Goal: Task Accomplishment & Management: Complete application form

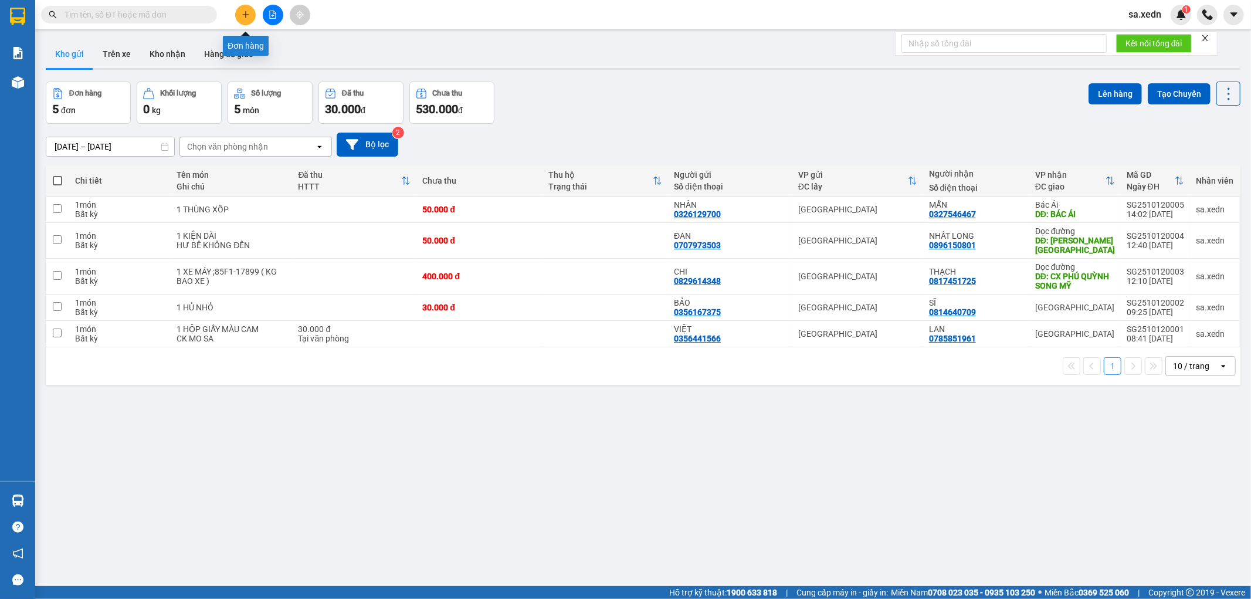
click at [243, 15] on icon "plus" at bounding box center [246, 15] width 8 height 8
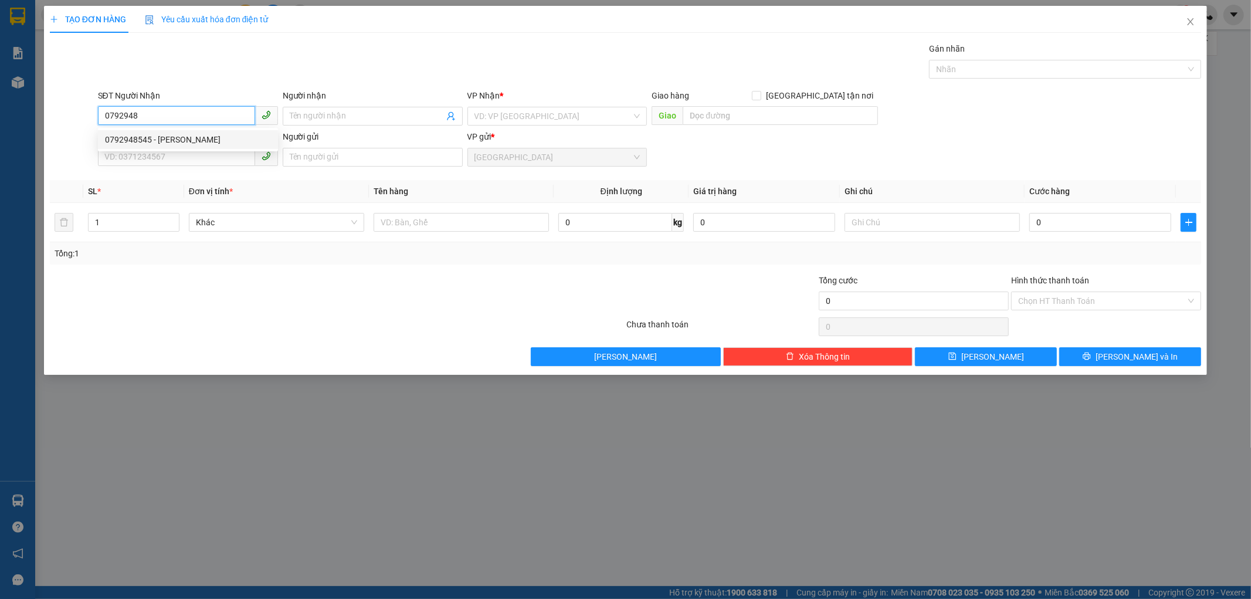
click at [178, 135] on div "0792948545 - [PERSON_NAME]" at bounding box center [188, 139] width 166 height 13
type input "0792948545"
type input "THANH"
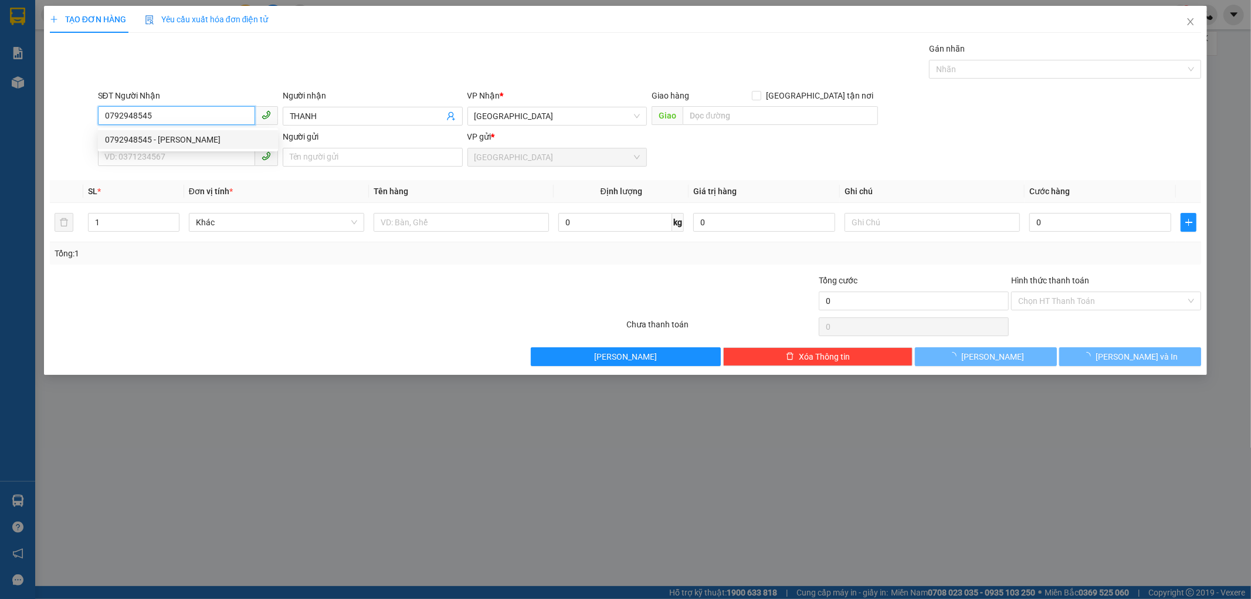
type input "150.000"
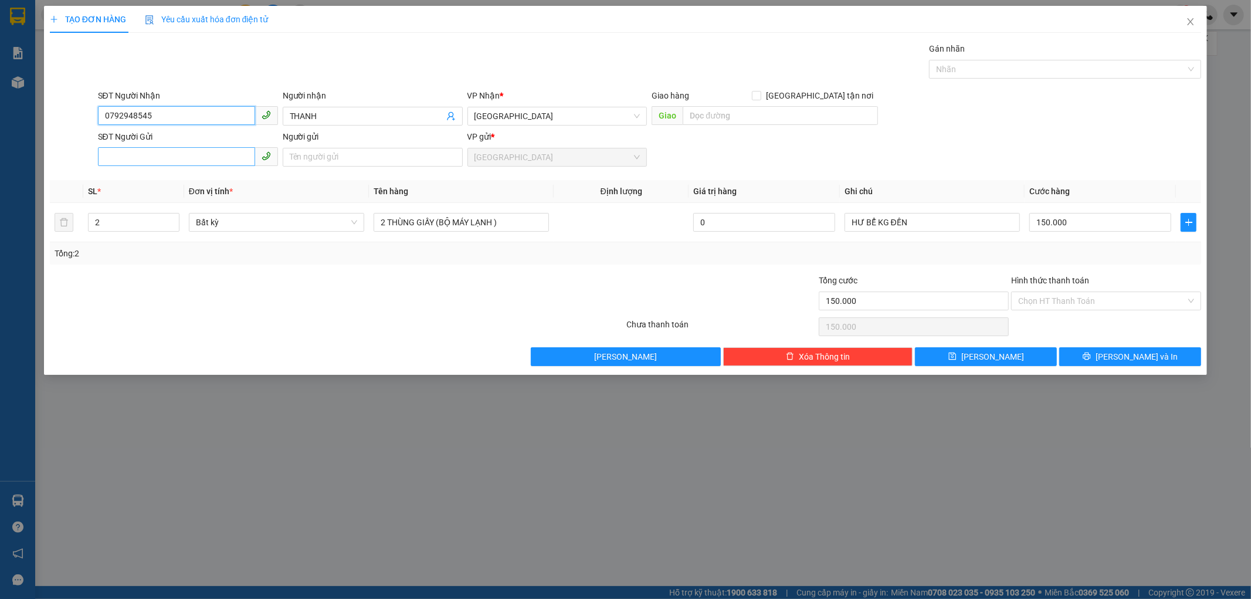
type input "0792948545"
click at [184, 160] on input "SĐT Người Gửi" at bounding box center [176, 156] width 157 height 19
click at [174, 185] on div "0335852660 - PHI" at bounding box center [188, 180] width 166 height 13
type input "0335852660"
type input "PHI"
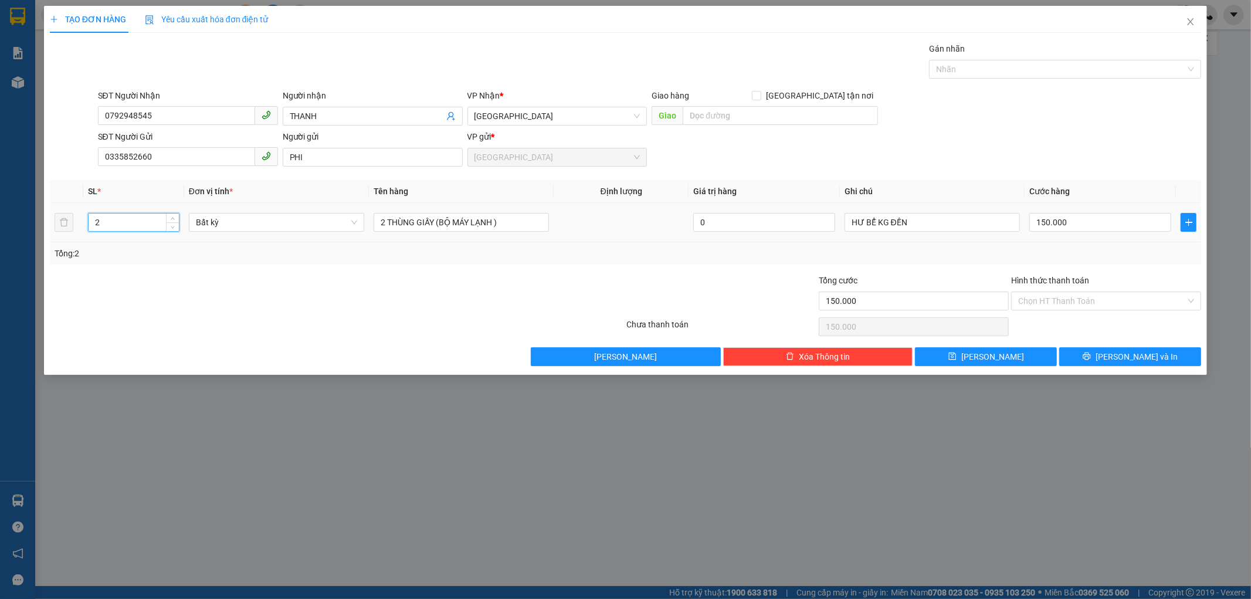
click at [135, 224] on input "2" at bounding box center [134, 223] width 90 height 18
type input "1"
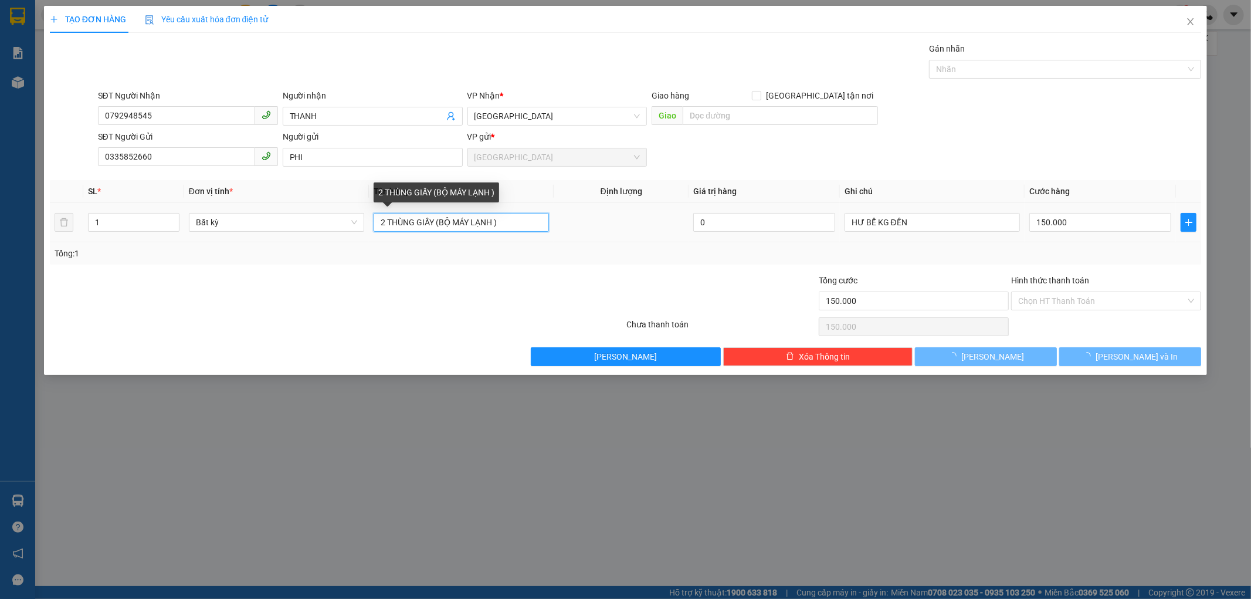
click at [390, 223] on input "2 THÙNG GIẤY (BỘ MÁY LẠNH )" at bounding box center [461, 222] width 175 height 19
type input "0"
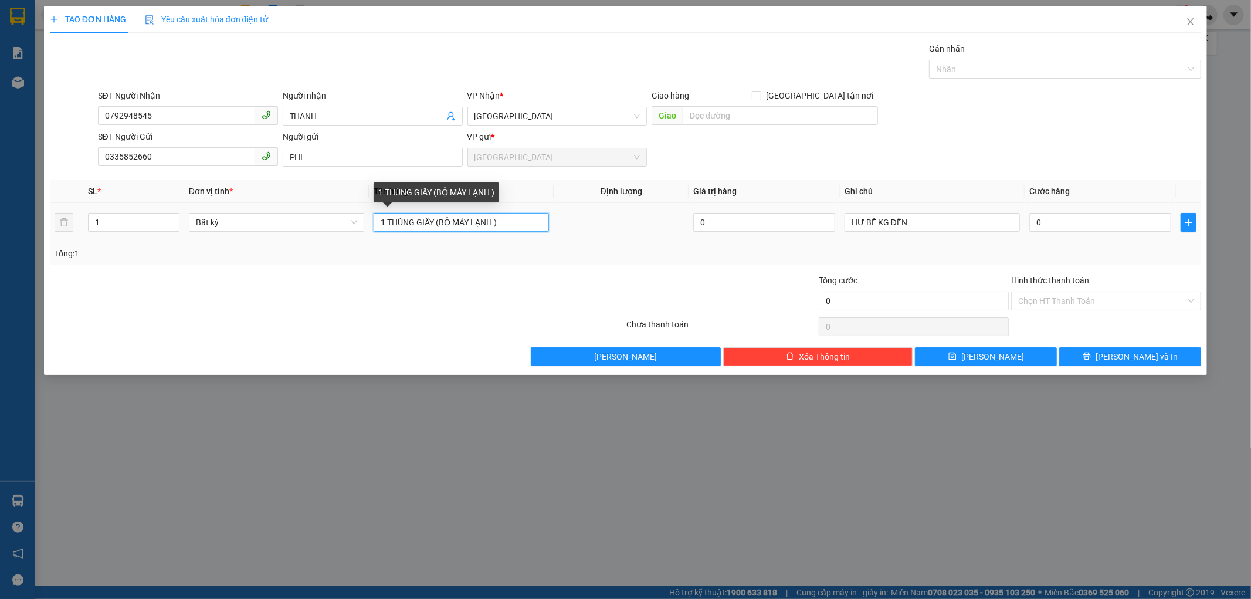
click at [501, 217] on input "1 THÙNG GIẤY (BỘ MÁY LẠNH )" at bounding box center [461, 222] width 175 height 19
type input "1 THÙNG GIẤY"
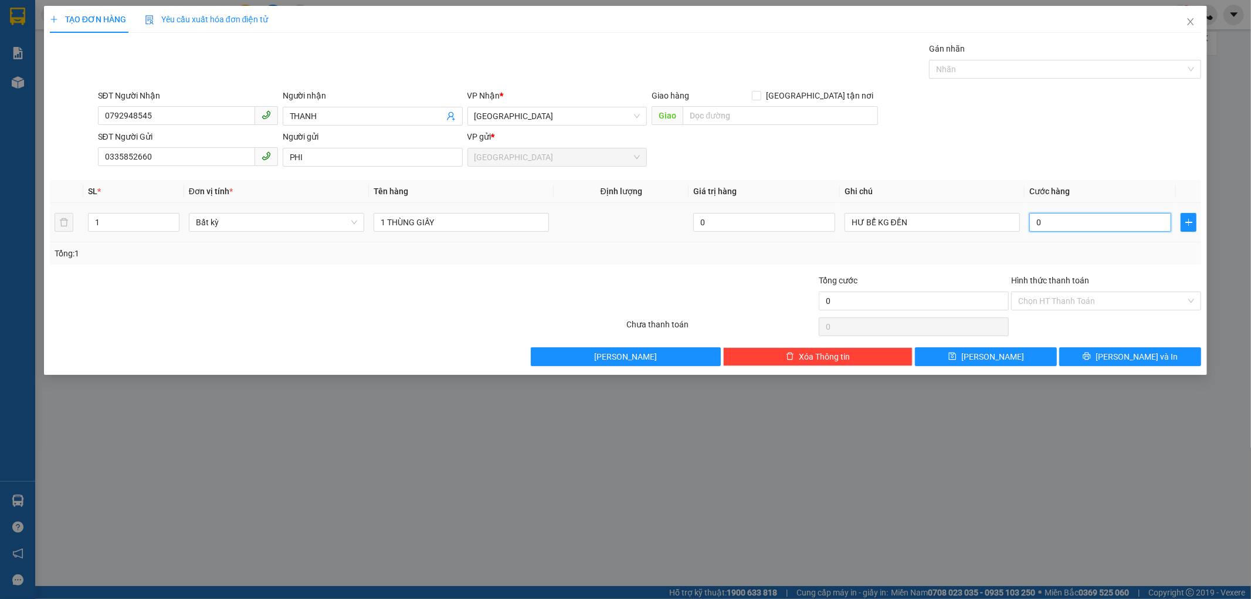
click at [1053, 215] on input "0" at bounding box center [1101, 222] width 142 height 19
type input "6"
type input "60"
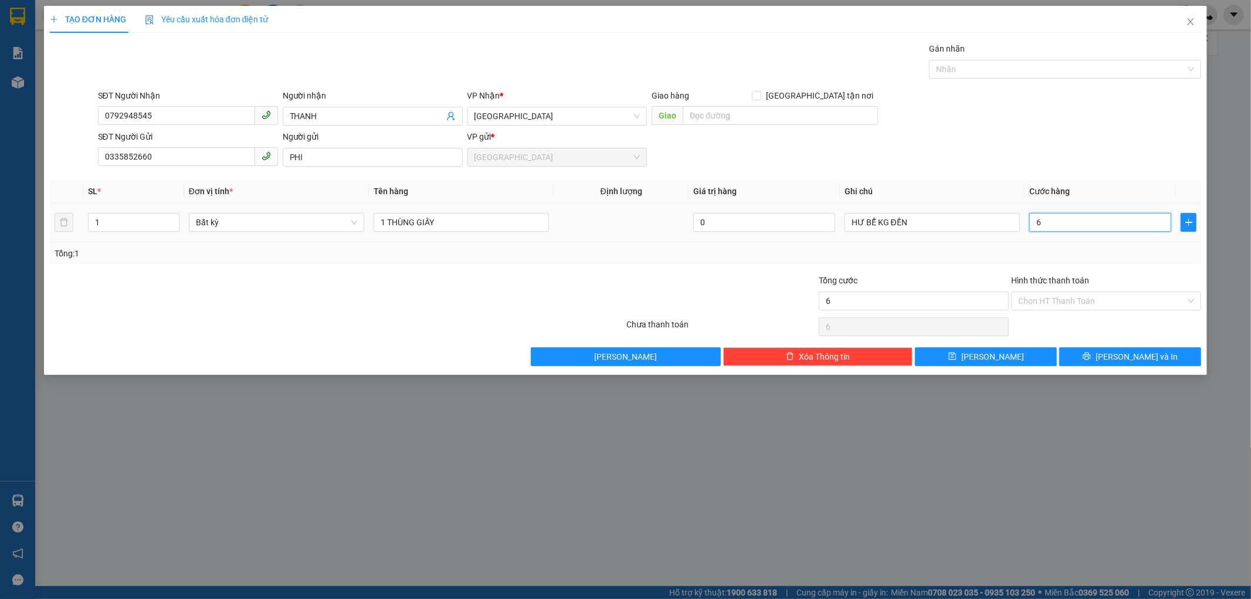
type input "60"
type input "60.000"
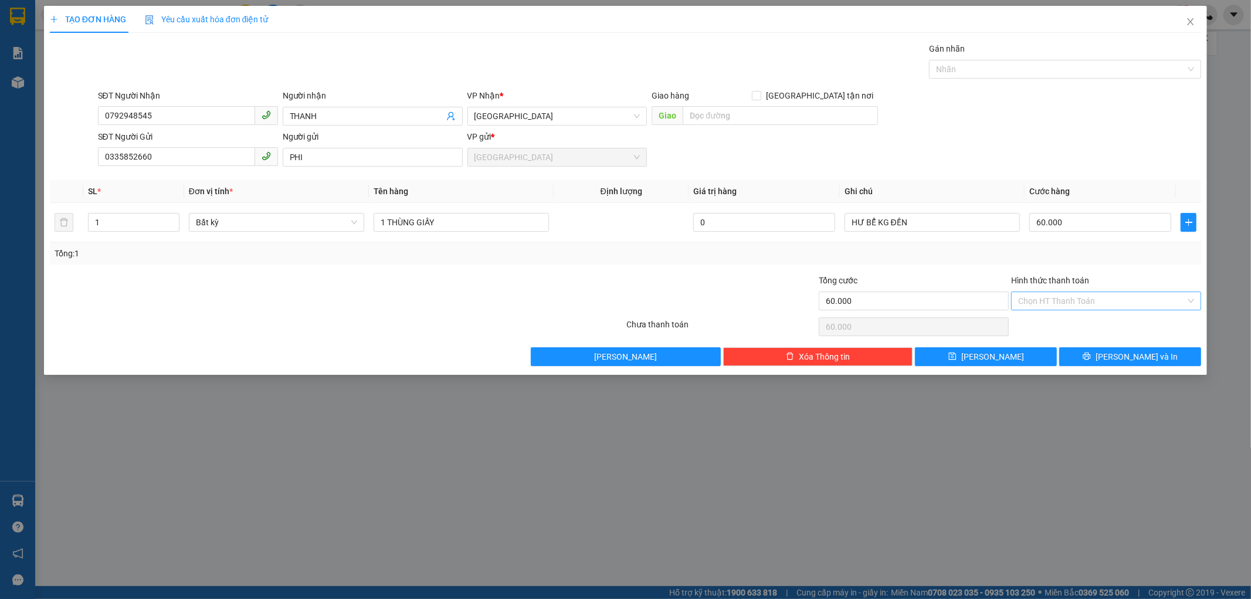
click at [1068, 303] on input "Hình thức thanh toán" at bounding box center [1102, 301] width 168 height 18
click at [1064, 324] on div "Tại văn phòng" at bounding box center [1107, 324] width 176 height 13
type input "0"
click at [1074, 361] on button "[PERSON_NAME] và In" at bounding box center [1131, 356] width 142 height 19
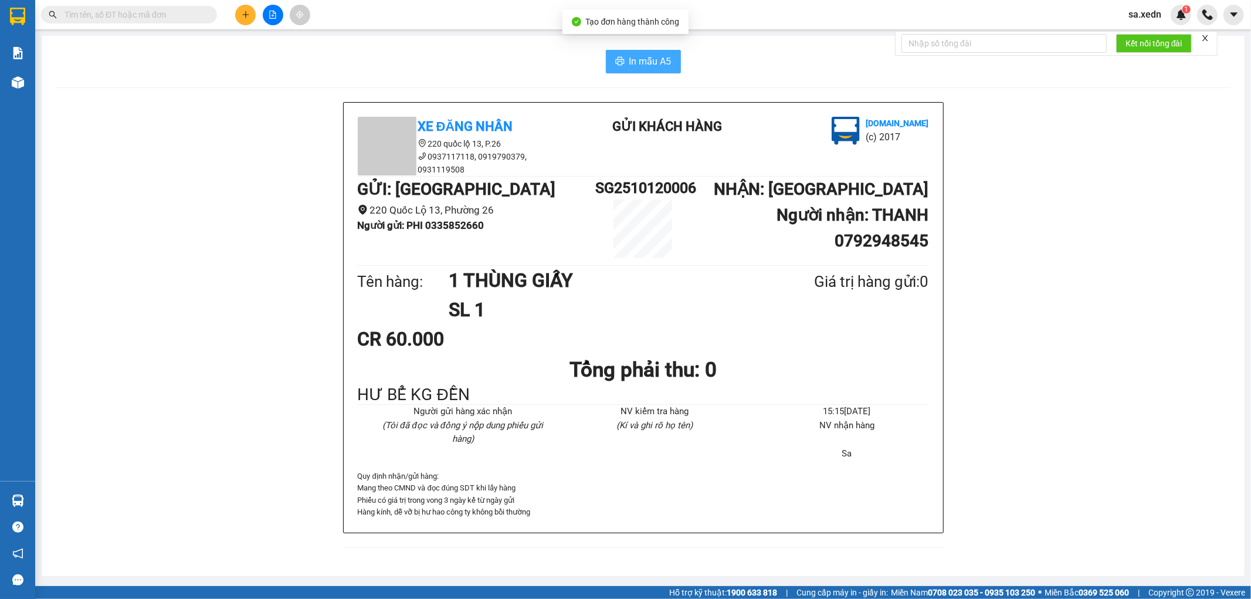
click at [642, 70] on button "In mẫu A5" at bounding box center [643, 61] width 75 height 23
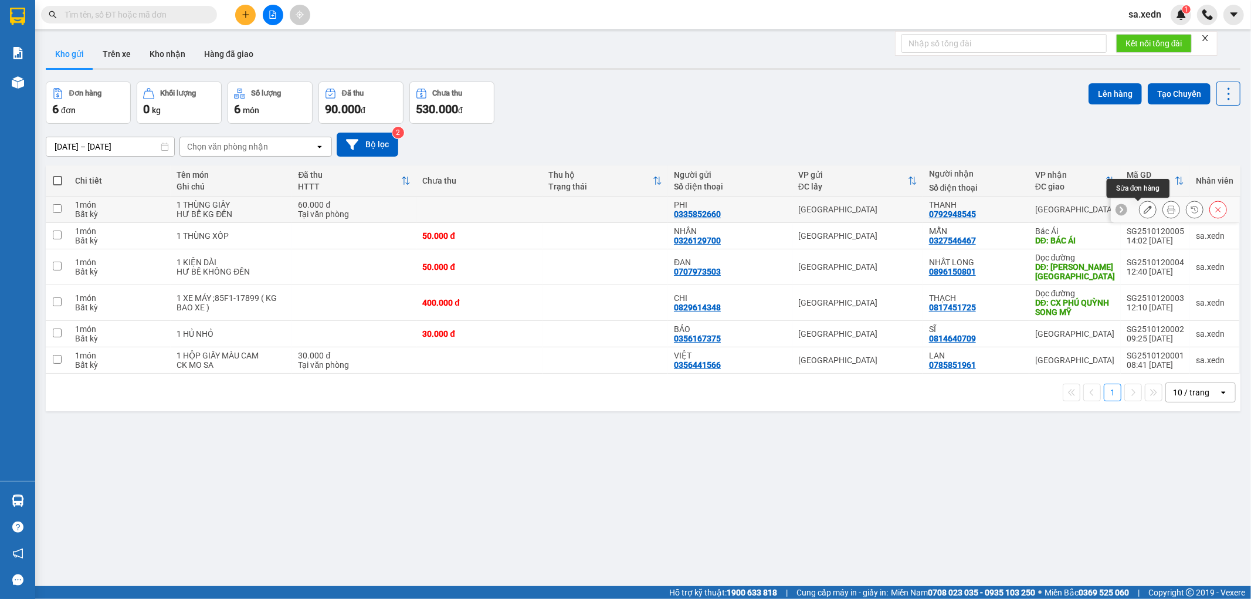
click at [1140, 218] on button at bounding box center [1148, 209] width 16 height 21
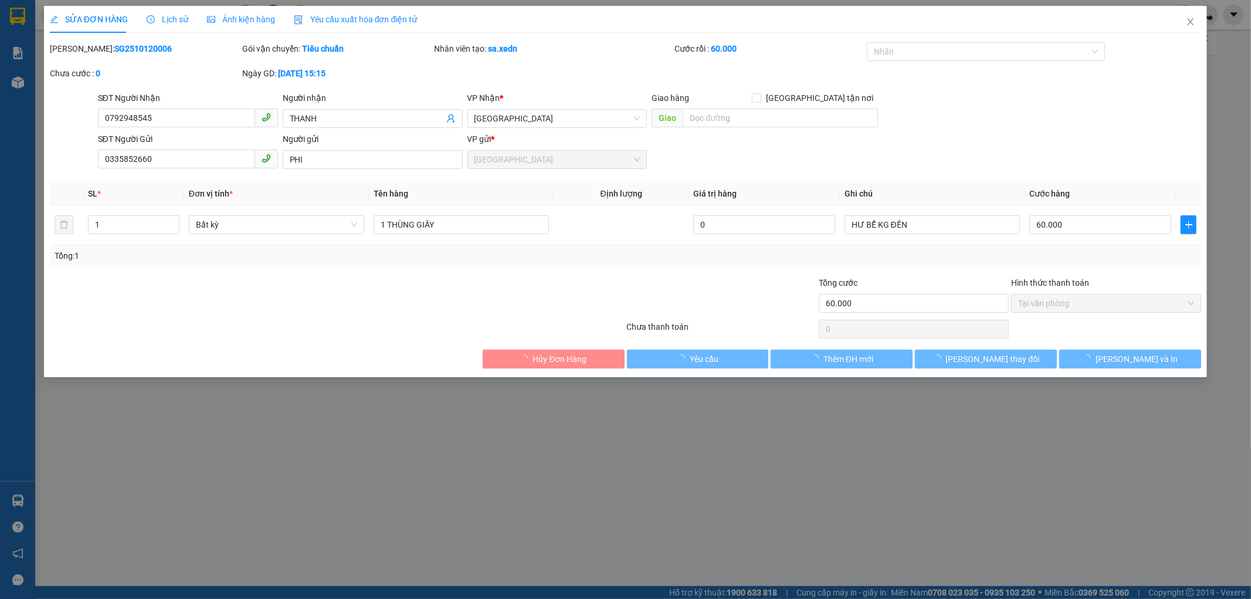
type input "0792948545"
type input "THANH"
type input "0335852660"
type input "PHI"
type input "60.000"
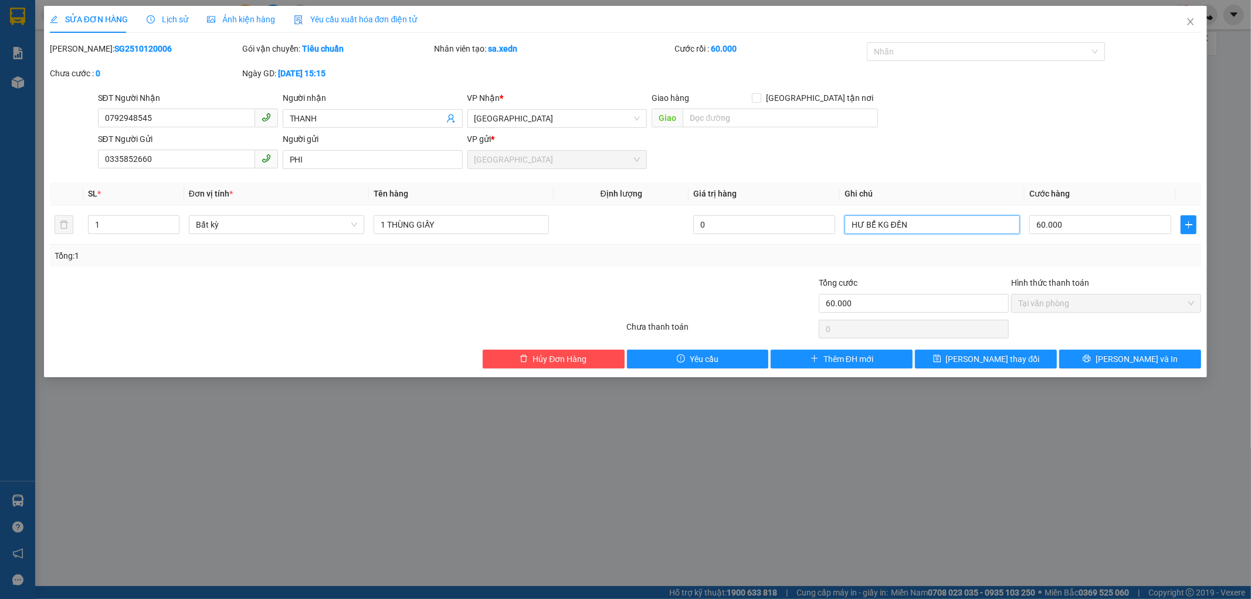
click at [849, 230] on input "HƯ BỂ KG ĐỀN" at bounding box center [932, 224] width 175 height 19
click at [908, 232] on input "HƯ BỂ KG ĐỀN" at bounding box center [932, 224] width 175 height 19
type input "HƯ BỂ KG ĐỀN CK CHỊ SA"
click at [1004, 365] on button "[PERSON_NAME] thay đổi" at bounding box center [986, 359] width 142 height 19
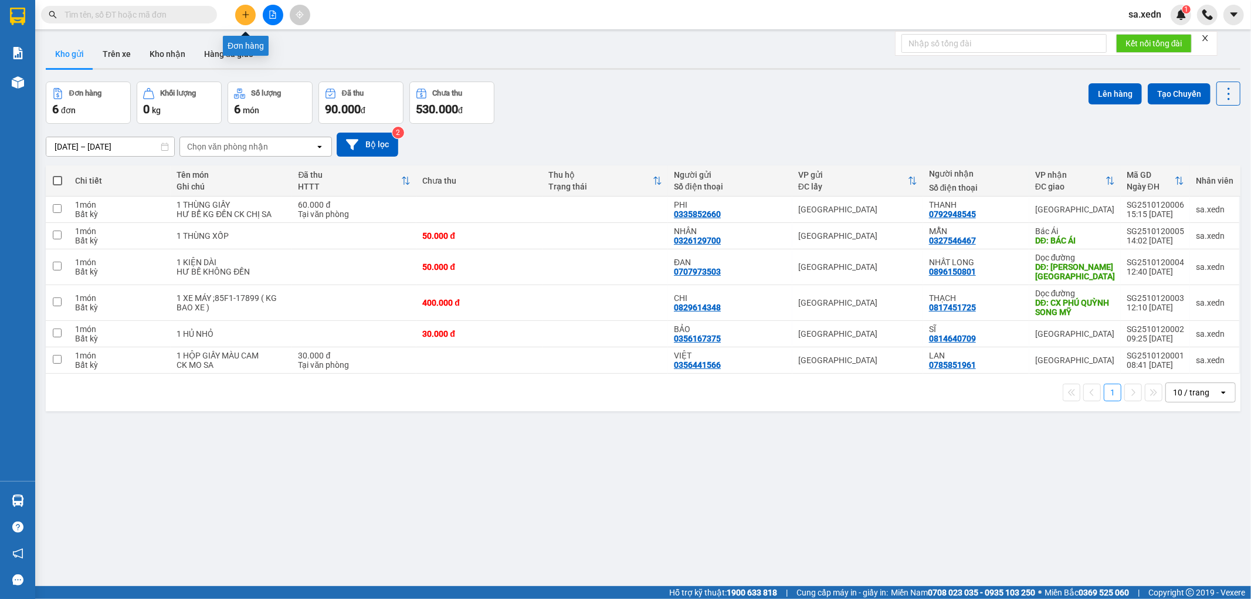
click at [245, 11] on icon "plus" at bounding box center [246, 15] width 8 height 8
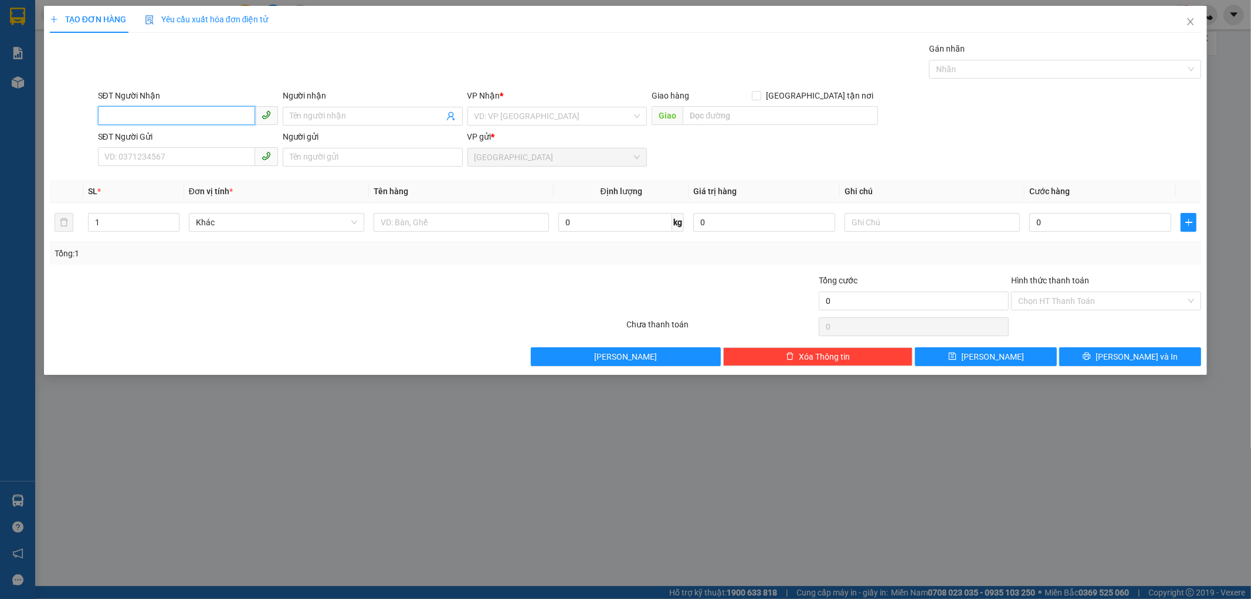
click at [178, 118] on input "SĐT Người Nhận" at bounding box center [176, 115] width 157 height 19
click at [306, 113] on input "Người nhận" at bounding box center [367, 116] width 154 height 13
type input "[PERSON_NAME]"
click at [541, 114] on input "search" at bounding box center [554, 116] width 158 height 18
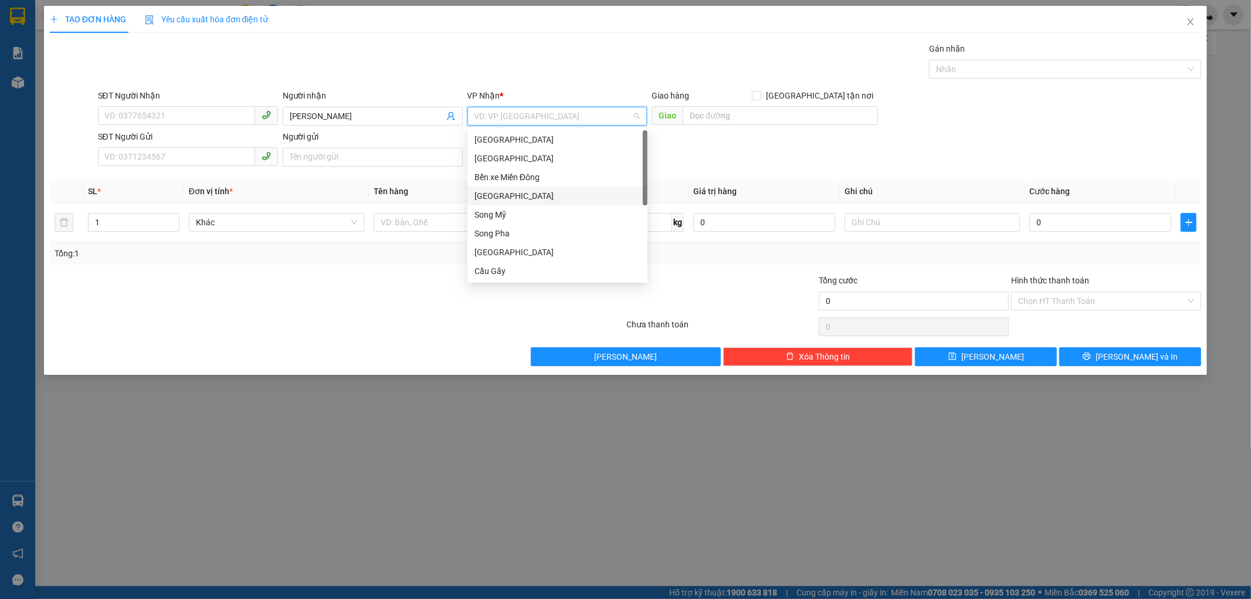
click at [487, 202] on div "[GEOGRAPHIC_DATA]" at bounding box center [558, 195] width 166 height 13
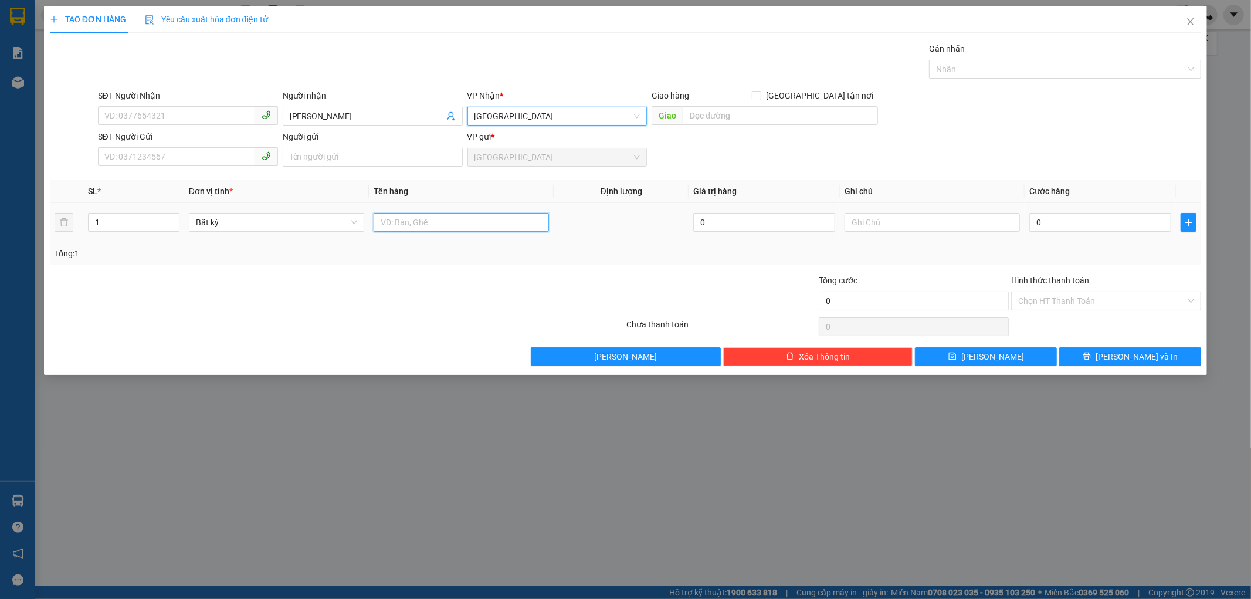
click at [458, 221] on input "text" at bounding box center [461, 222] width 175 height 19
type input "1 TÚM BÚN"
click at [1035, 219] on input "0" at bounding box center [1101, 222] width 142 height 19
type input "5"
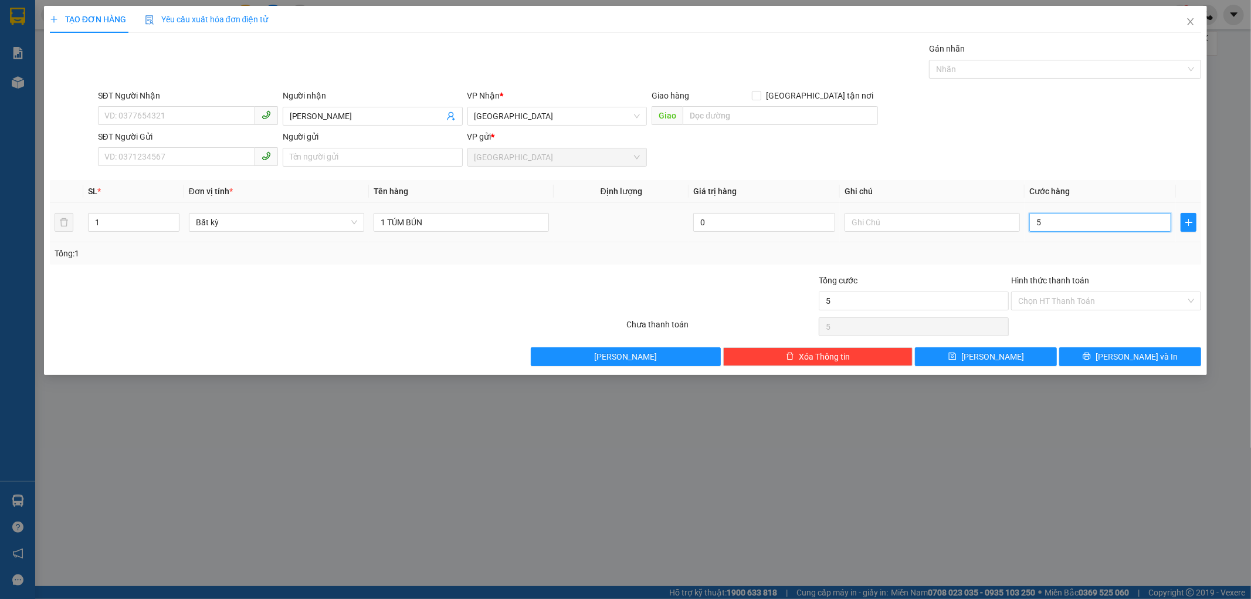
type input "5"
type input "50"
type input "50.000"
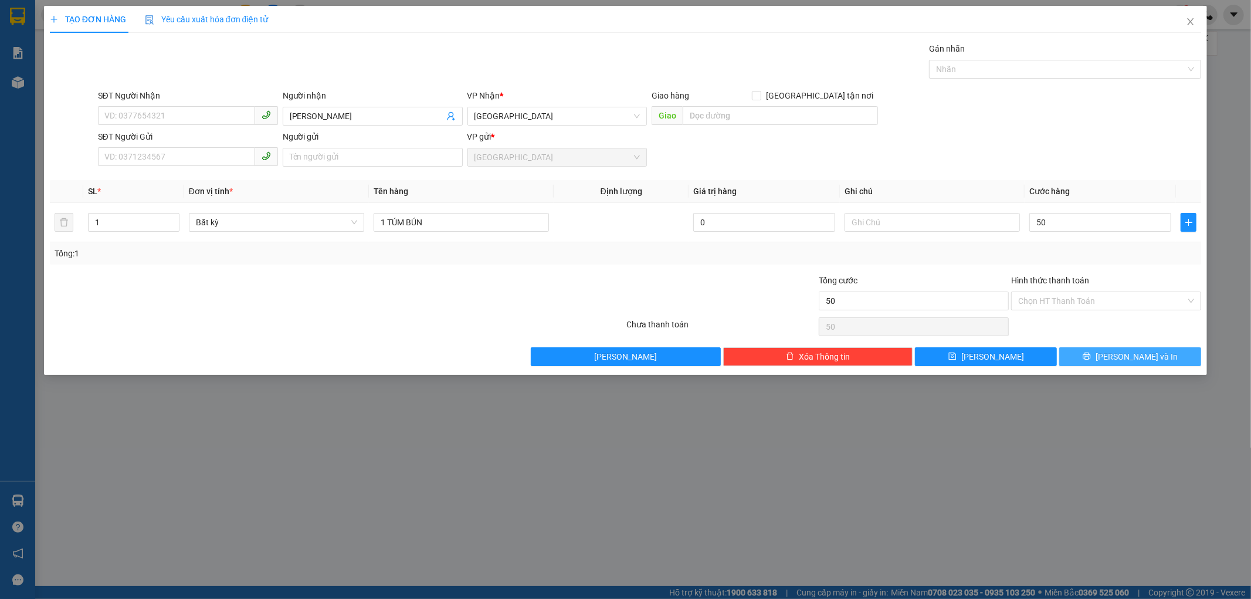
type input "50.000"
click at [1091, 360] on button "[PERSON_NAME] và In" at bounding box center [1131, 356] width 142 height 19
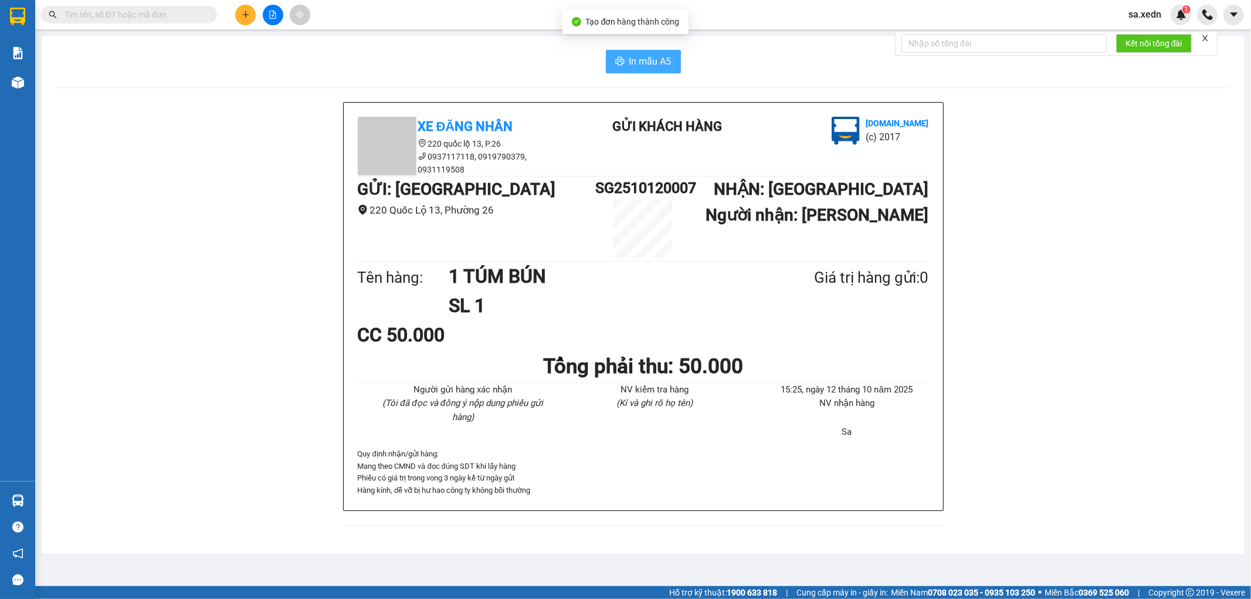
click at [650, 60] on span "In mẫu A5" at bounding box center [650, 61] width 42 height 15
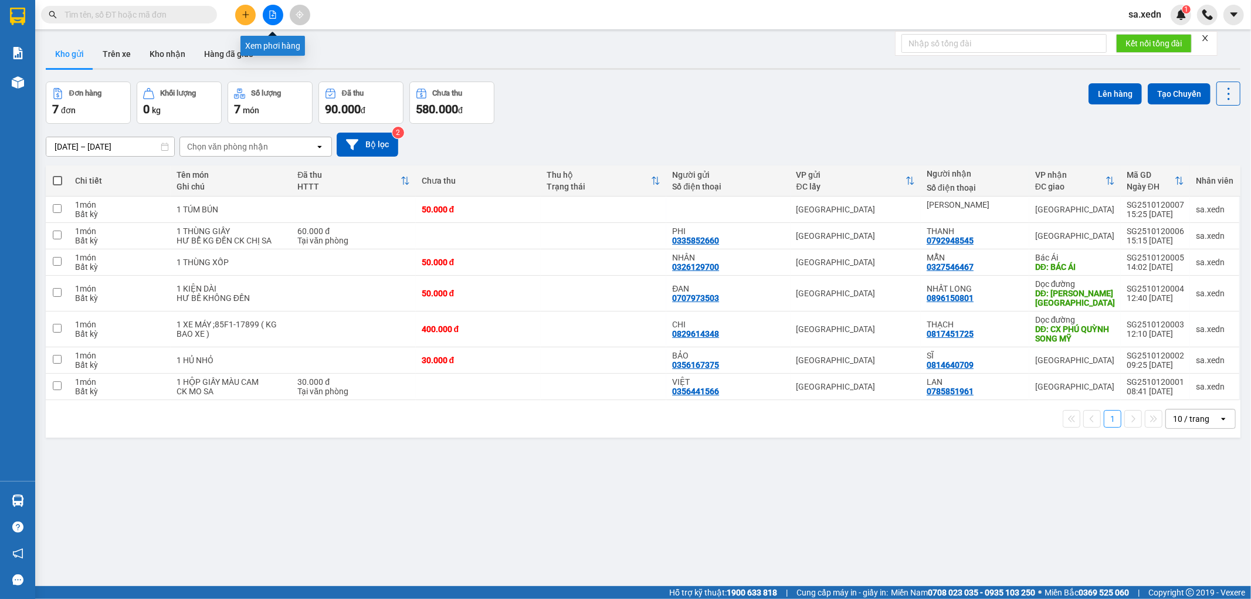
click at [269, 15] on icon "file-add" at bounding box center [273, 15] width 8 height 8
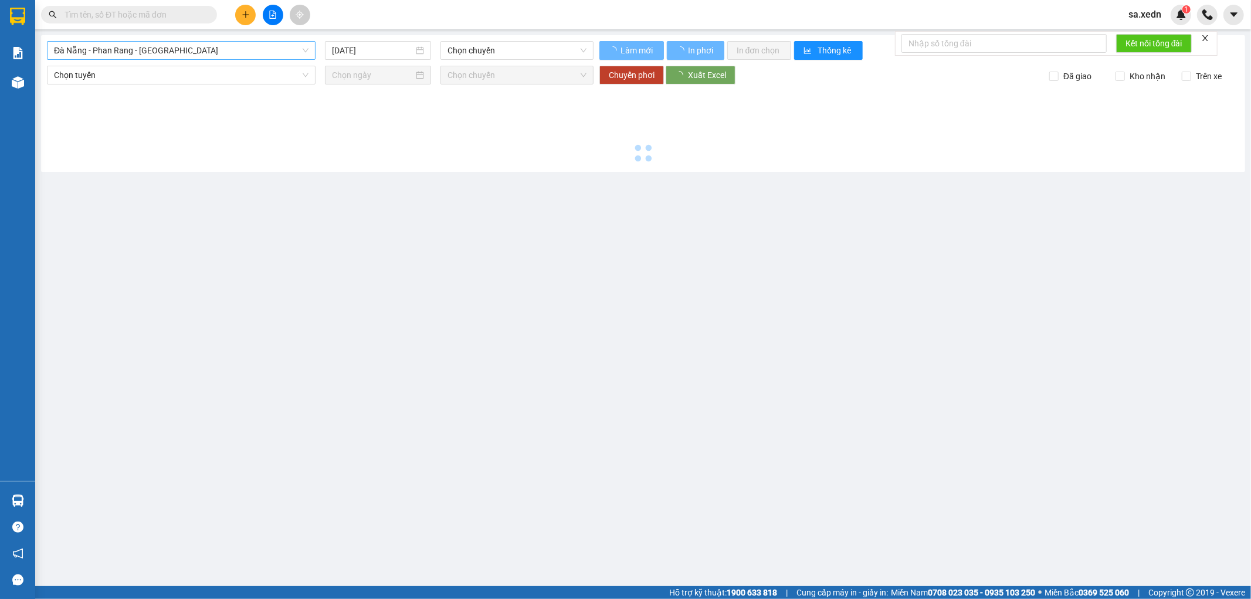
click at [100, 50] on span "Đà Nẵng - Phan Rang - [GEOGRAPHIC_DATA]" at bounding box center [181, 51] width 255 height 18
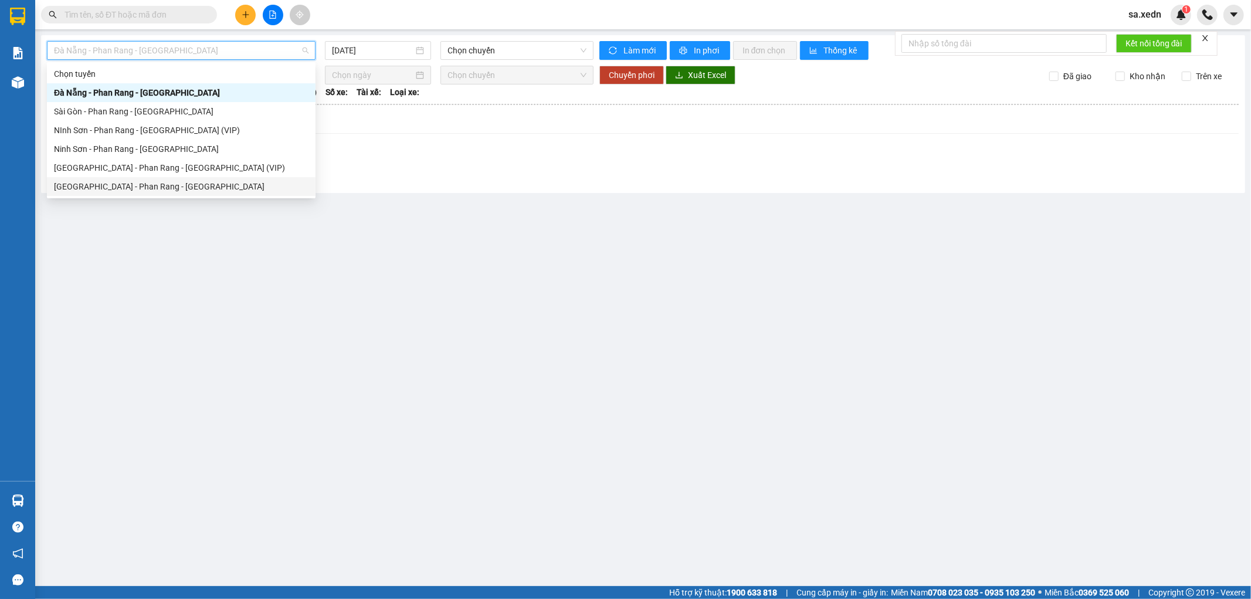
click at [96, 184] on div "[GEOGRAPHIC_DATA] - Phan Rang - [GEOGRAPHIC_DATA]" at bounding box center [181, 186] width 255 height 13
type input "[DATE]"
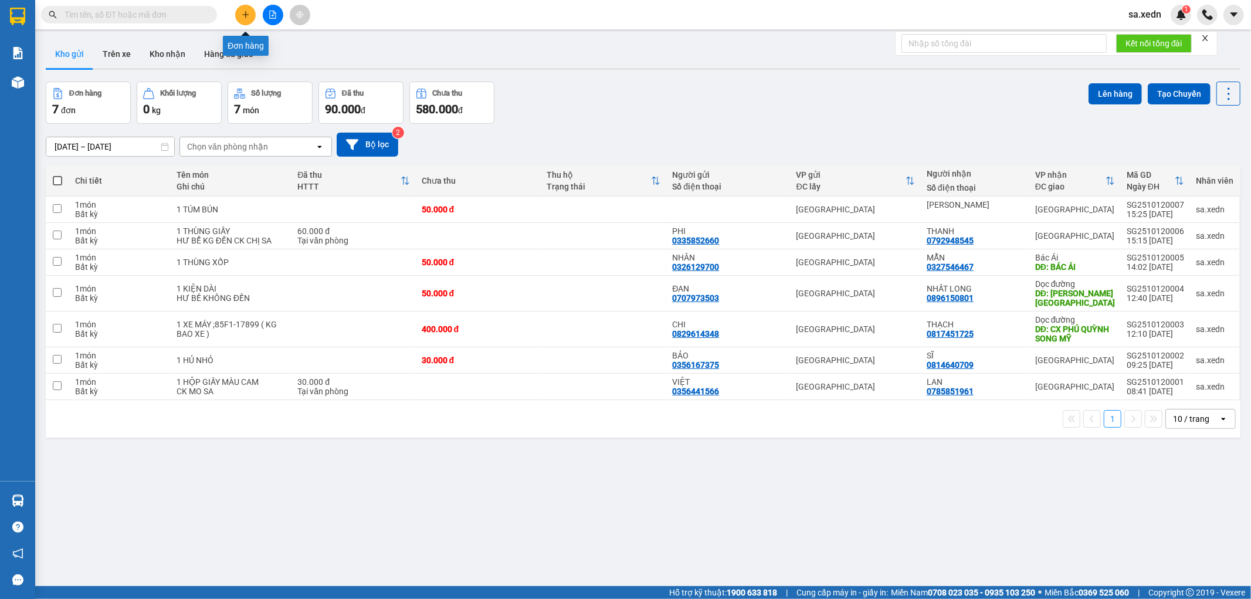
click at [249, 11] on icon "plus" at bounding box center [246, 15] width 8 height 8
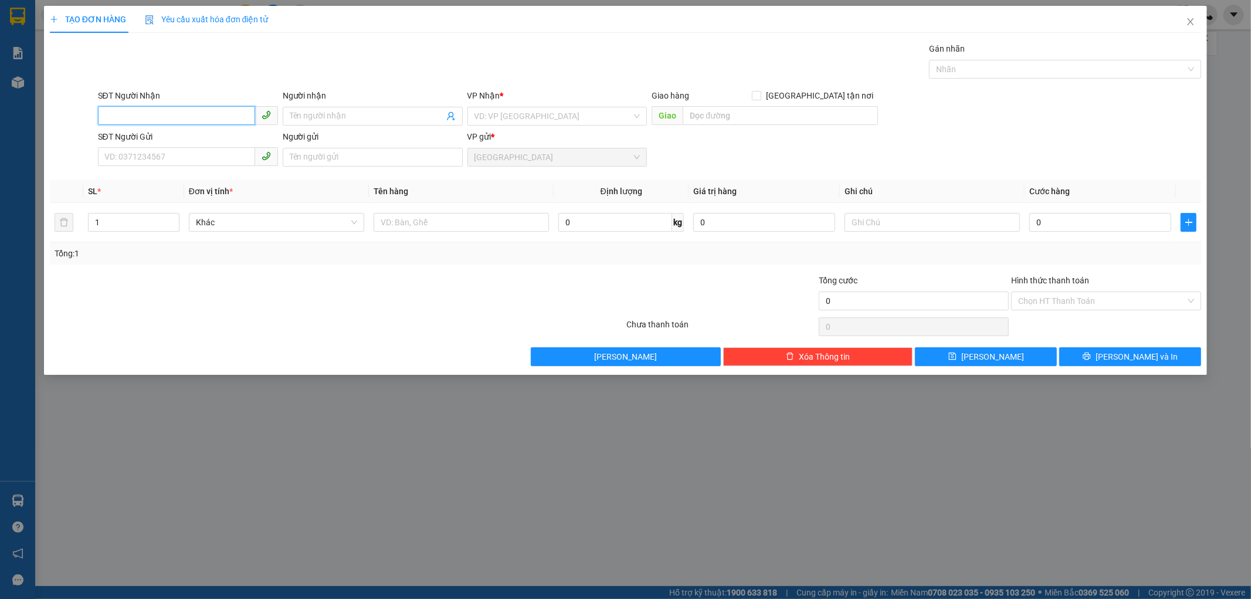
click at [135, 124] on input "SĐT Người Nhận" at bounding box center [176, 115] width 157 height 19
type input "0"
click at [163, 153] on div "0983980504 - PHÚC" at bounding box center [188, 158] width 166 height 13
type input "0983980504"
type input "PHÚC"
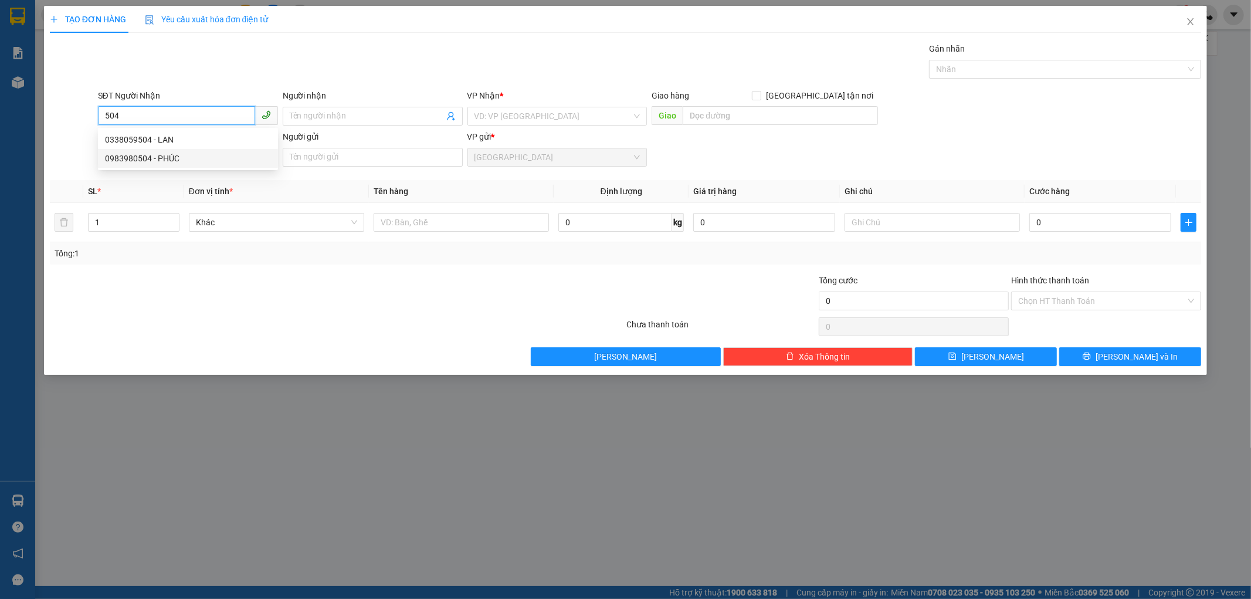
checkbox input "true"
type input "TRẠM BIẾN ĐIỆN THẠCH HÀ"
type input "100.000"
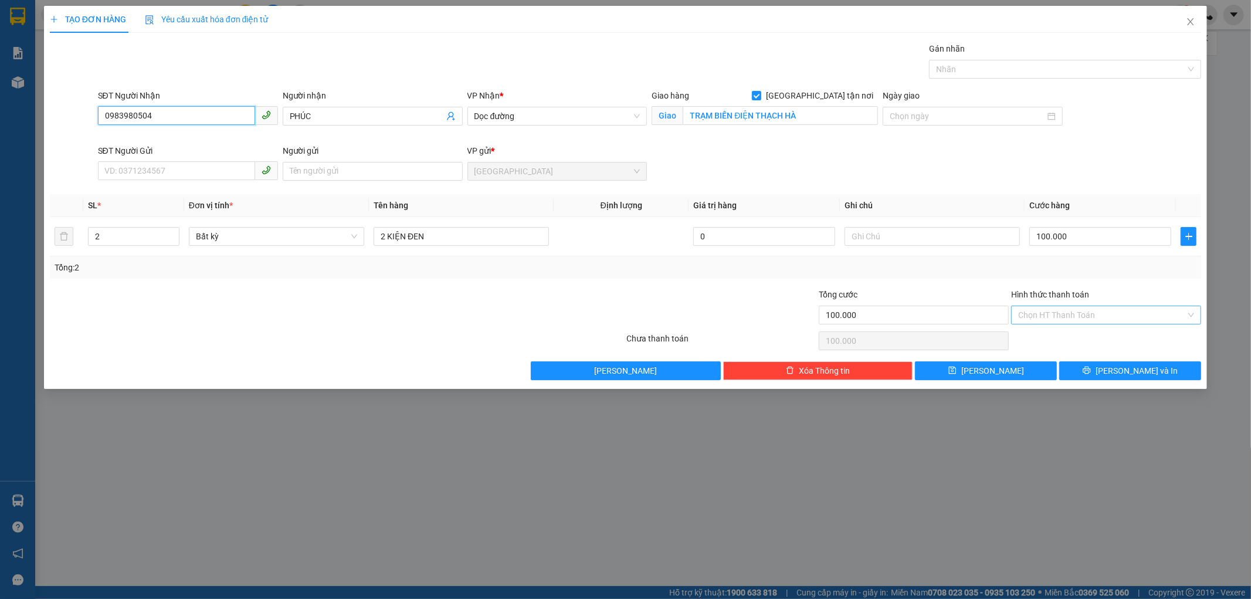
type input "0983980504"
click at [1062, 314] on input "Hình thức thanh toán" at bounding box center [1102, 315] width 168 height 18
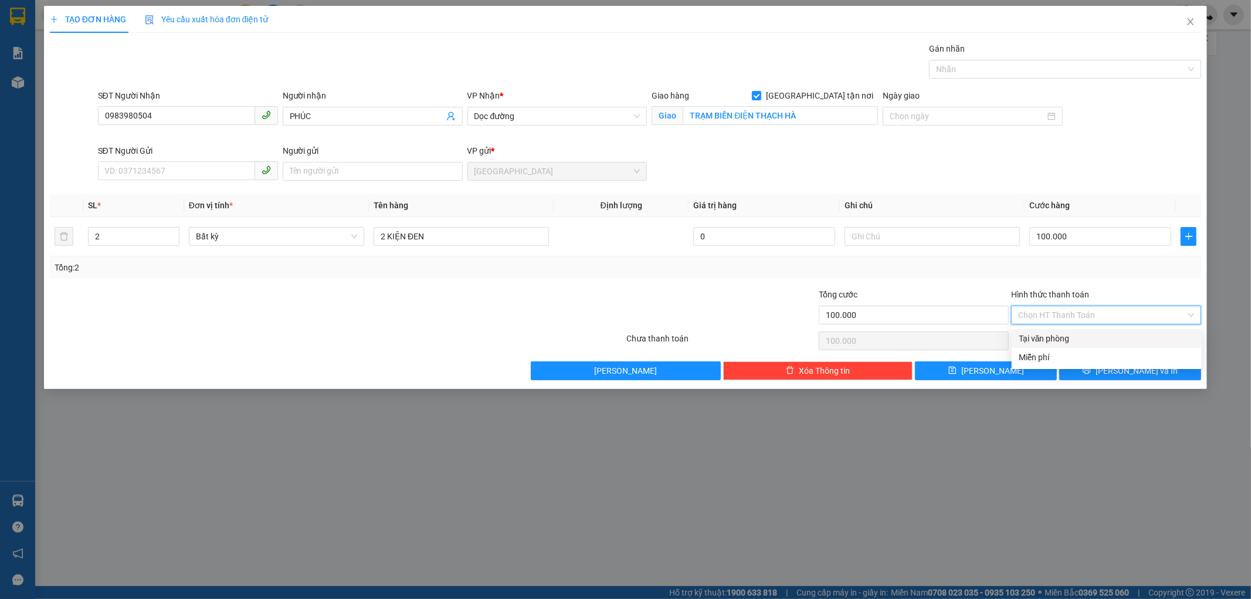
click at [1064, 333] on div "Tại văn phòng" at bounding box center [1107, 338] width 176 height 13
type input "0"
click at [1088, 368] on button "[PERSON_NAME] và In" at bounding box center [1131, 370] width 142 height 19
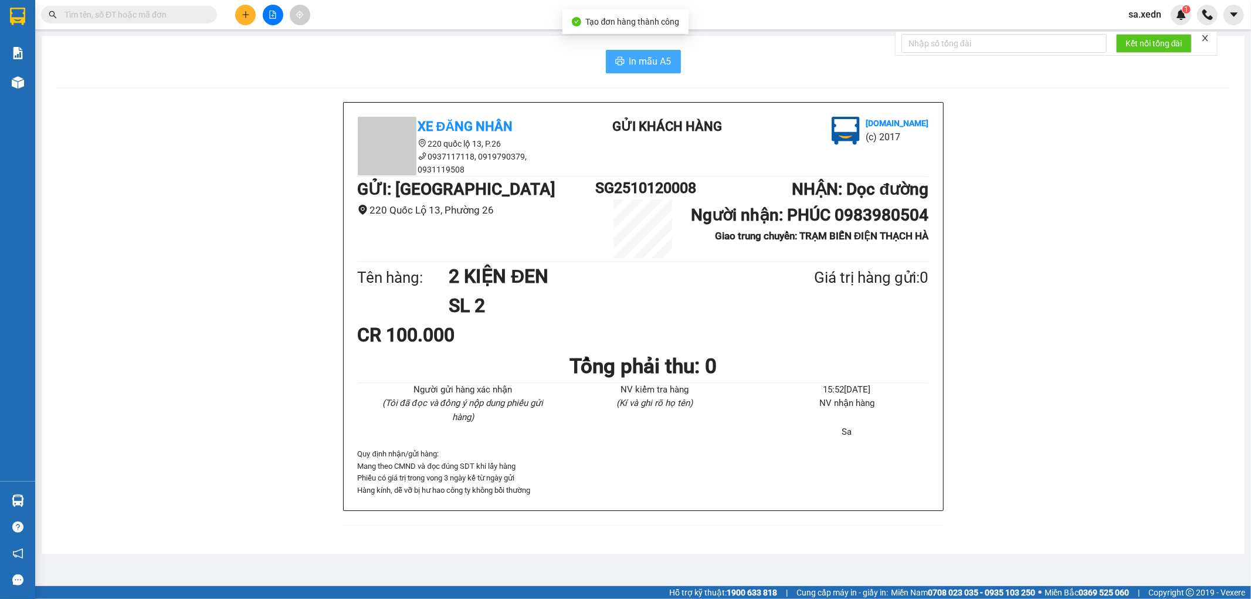
click at [632, 59] on span "In mẫu A5" at bounding box center [650, 61] width 42 height 15
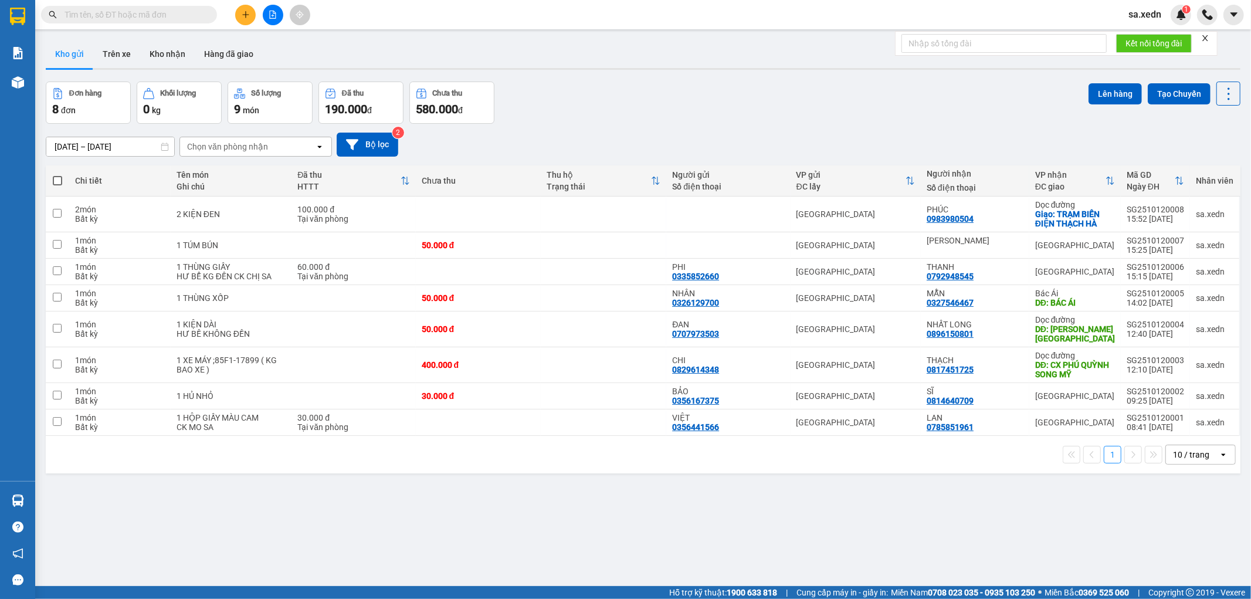
scroll to position [54, 0]
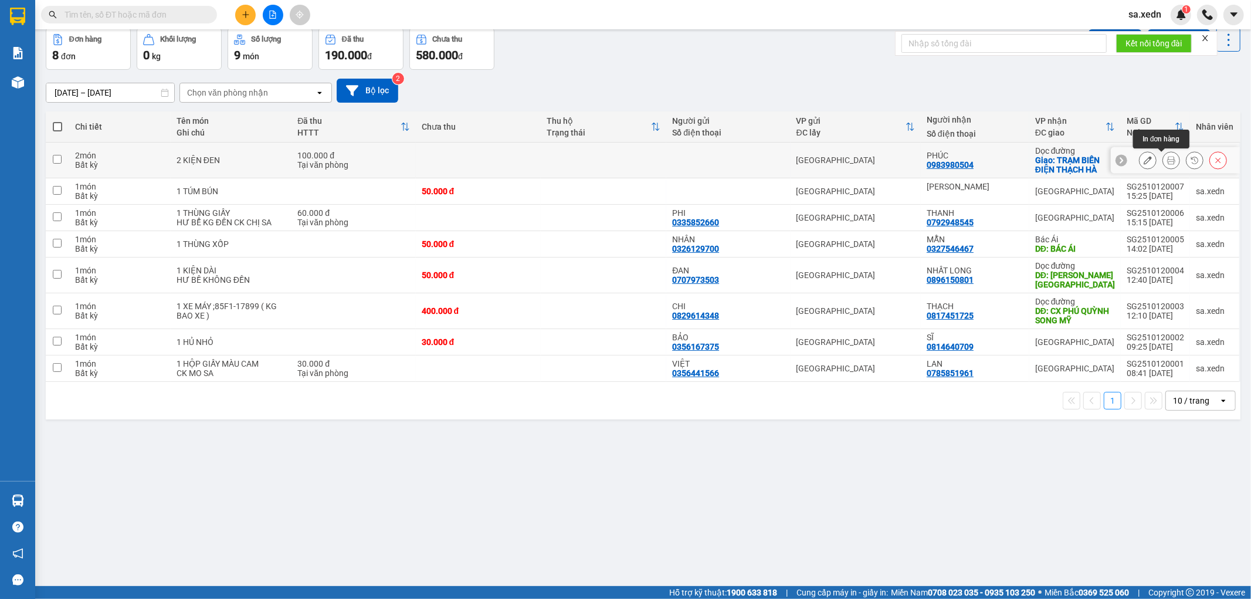
click at [1167, 162] on icon at bounding box center [1171, 160] width 8 height 8
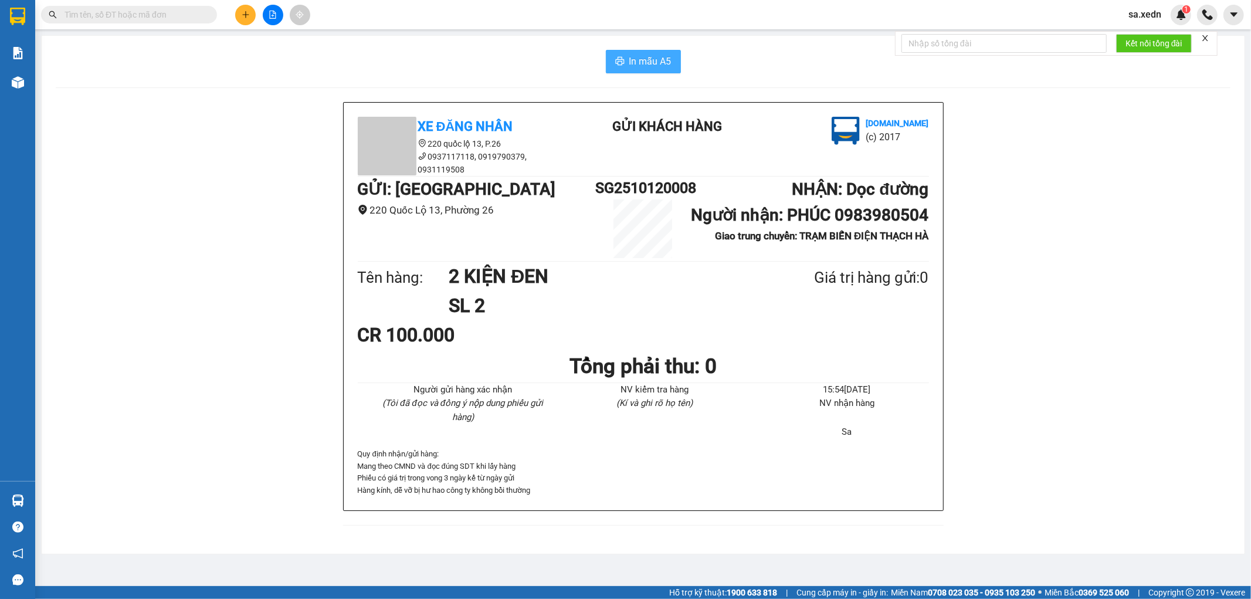
click at [639, 63] on span "In mẫu A5" at bounding box center [650, 61] width 42 height 15
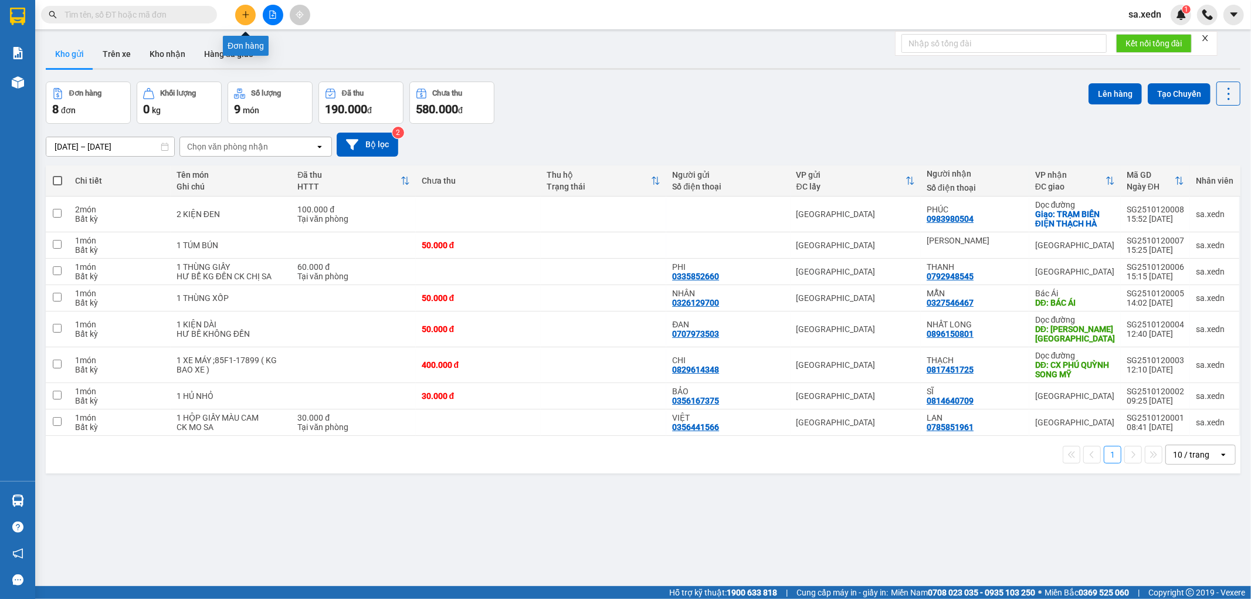
click at [246, 15] on icon "plus" at bounding box center [245, 14] width 6 height 1
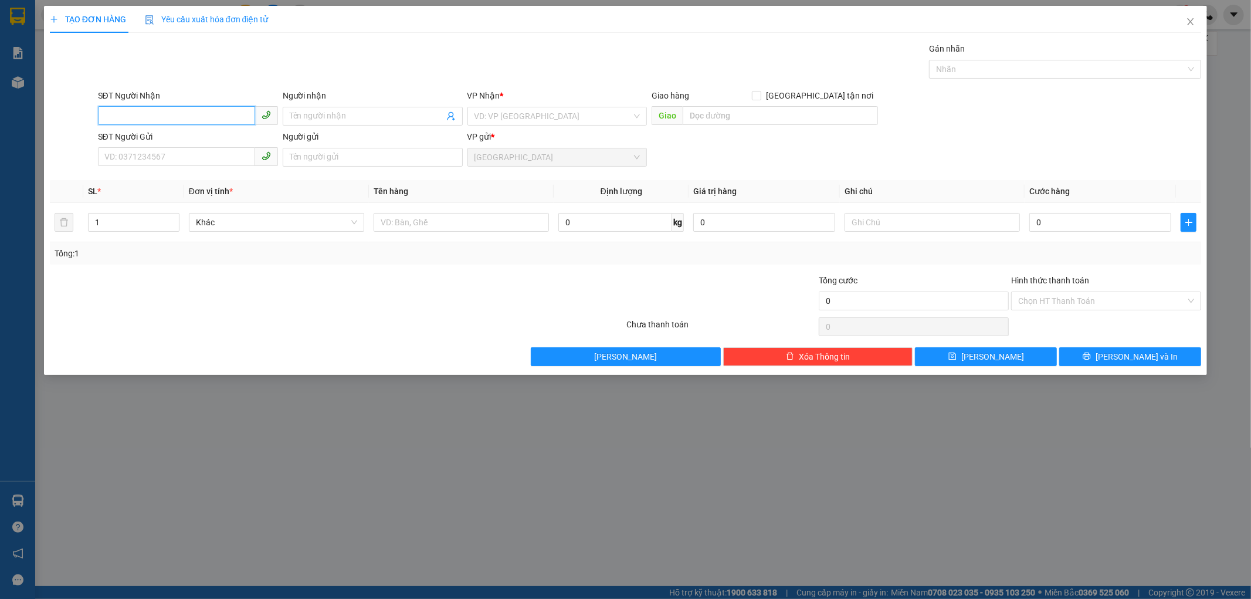
click at [168, 114] on input "SĐT Người Nhận" at bounding box center [176, 115] width 157 height 19
click at [151, 142] on div "0394134344 - THUỶ" at bounding box center [188, 139] width 166 height 13
type input "0394134344"
type input "THUỶ"
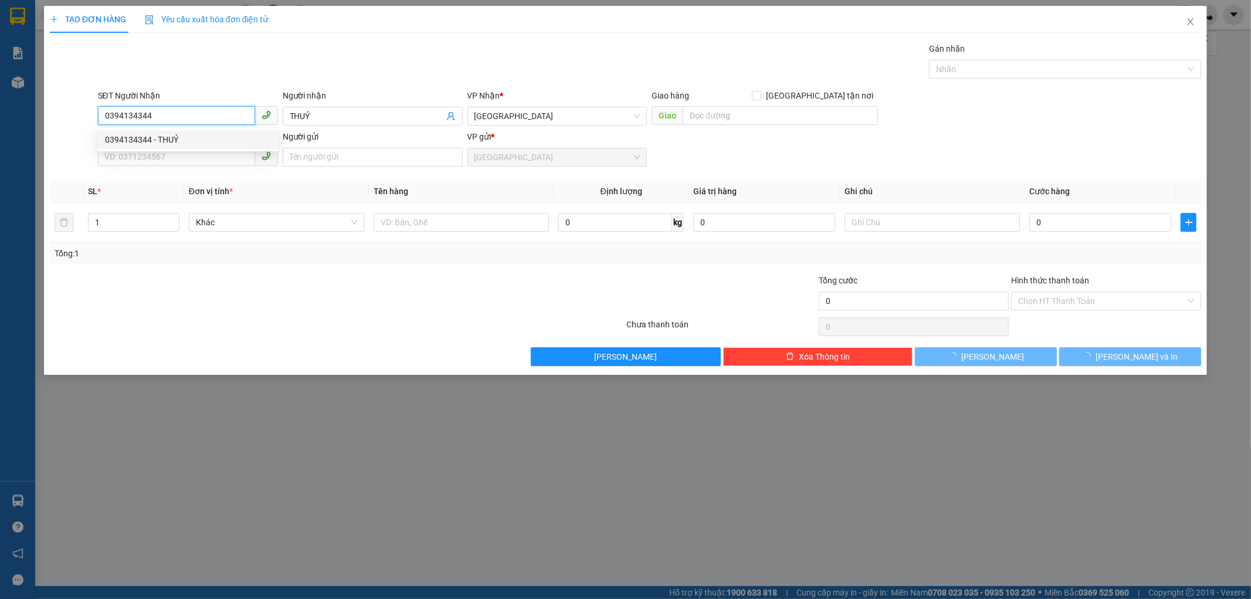
type input "100.000"
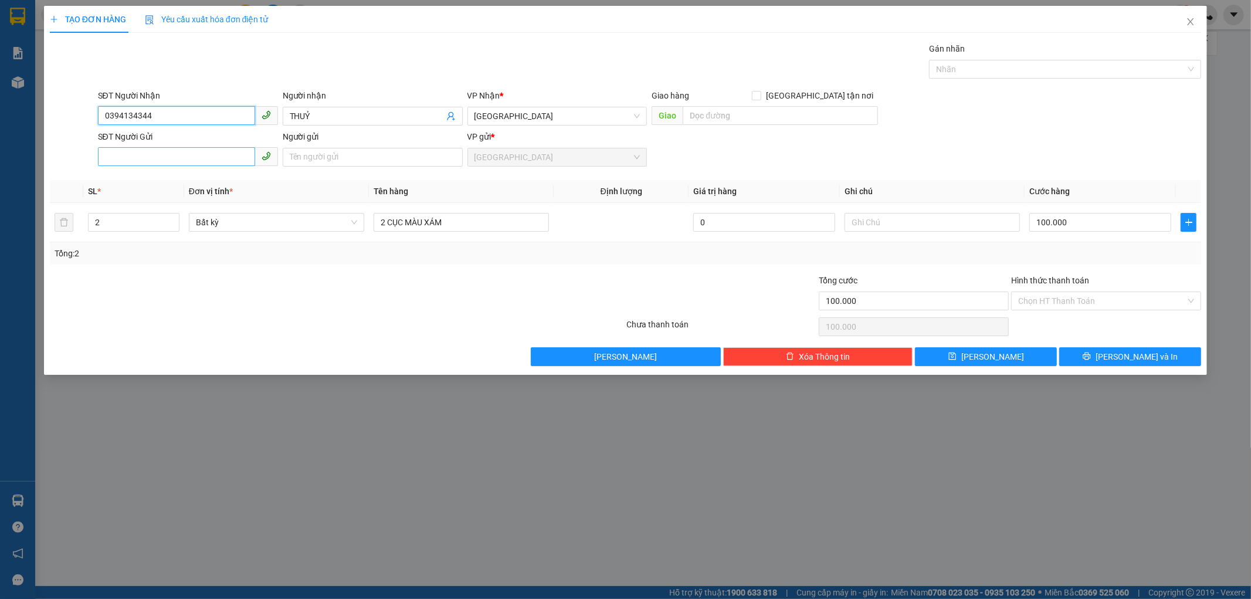
type input "0394134344"
click at [143, 161] on input "SĐT Người Gửi" at bounding box center [176, 156] width 157 height 19
click at [136, 195] on div "null" at bounding box center [188, 199] width 166 height 13
click at [135, 157] on input "SĐT Người Gửi" at bounding box center [176, 156] width 157 height 19
click at [147, 154] on input "SĐT Người Gửi" at bounding box center [176, 156] width 157 height 19
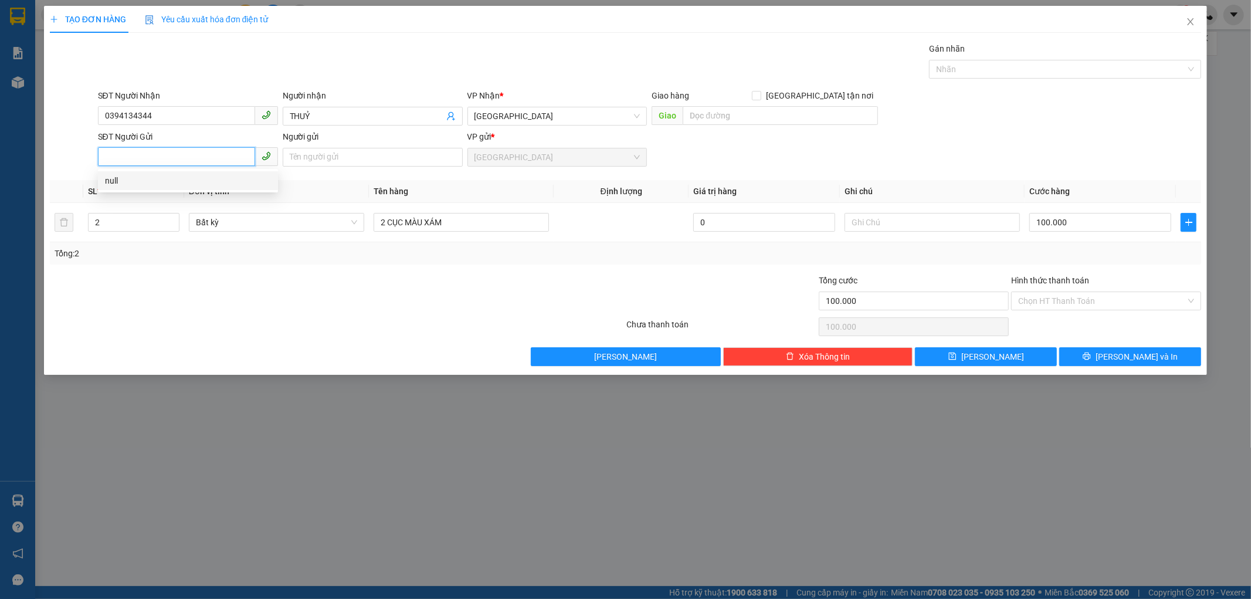
click at [114, 154] on input "SĐT Người Gửi" at bounding box center [176, 156] width 157 height 19
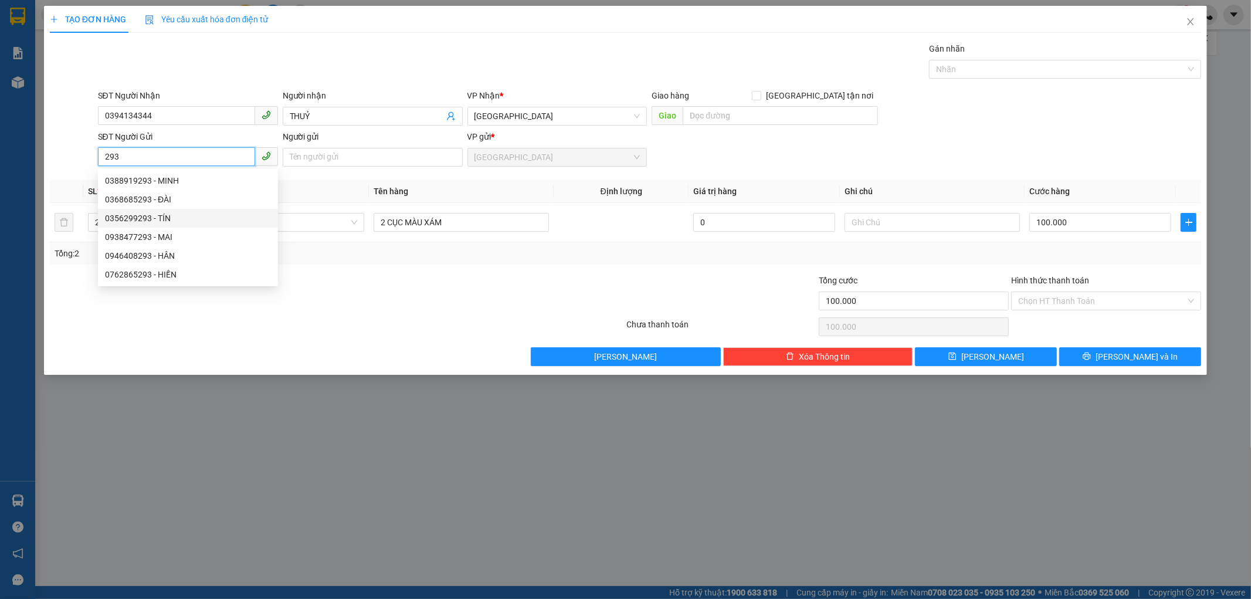
click at [143, 215] on div "0356299293 - TÍN" at bounding box center [188, 218] width 166 height 13
type input "0356299293"
type input "TÍN"
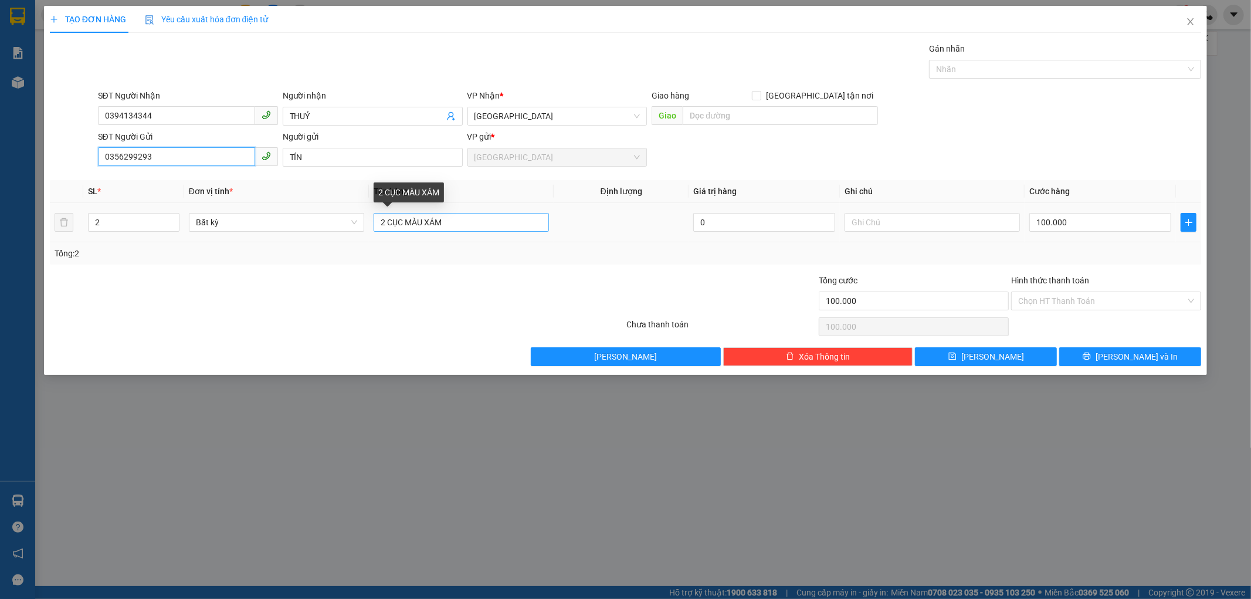
type input "0356299293"
click at [455, 226] on input "2 CỤC MÀU XÁM" at bounding box center [461, 222] width 175 height 19
type input "2"
type input "1 CỤC MÀU ĐEN"
type input "1"
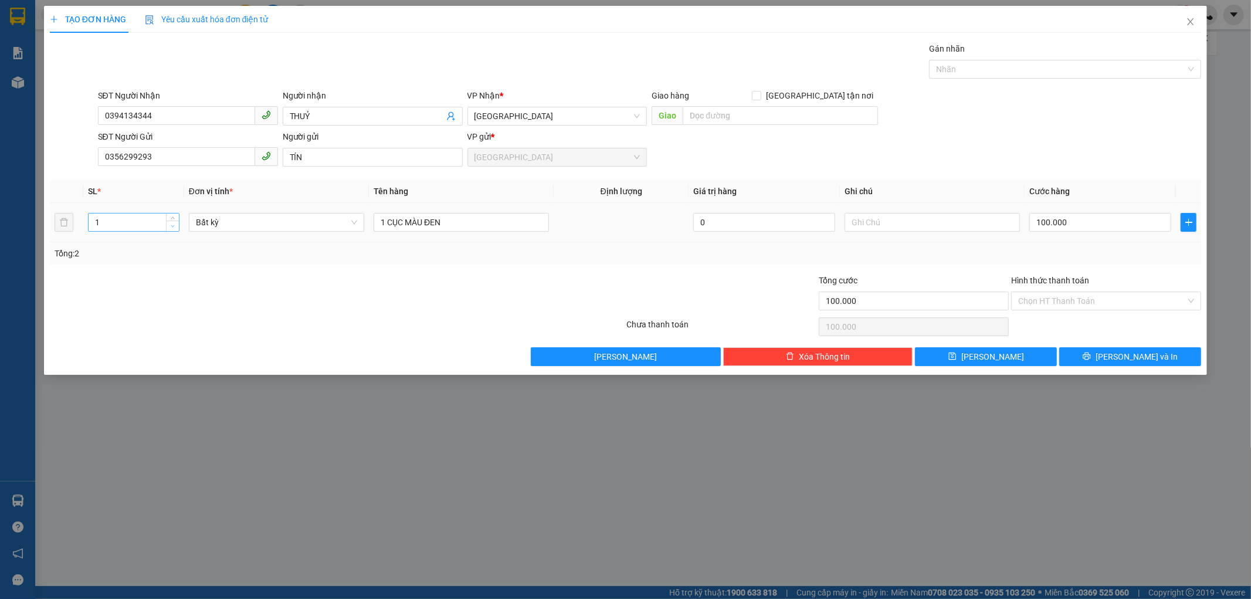
click at [172, 226] on icon "down" at bounding box center [173, 226] width 4 height 4
click at [1079, 219] on input "100.000" at bounding box center [1101, 222] width 142 height 19
type input "0"
click at [1034, 216] on input "0" at bounding box center [1101, 222] width 142 height 19
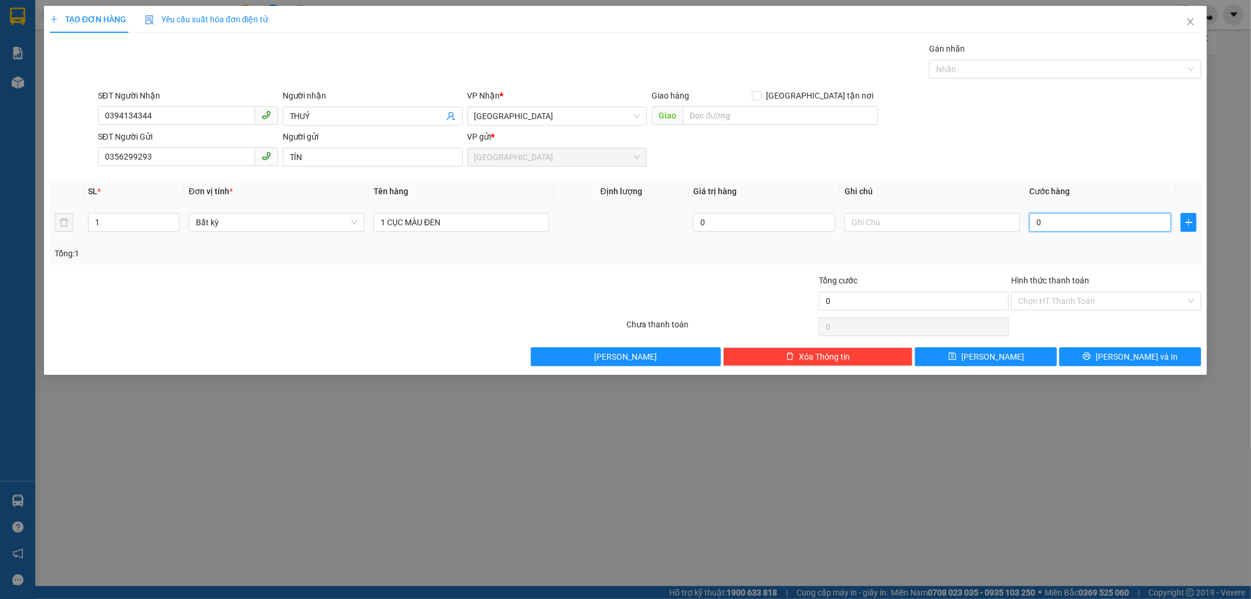
type input "40"
type input "400"
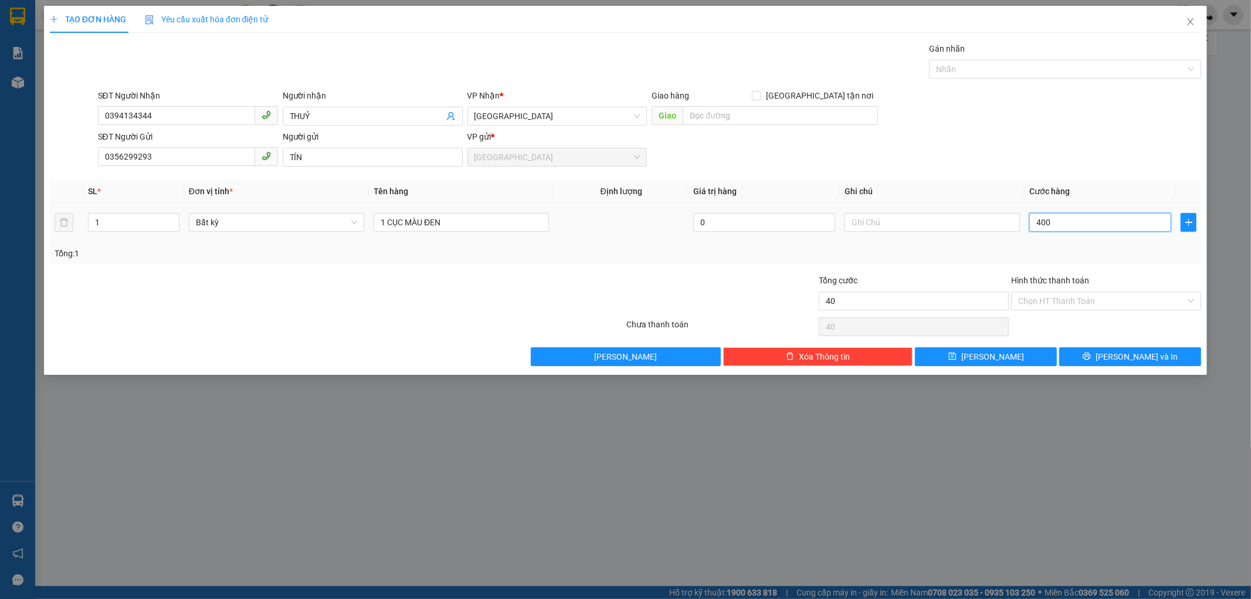
type input "400"
type input "40"
type input "40.000"
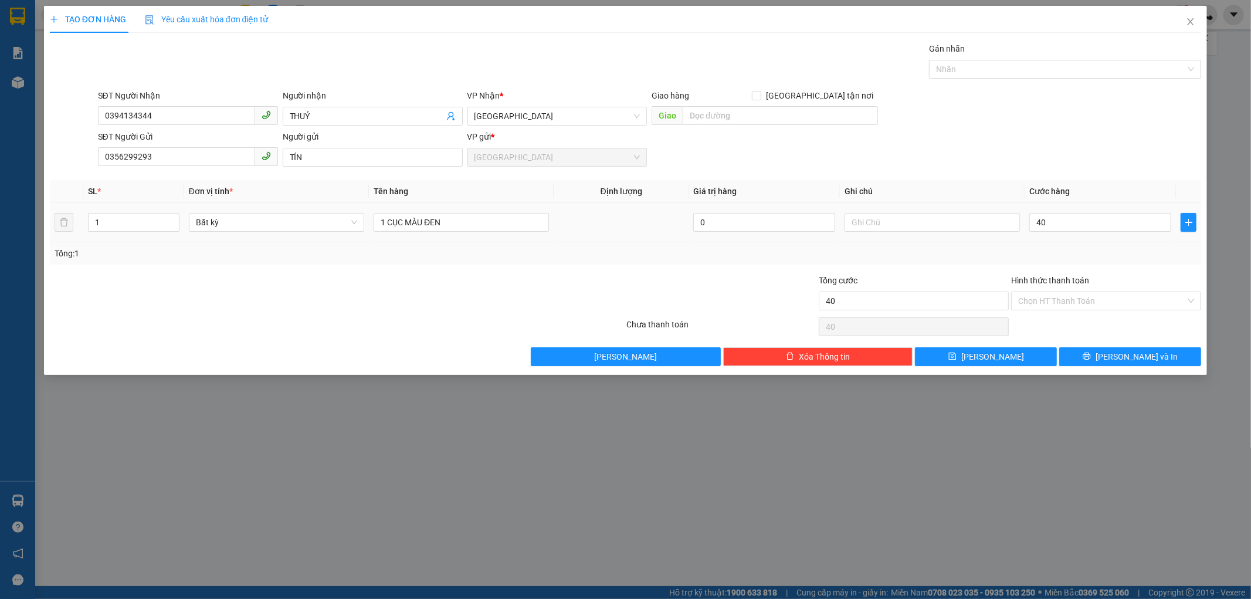
type input "40.000"
click at [1069, 235] on td "40.000" at bounding box center [1100, 222] width 151 height 39
click at [1048, 299] on input "Hình thức thanh toán" at bounding box center [1102, 301] width 168 height 18
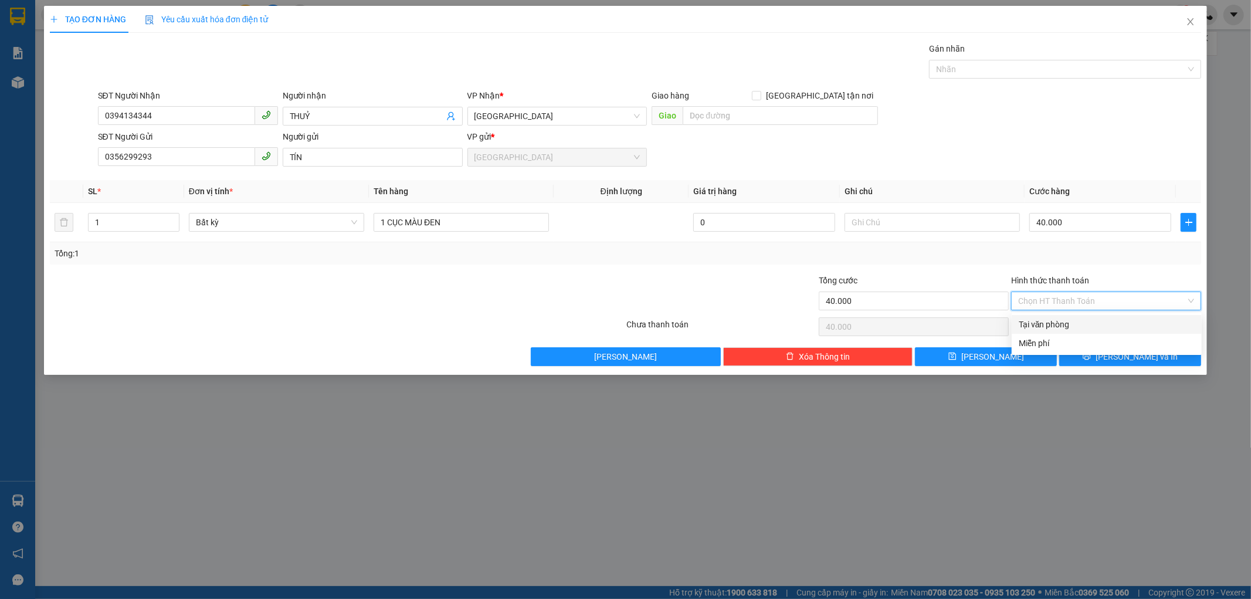
click at [1051, 320] on div "Tại văn phòng" at bounding box center [1107, 324] width 176 height 13
type input "0"
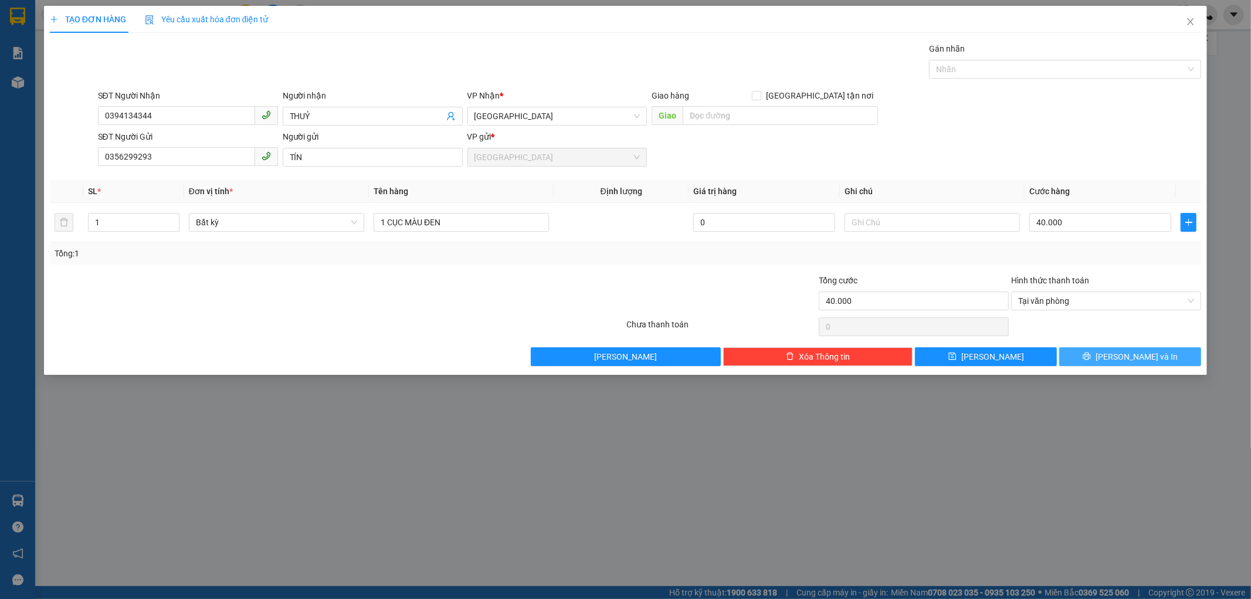
click at [1102, 356] on button "[PERSON_NAME] và In" at bounding box center [1131, 356] width 142 height 19
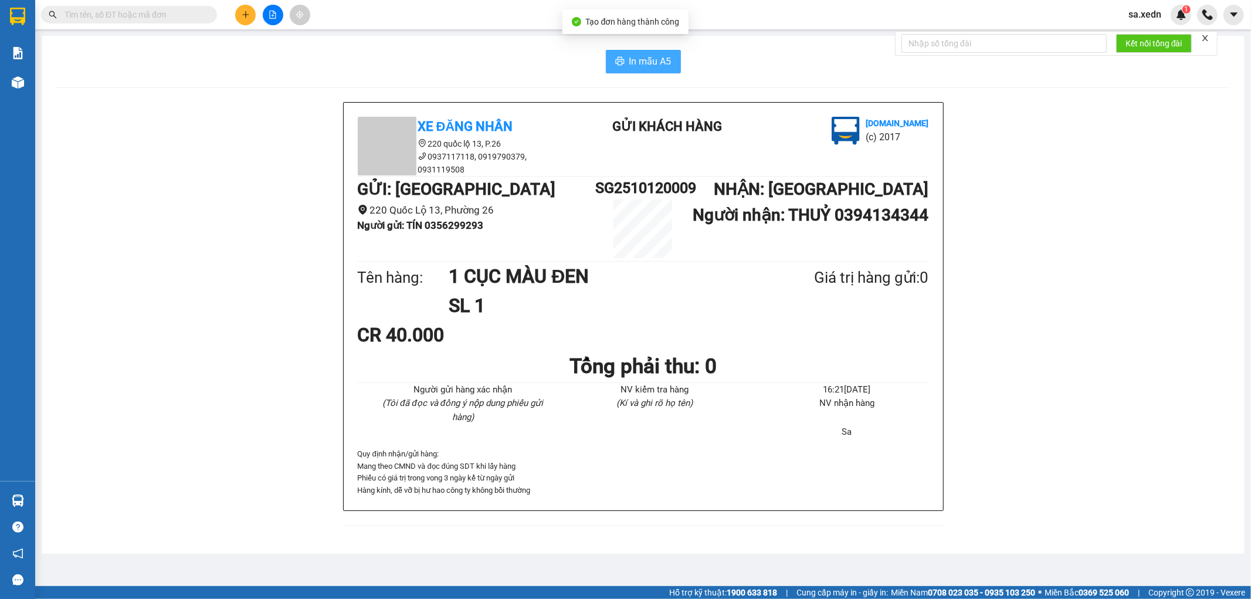
click at [629, 63] on span "In mẫu A5" at bounding box center [650, 61] width 42 height 15
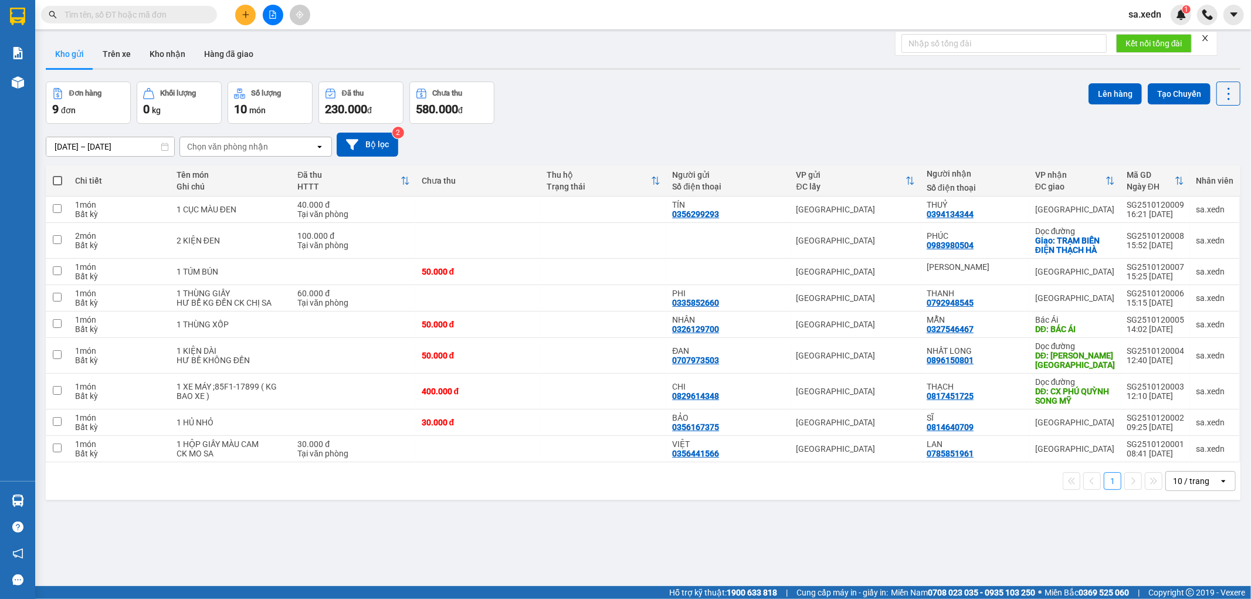
click at [607, 114] on div "Đơn hàng 9 đơn Khối lượng 0 kg Số lượng 10 món Đã thu 230.000 đ Chưa thu 580.00…" at bounding box center [643, 103] width 1195 height 42
click at [716, 112] on div "Đơn hàng 9 đơn Khối lượng 0 kg Số lượng 10 món Đã thu 230.000 đ Chưa thu 580.00…" at bounding box center [643, 103] width 1195 height 42
click at [251, 201] on td "1 CỤC MÀU ĐEN" at bounding box center [231, 210] width 121 height 26
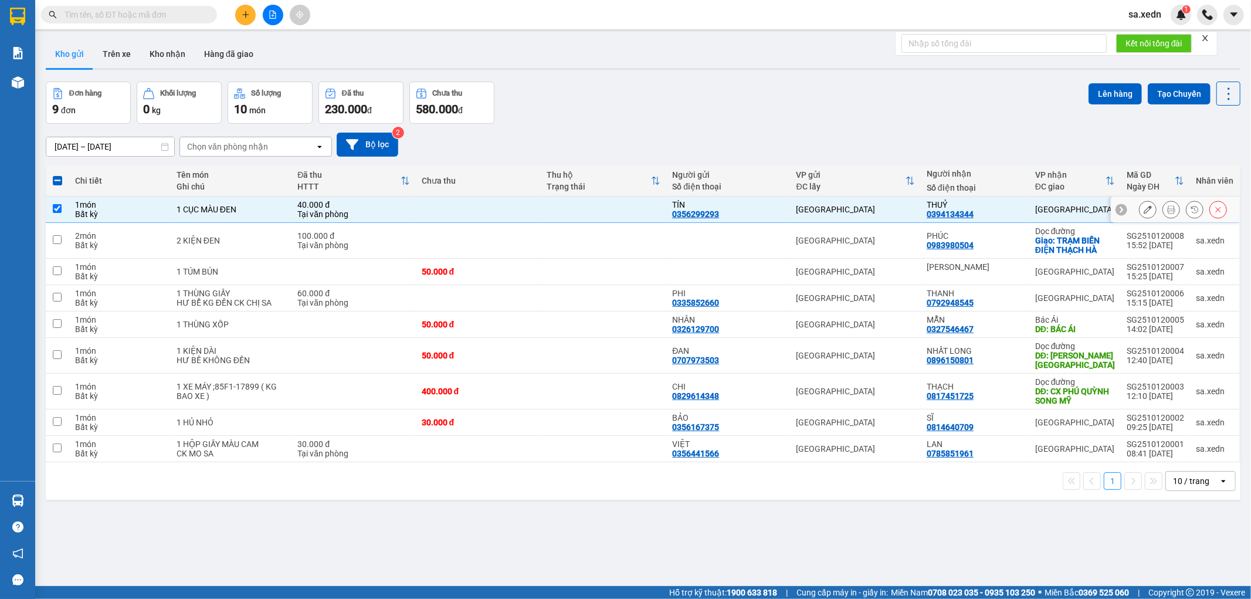
click at [385, 215] on div "Tại văn phòng" at bounding box center [353, 213] width 112 height 9
checkbox input "false"
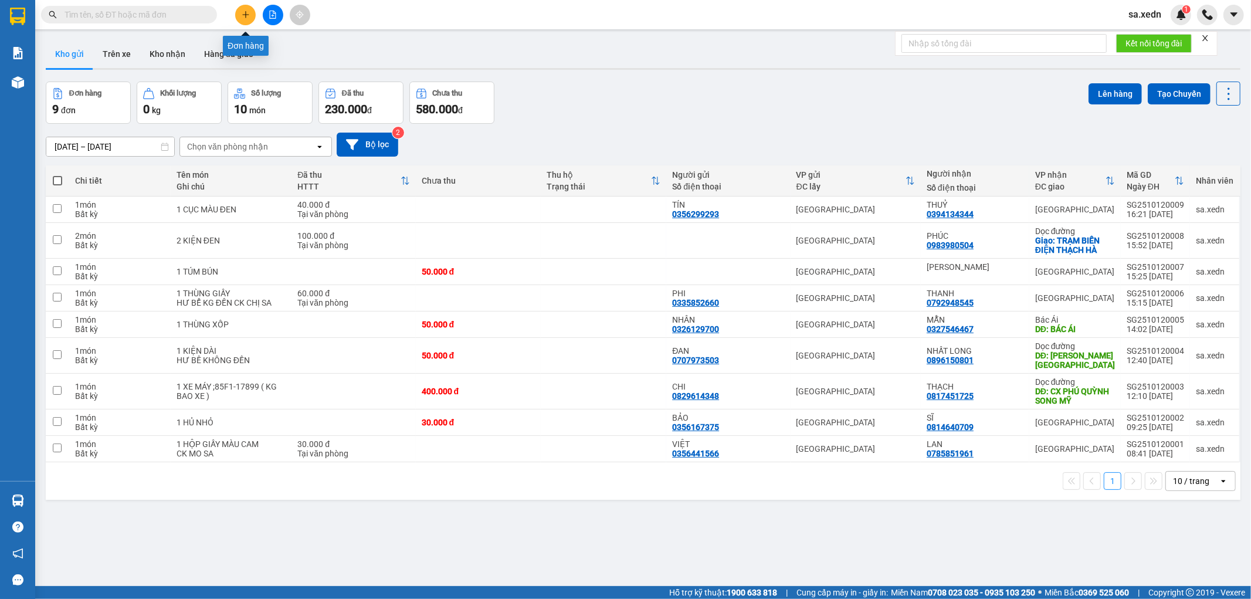
click at [241, 8] on button at bounding box center [245, 15] width 21 height 21
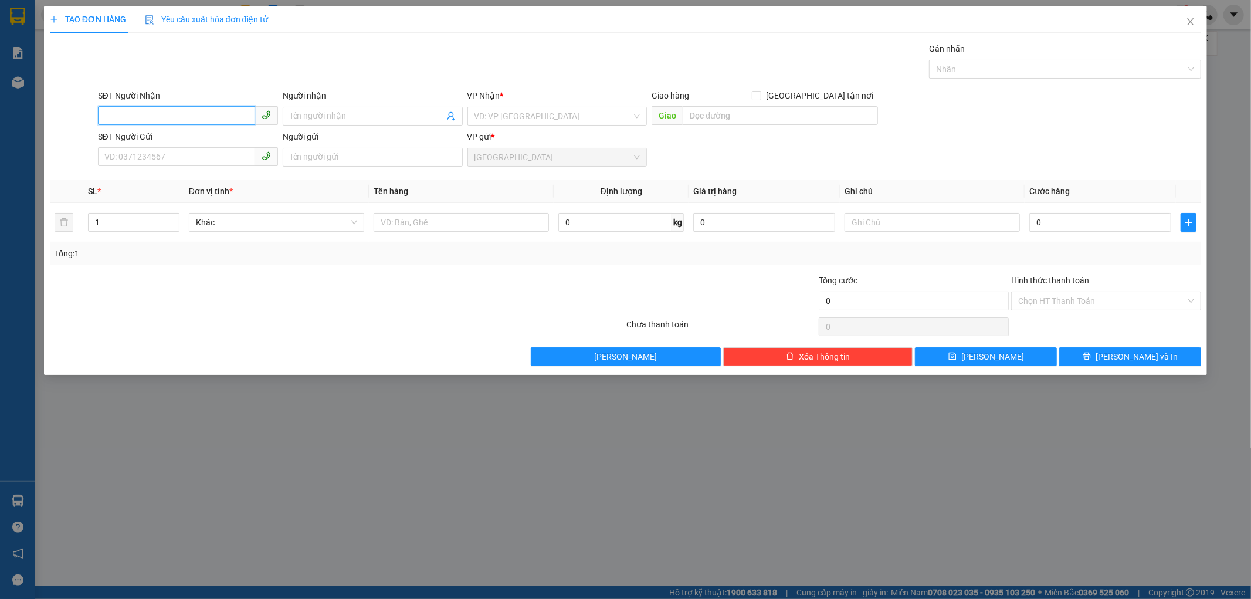
click at [119, 113] on input "SĐT Người Nhận" at bounding box center [176, 115] width 157 height 19
type input "2"
type input "0792973228"
click at [324, 114] on input "Người nhận" at bounding box center [367, 116] width 154 height 13
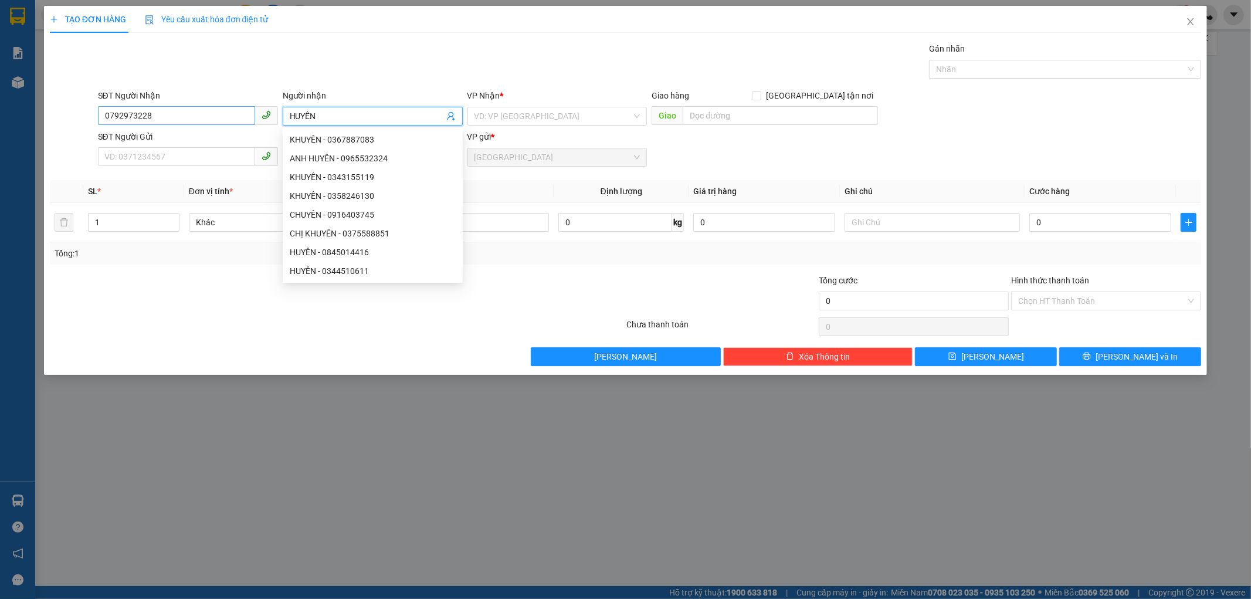
type input "HUYÊN"
click at [159, 111] on input "0792973228" at bounding box center [176, 115] width 157 height 19
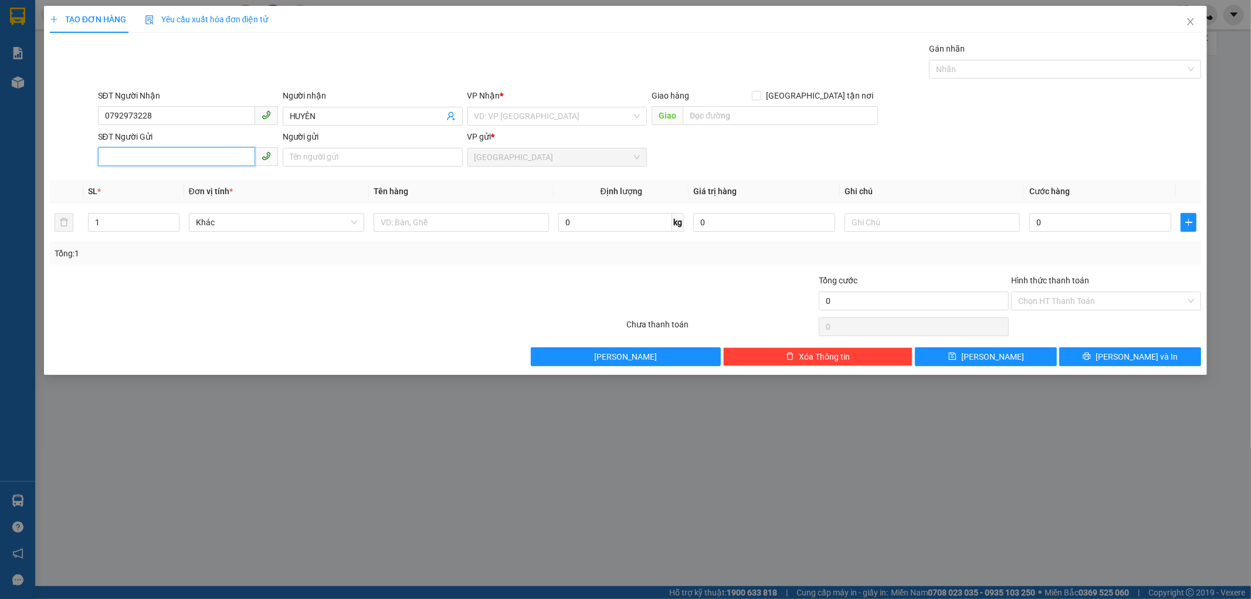
click at [103, 155] on input "SĐT Người Gửi" at bounding box center [176, 156] width 157 height 19
click at [120, 151] on input "228" at bounding box center [176, 156] width 157 height 19
type input "2"
click at [116, 154] on input "SĐT Người Gửi" at bounding box center [176, 156] width 157 height 19
click at [133, 178] on div "0792973228" at bounding box center [188, 180] width 166 height 13
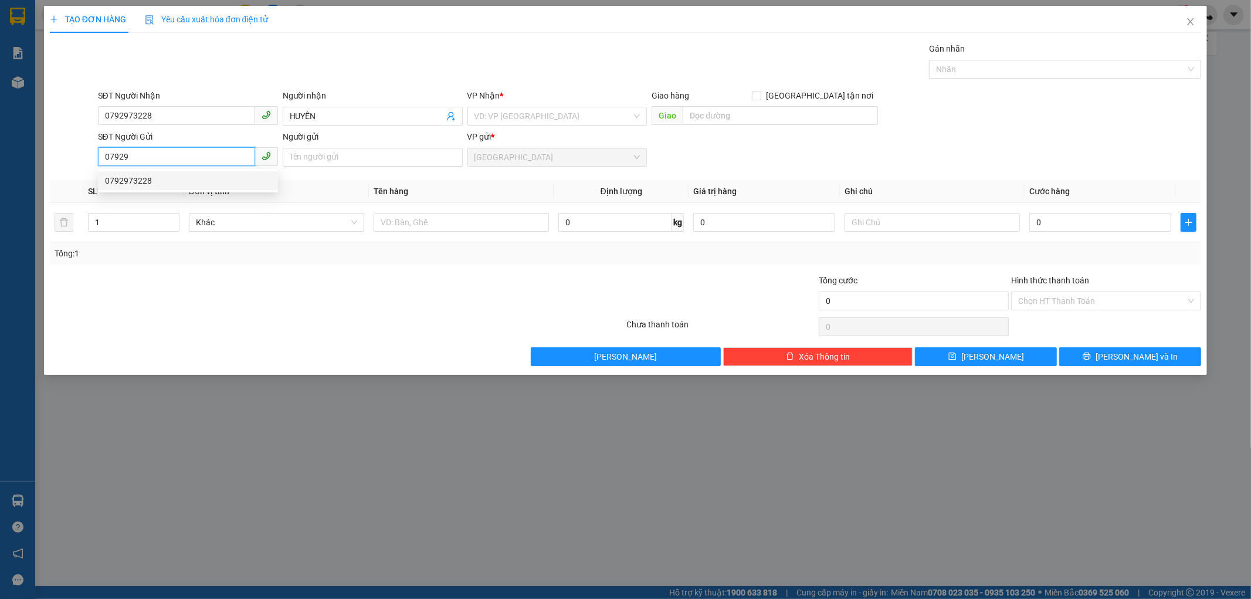
type input "0792973228"
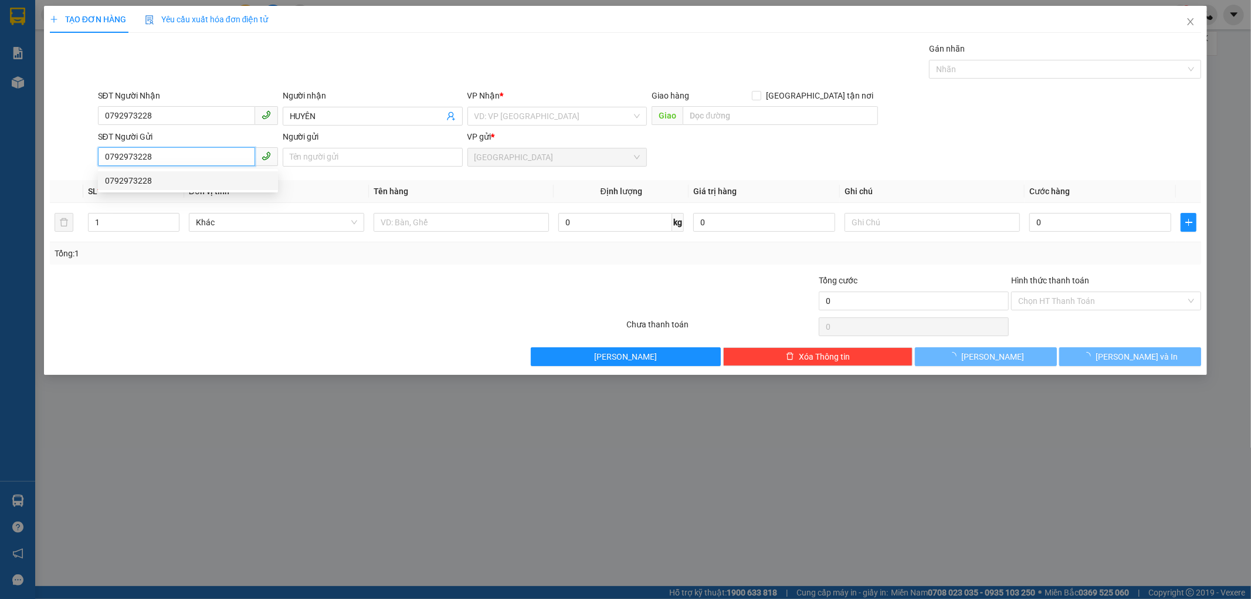
type input "50.000"
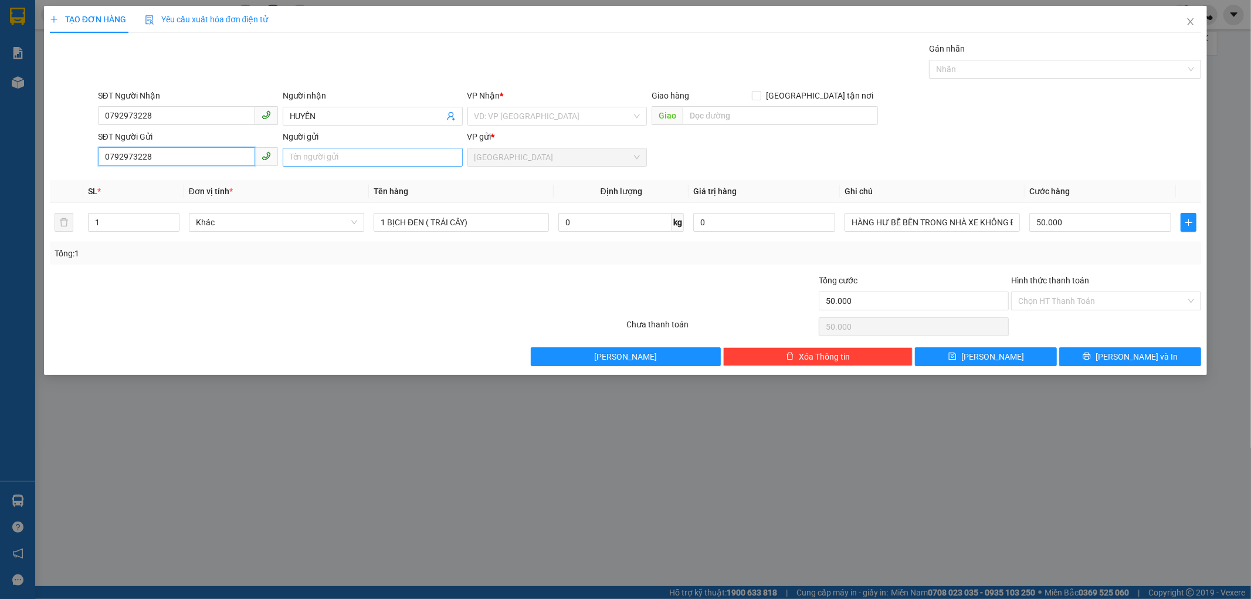
type input "0792973228"
click at [300, 157] on input "Người gửi" at bounding box center [373, 157] width 180 height 19
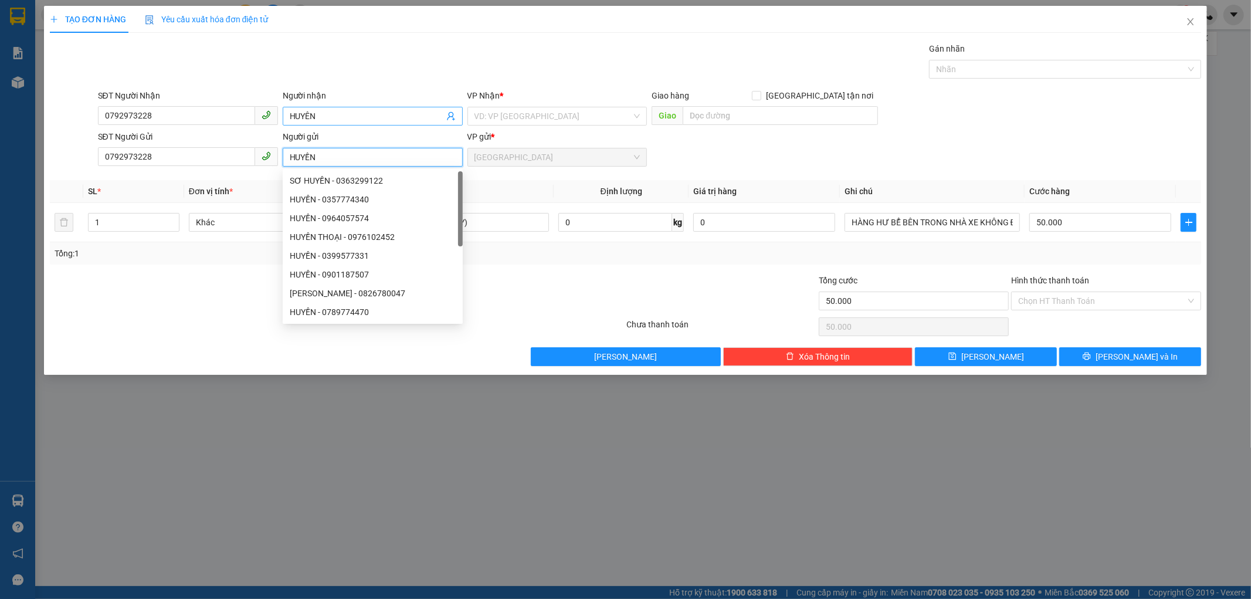
type input "HUYỀN"
click at [326, 115] on input "HUYÊN" at bounding box center [367, 116] width 154 height 13
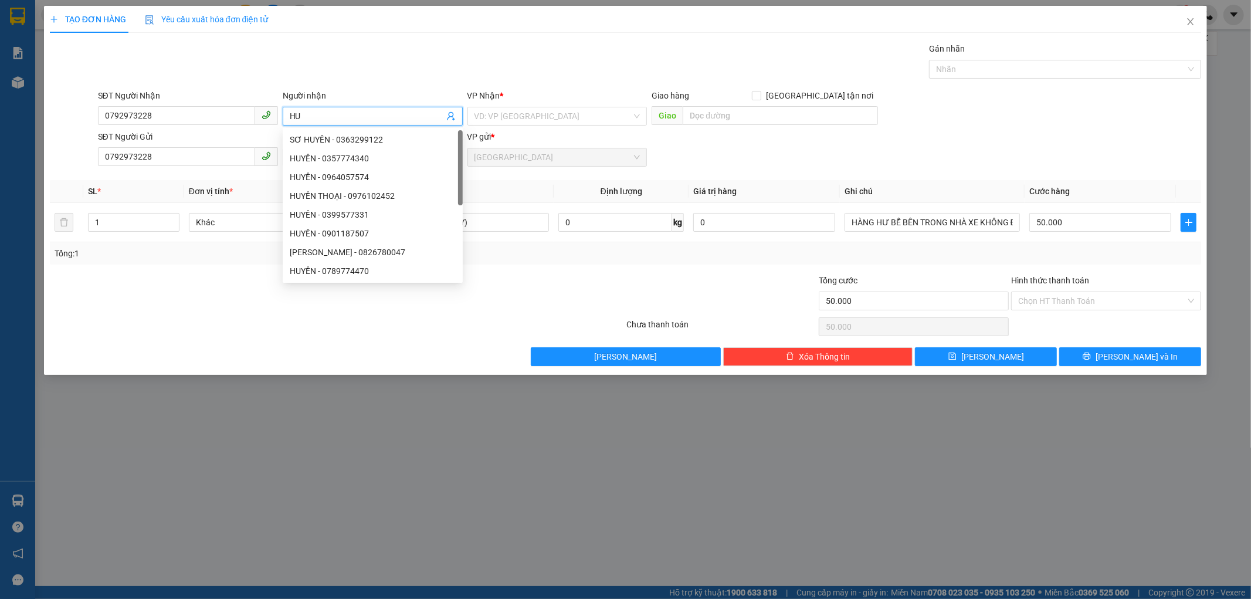
type input "H"
click at [155, 112] on input "0792973228" at bounding box center [176, 115] width 157 height 19
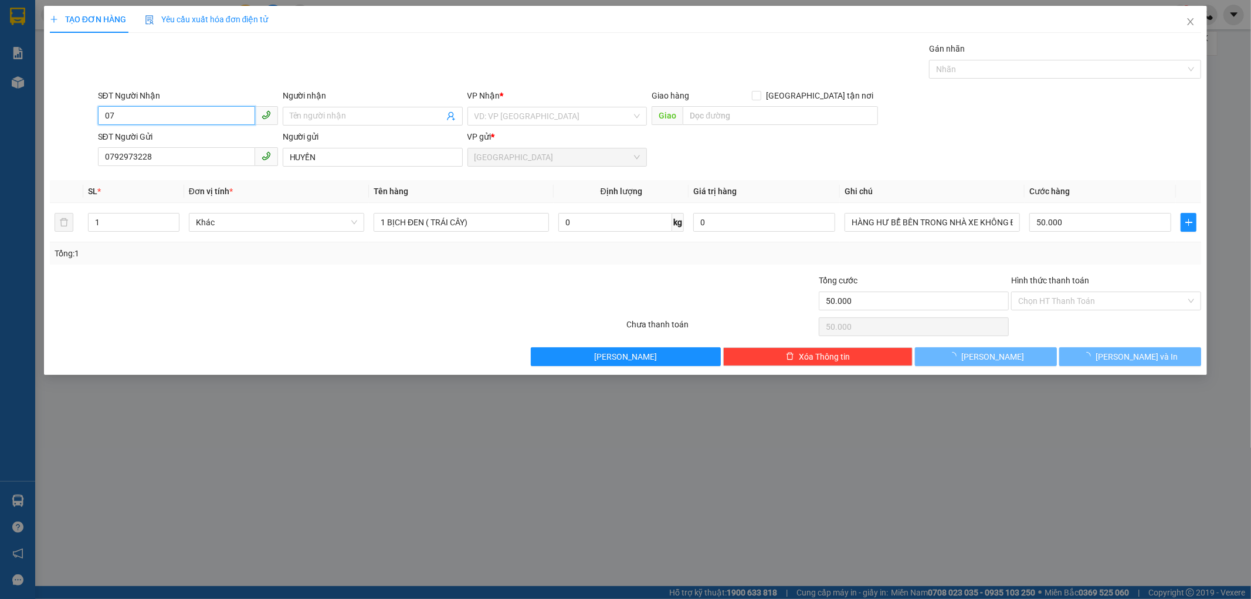
type input "0"
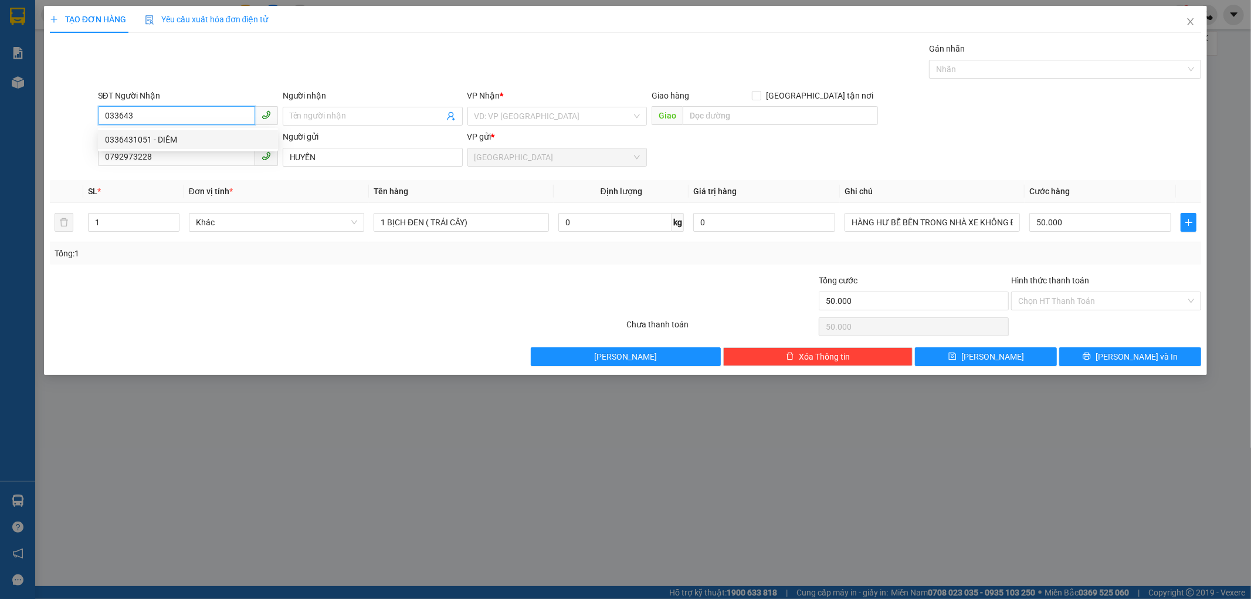
click at [154, 136] on div "0336431051 - DIỄM" at bounding box center [188, 139] width 166 height 13
type input "0336431051"
type input "DIỄM"
type input "BÁC ÁI"
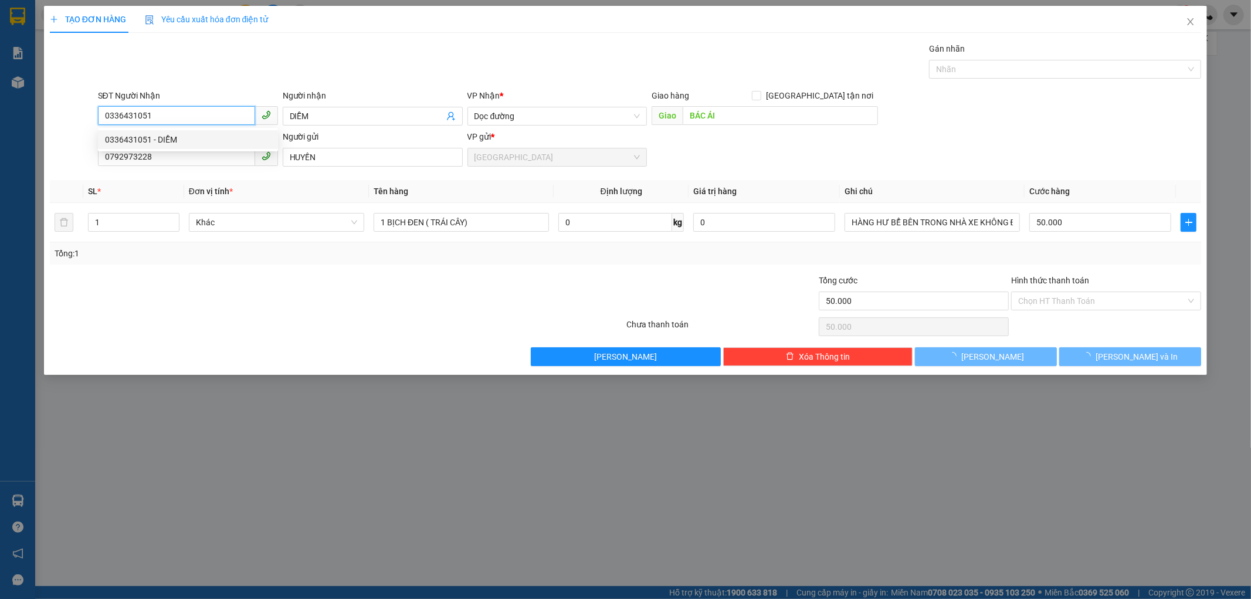
type input "150.000"
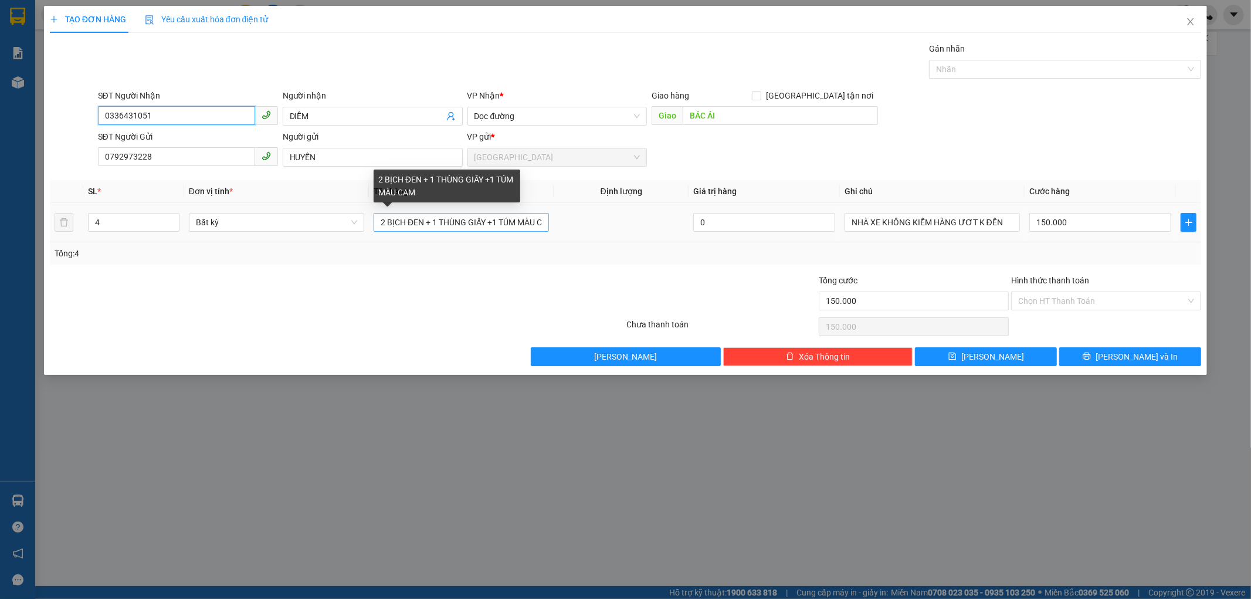
type input "0336431051"
click at [539, 222] on input "2 BỊCH ĐEN + 1 THÙNG GIẤY +1 TÚM MÀU CAM" at bounding box center [461, 222] width 175 height 19
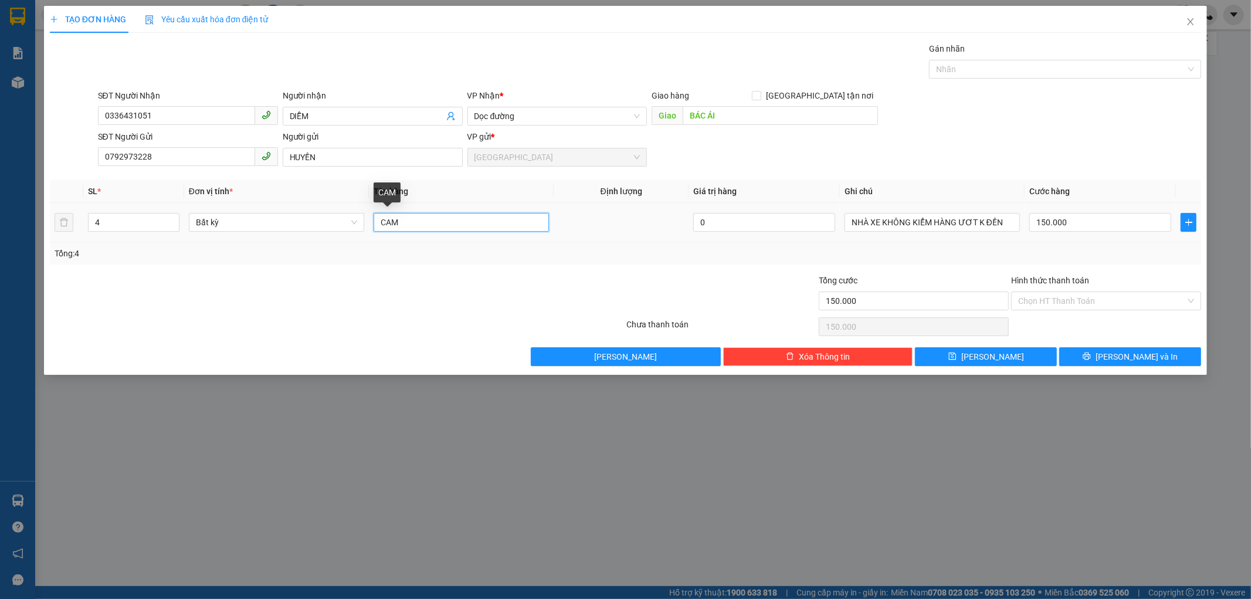
click at [404, 217] on input "CAM" at bounding box center [461, 222] width 175 height 19
type input "C"
type input "1 THÙNG GIẤY CÓ BỌC MÀU ĐEN"
click at [1078, 219] on input "150.000" at bounding box center [1101, 222] width 142 height 19
type input "0"
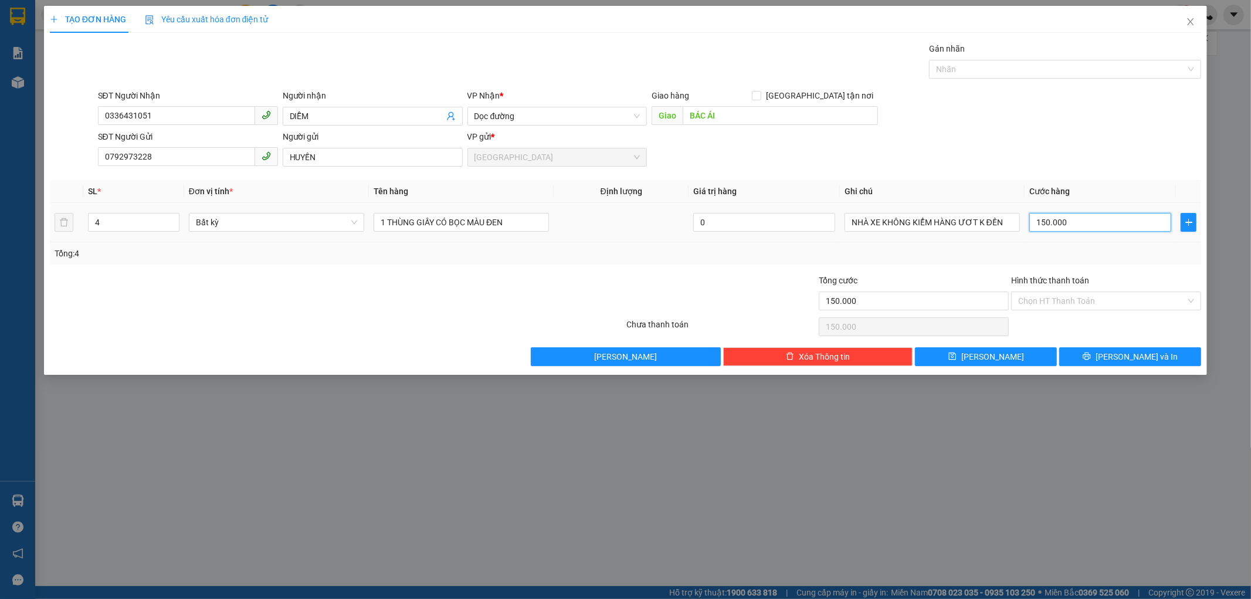
type input "0"
type input "08"
type input "8"
type input "080"
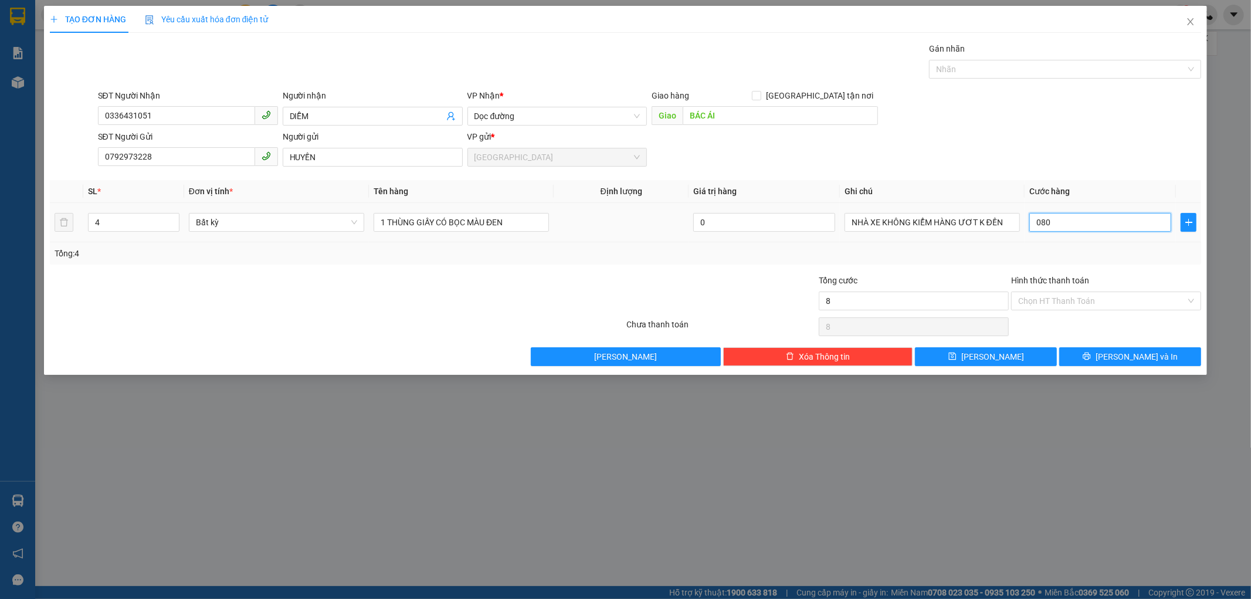
type input "80"
type input "080"
type input "80.000"
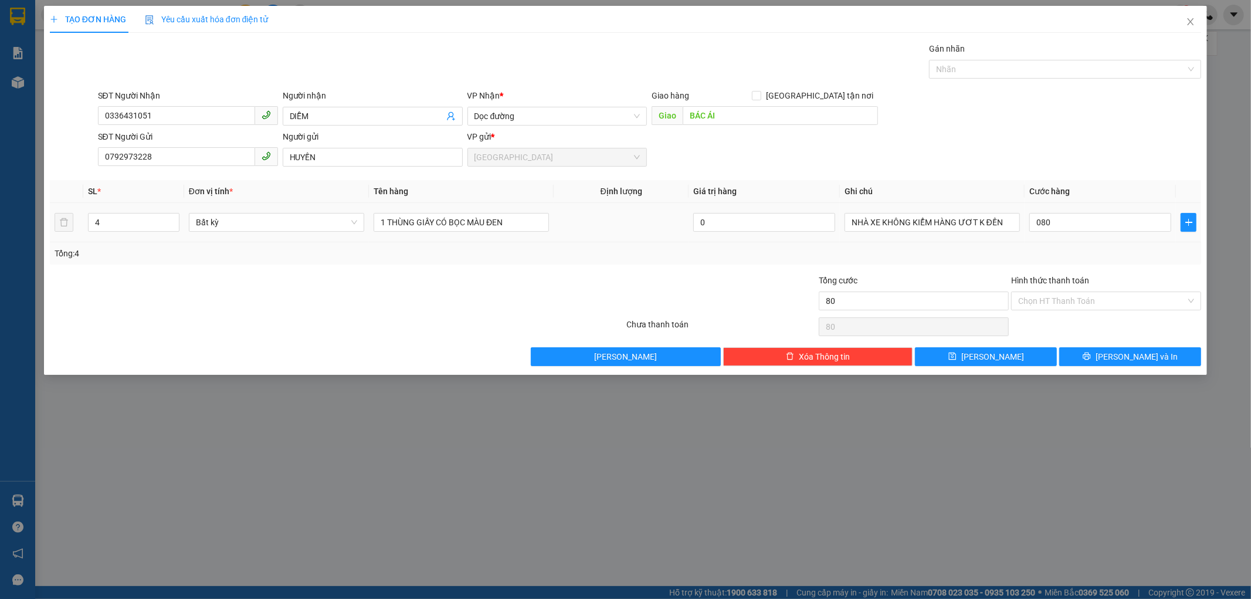
type input "80.000"
click at [1085, 241] on td "80.000" at bounding box center [1100, 222] width 151 height 39
click at [1062, 353] on button "[PERSON_NAME] và In" at bounding box center [1131, 356] width 142 height 19
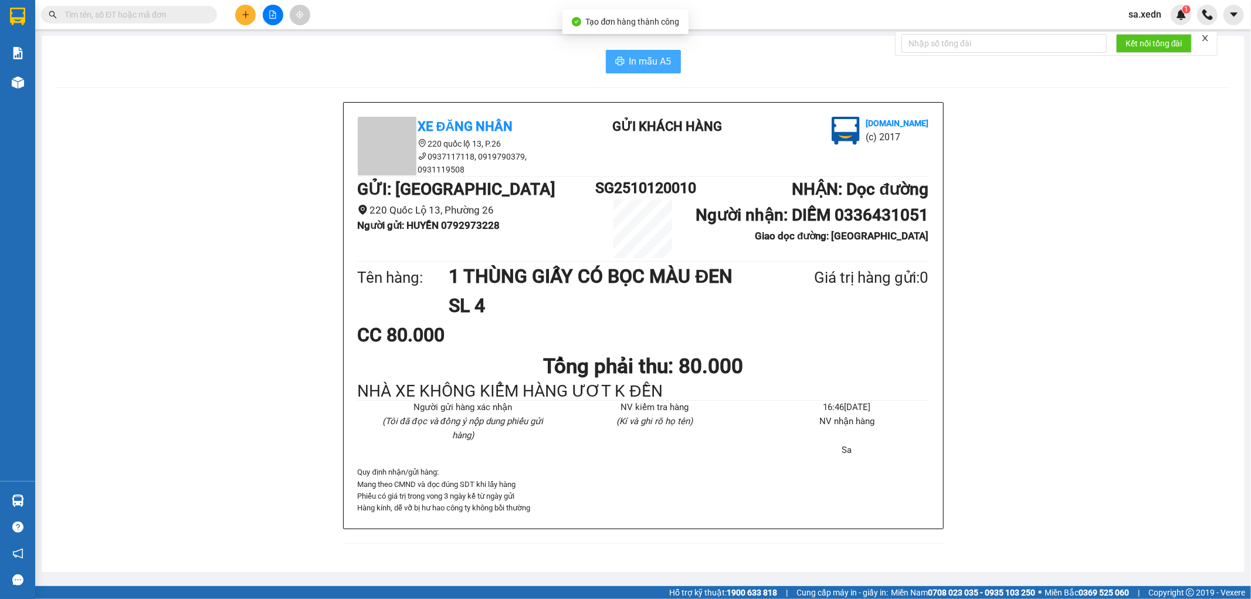
drag, startPoint x: 635, startPoint y: 63, endPoint x: 628, endPoint y: 61, distance: 7.3
click at [635, 62] on span "In mẫu A5" at bounding box center [650, 61] width 42 height 15
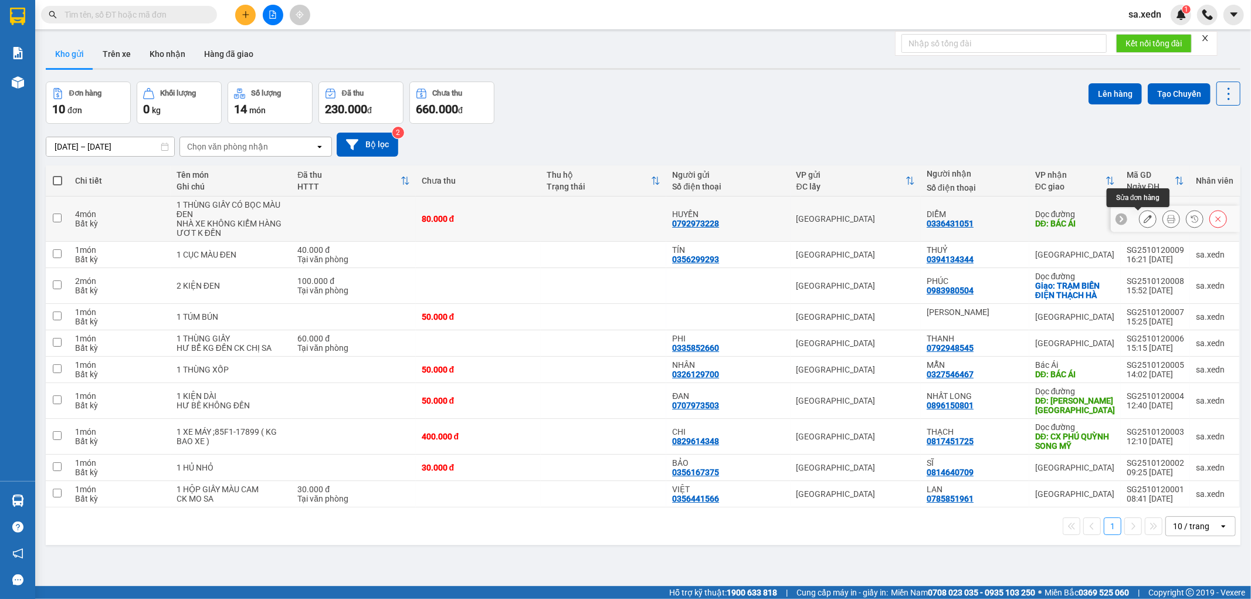
click at [1144, 219] on icon at bounding box center [1148, 219] width 8 height 8
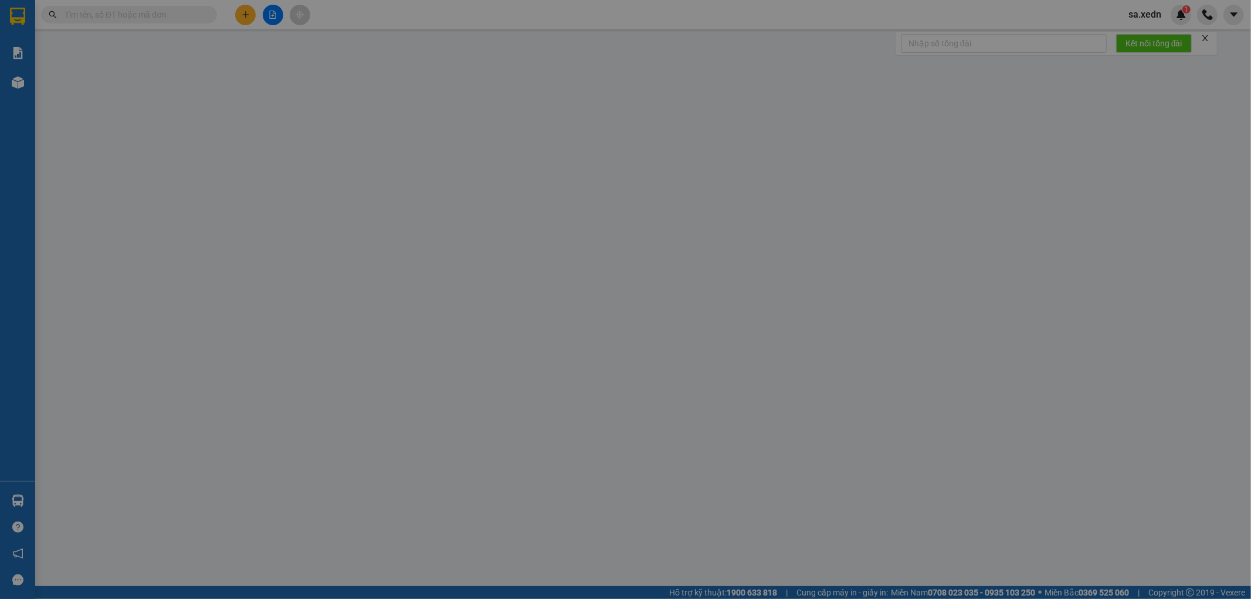
type input "0336431051"
type input "DIỄM"
type input "BÁC ÁI"
type input "0792973228"
type input "HUYỀN"
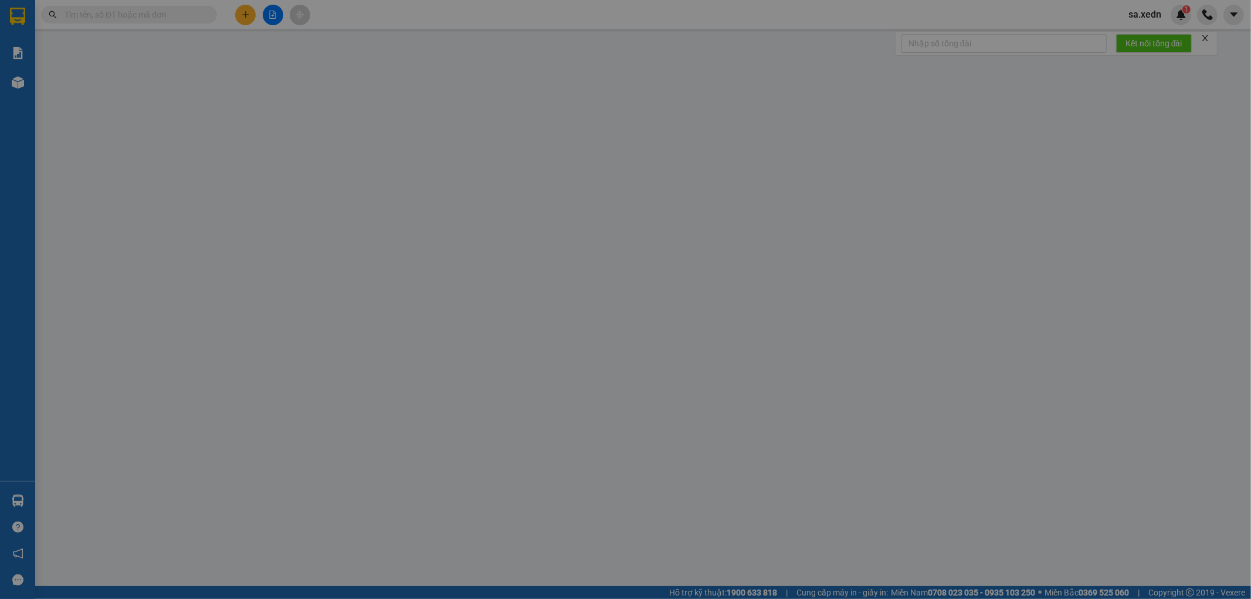
type input "80.000"
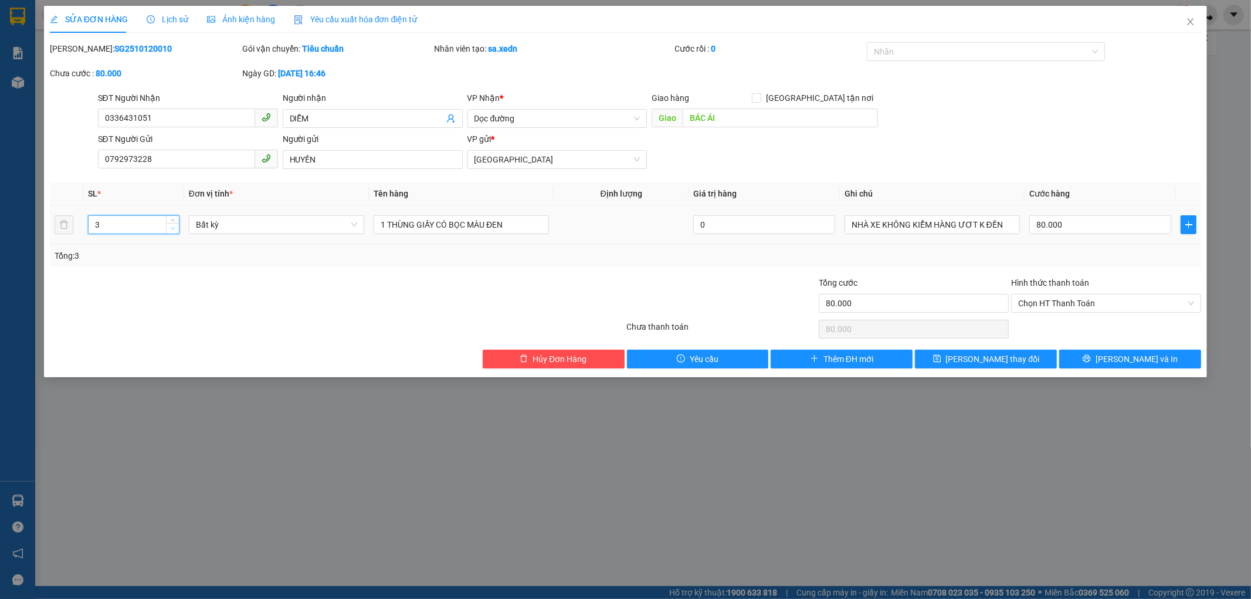
click at [172, 227] on icon "down" at bounding box center [173, 228] width 4 height 4
type input "1"
click at [172, 227] on icon "down" at bounding box center [173, 228] width 4 height 4
click at [1097, 359] on button "[PERSON_NAME] và In" at bounding box center [1131, 359] width 142 height 19
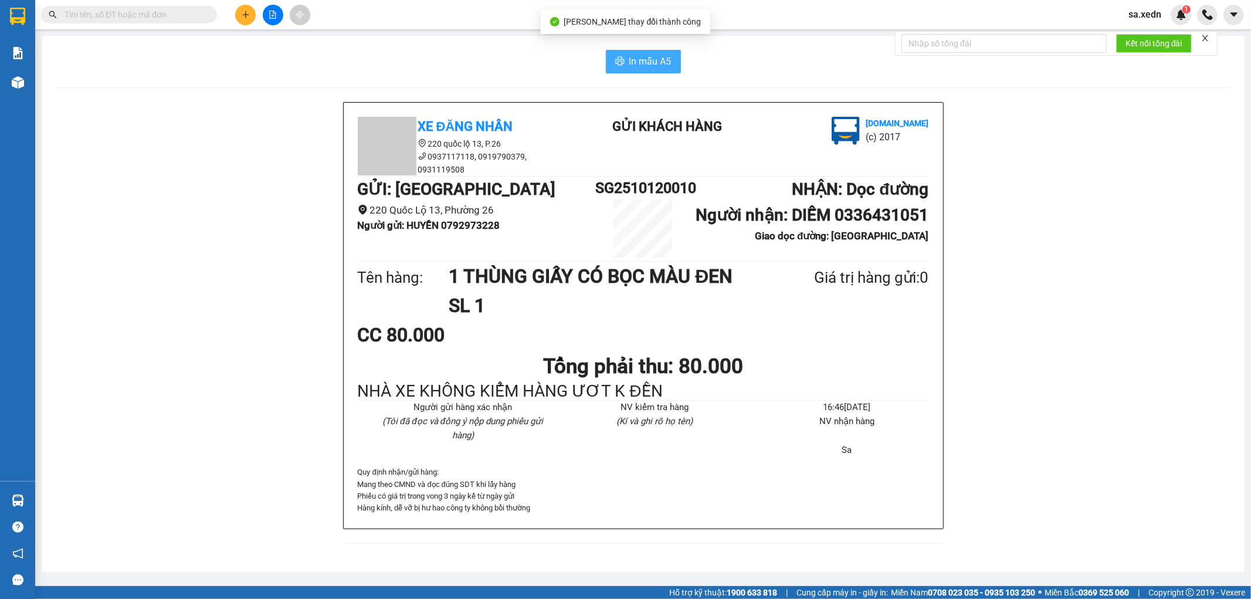
click at [621, 61] on button "In mẫu A5" at bounding box center [643, 61] width 75 height 23
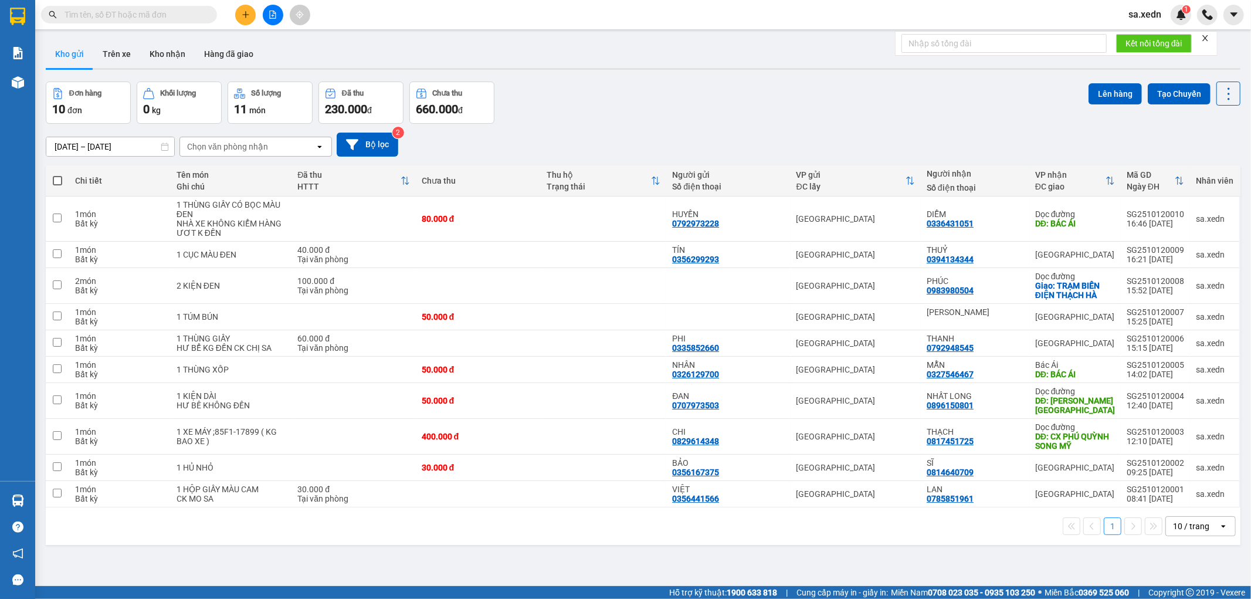
click at [138, 1] on div "Kết quả tìm kiếm ( 0 ) Bộ lọc No Data sa.xedn 1" at bounding box center [625, 14] width 1251 height 29
click at [136, 6] on span at bounding box center [129, 15] width 176 height 18
click at [136, 12] on input "text" at bounding box center [134, 14] width 138 height 13
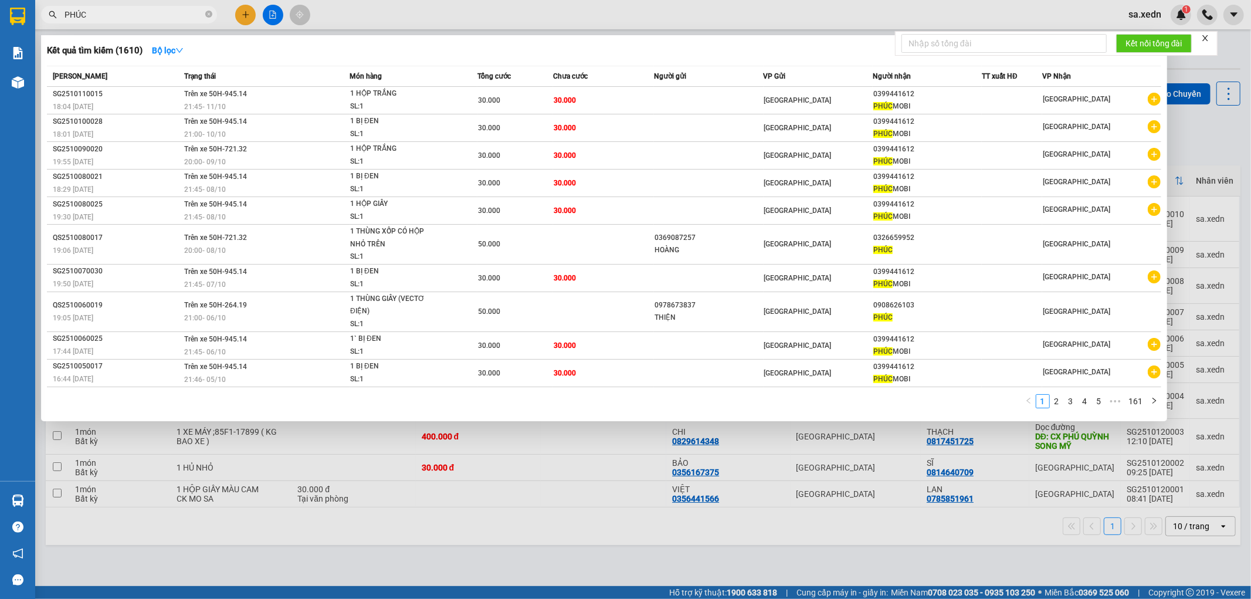
type input "PHÚC"
click at [246, 21] on div at bounding box center [625, 299] width 1251 height 599
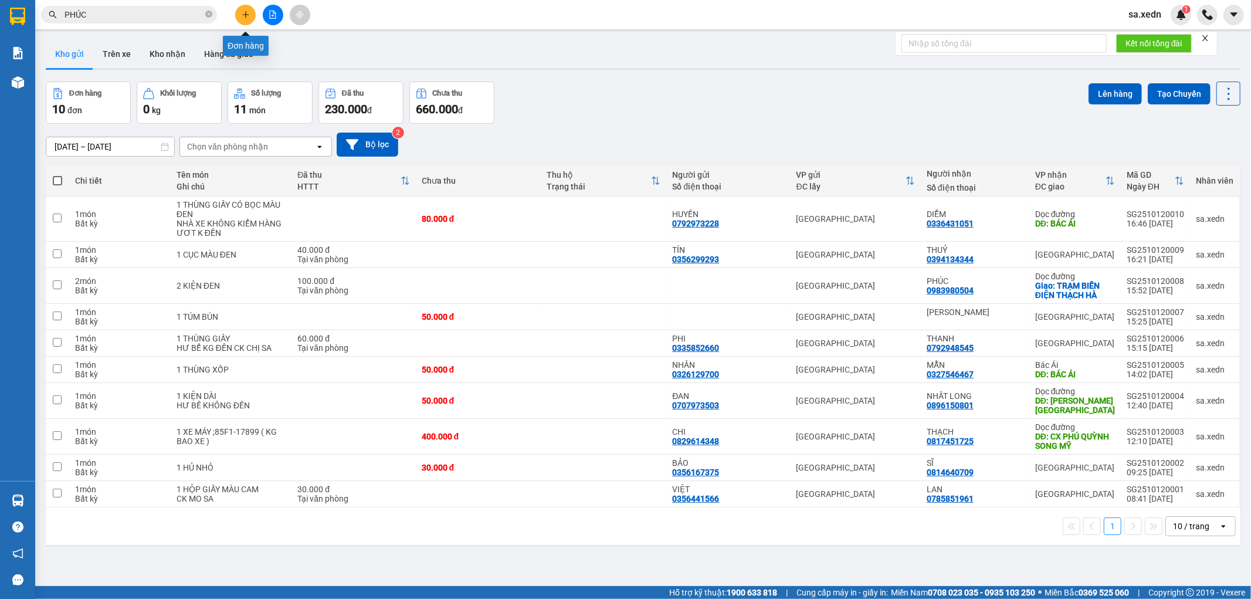
click at [243, 12] on icon "plus" at bounding box center [246, 15] width 8 height 8
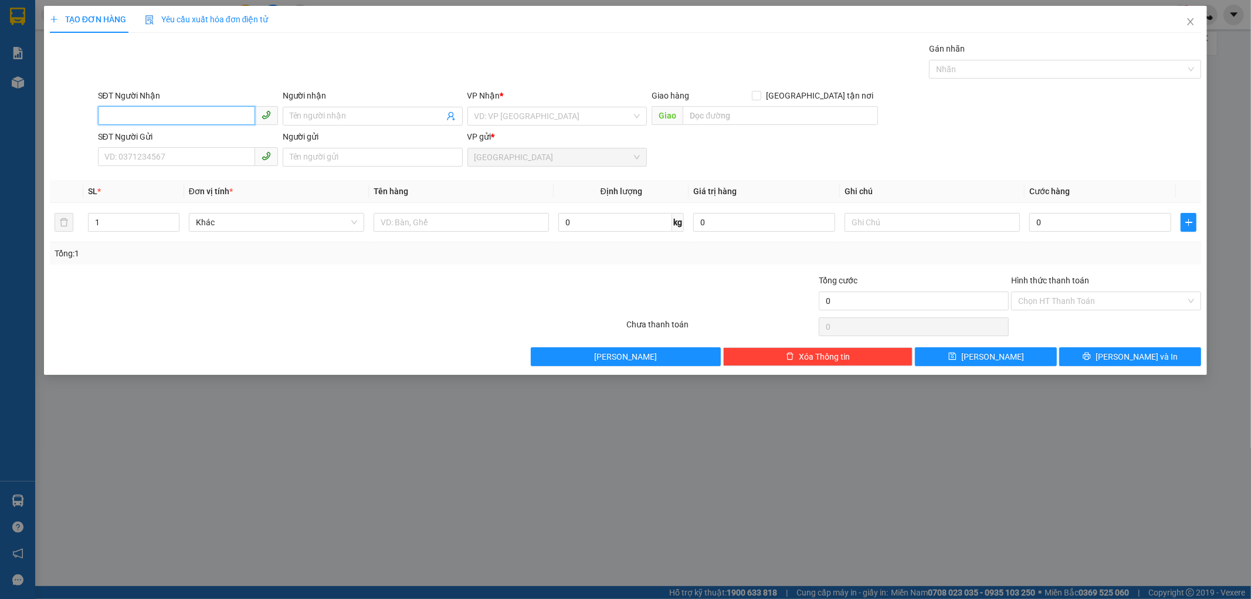
drag, startPoint x: 175, startPoint y: 113, endPoint x: 172, endPoint y: 124, distance: 11.4
click at [175, 116] on input "SĐT Người Nhận" at bounding box center [176, 115] width 157 height 19
click at [327, 114] on input "Người nhận" at bounding box center [367, 116] width 154 height 13
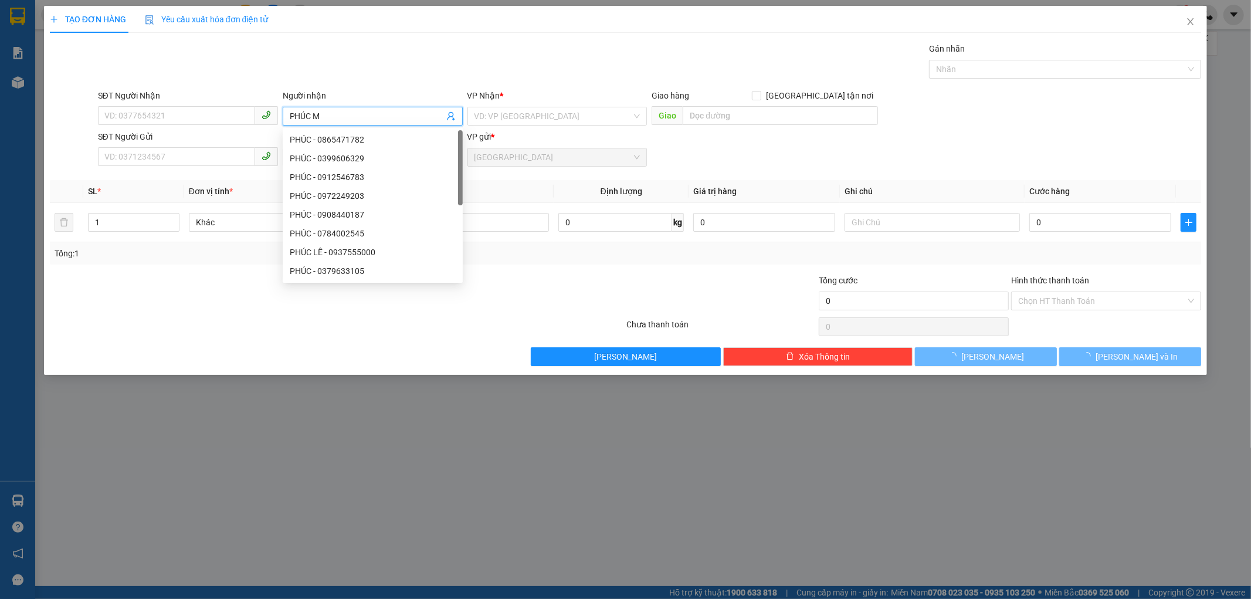
type input "PHÚC [GEOGRAPHIC_DATA]"
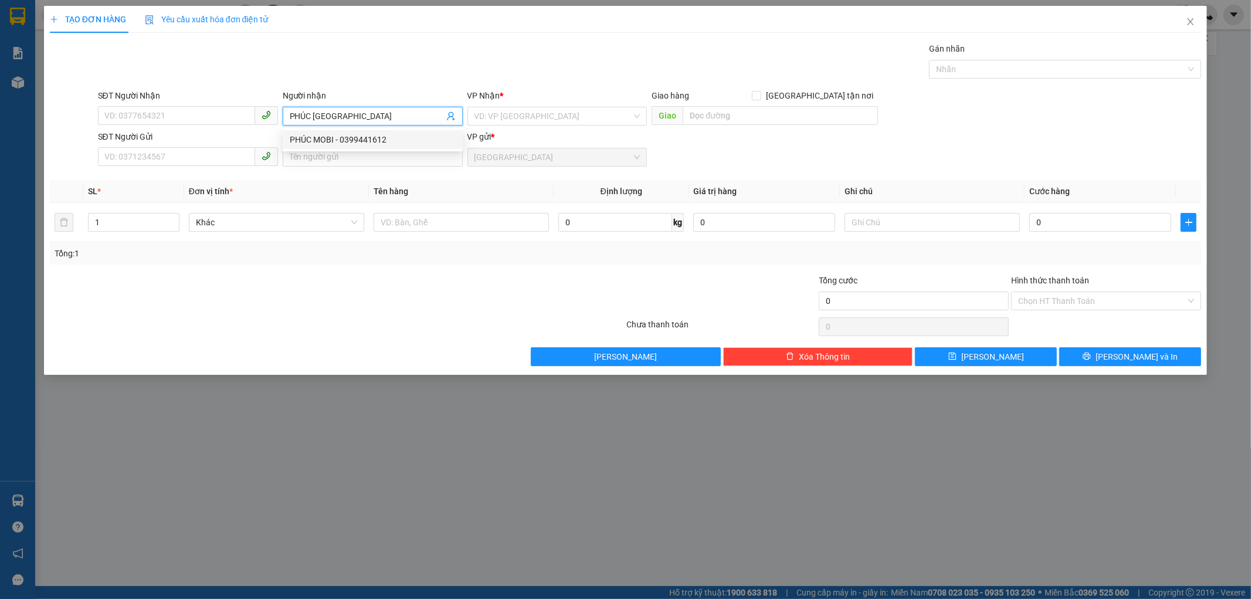
click at [344, 141] on div "PHÚC MOBI - 0399441612" at bounding box center [373, 139] width 166 height 13
type input "0399441612"
type input "PHÚC MOBI"
click at [741, 116] on input "text" at bounding box center [780, 115] width 195 height 19
click at [544, 116] on input "search" at bounding box center [554, 116] width 158 height 18
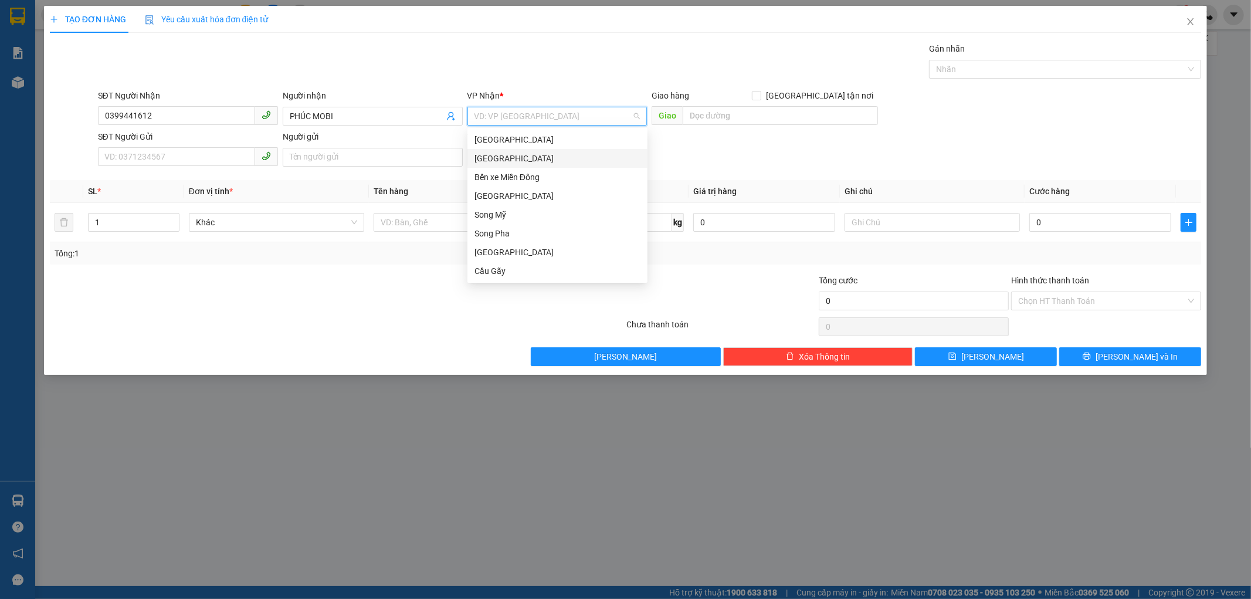
click at [495, 154] on div "[GEOGRAPHIC_DATA]" at bounding box center [558, 158] width 166 height 13
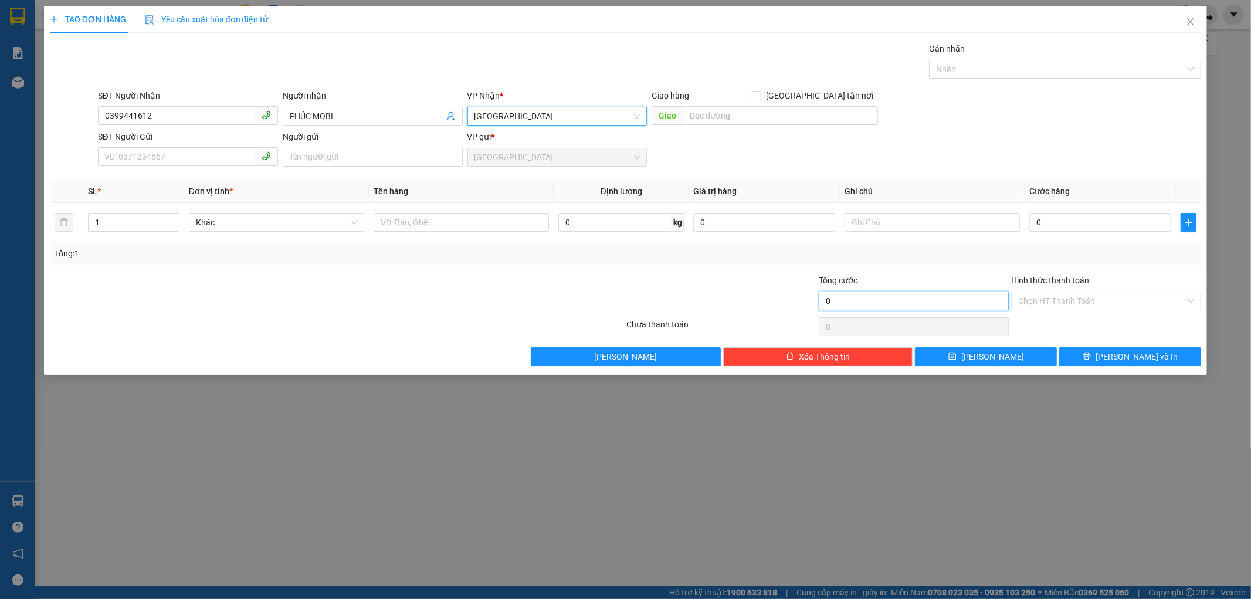
click at [889, 307] on input "0" at bounding box center [914, 301] width 190 height 19
click at [774, 213] on input "0" at bounding box center [764, 222] width 142 height 19
type input "0"
drag, startPoint x: 1103, startPoint y: 223, endPoint x: 1088, endPoint y: 224, distance: 14.7
click at [1103, 224] on input "0" at bounding box center [1101, 222] width 142 height 19
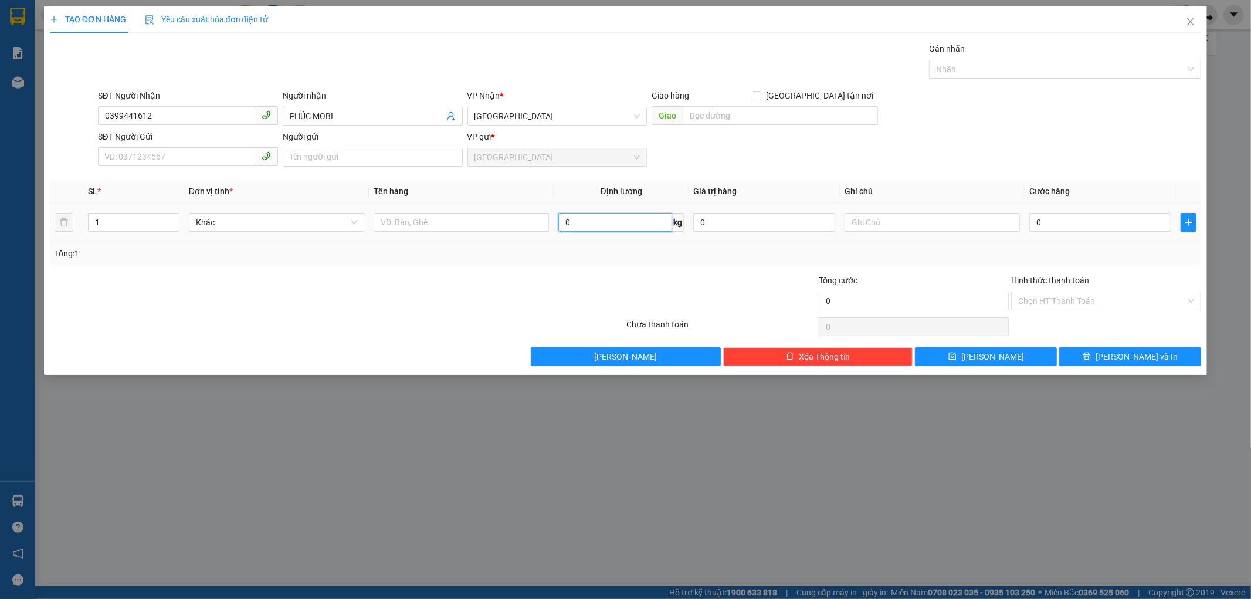
click at [607, 218] on input "0" at bounding box center [615, 222] width 113 height 19
type input "1"
click at [505, 214] on input "text" at bounding box center [461, 222] width 175 height 19
type input "HỘP GIẤY NHỎ"
click at [1079, 219] on input "0" at bounding box center [1101, 222] width 142 height 19
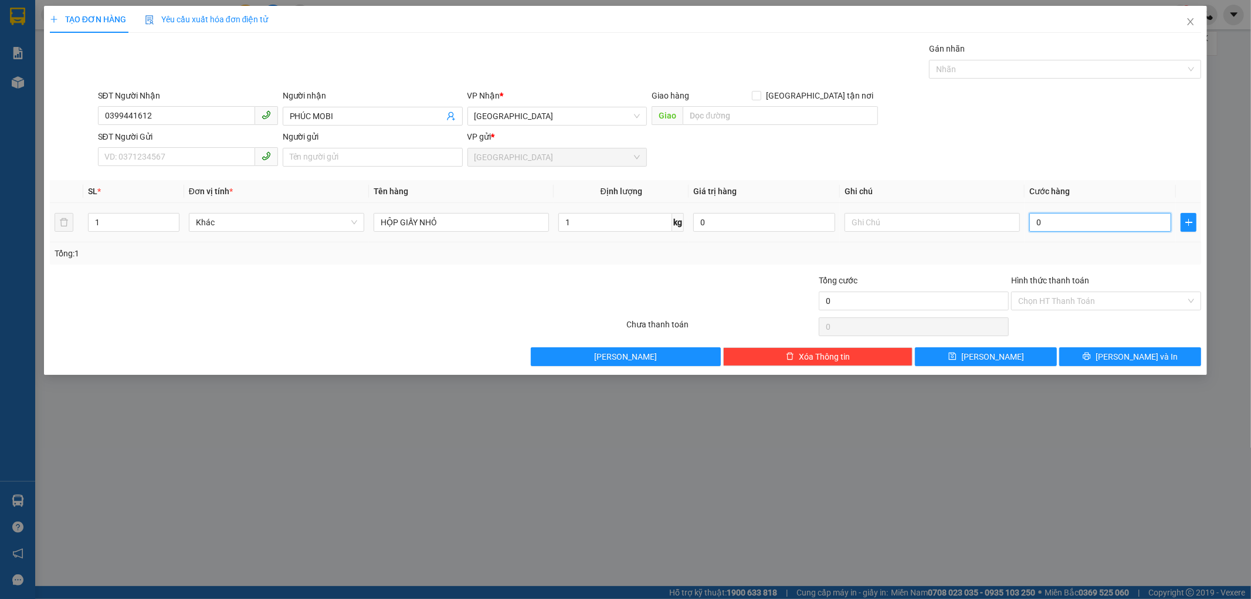
type input "3"
type input "30"
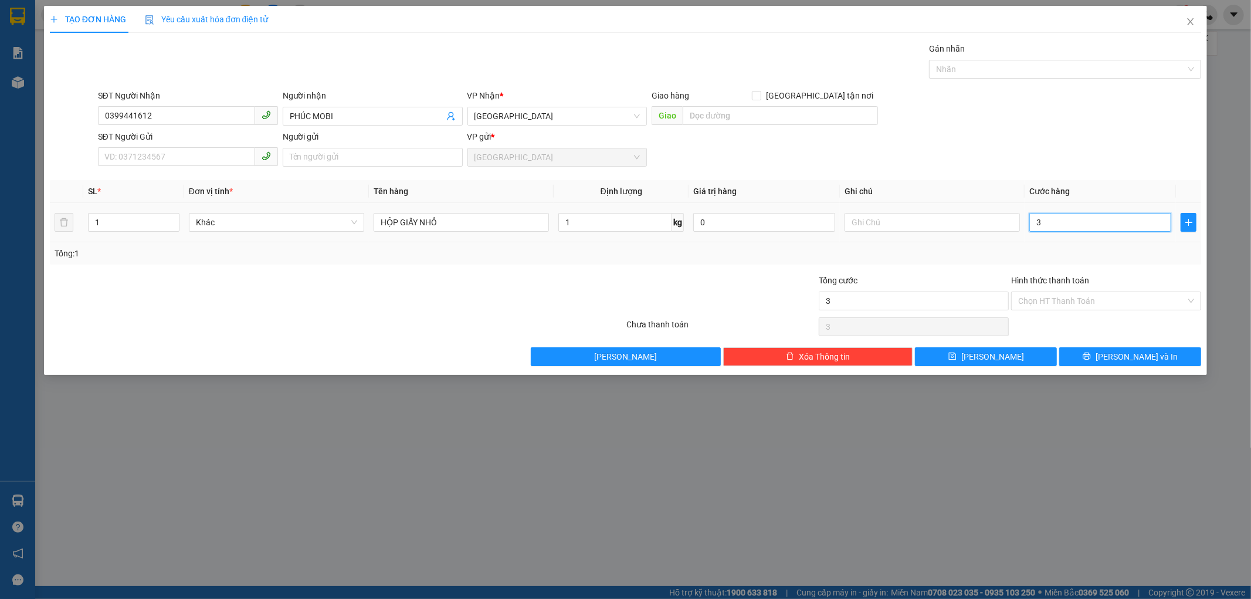
type input "30"
type input "300"
type input "3.000"
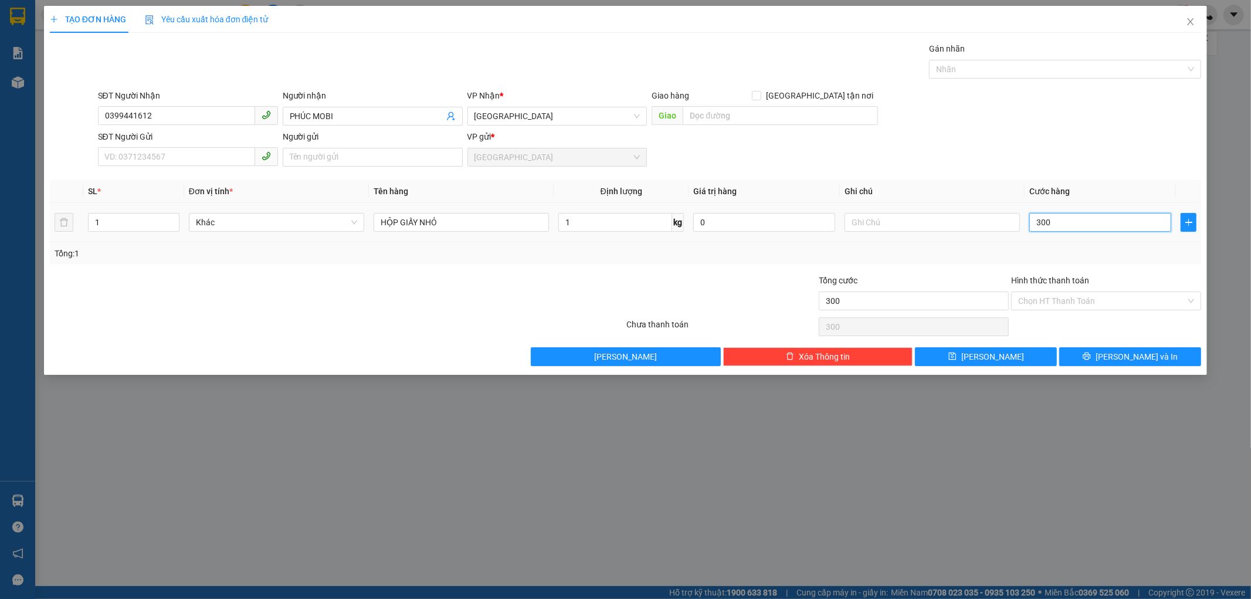
type input "3.000"
type input "30.000"
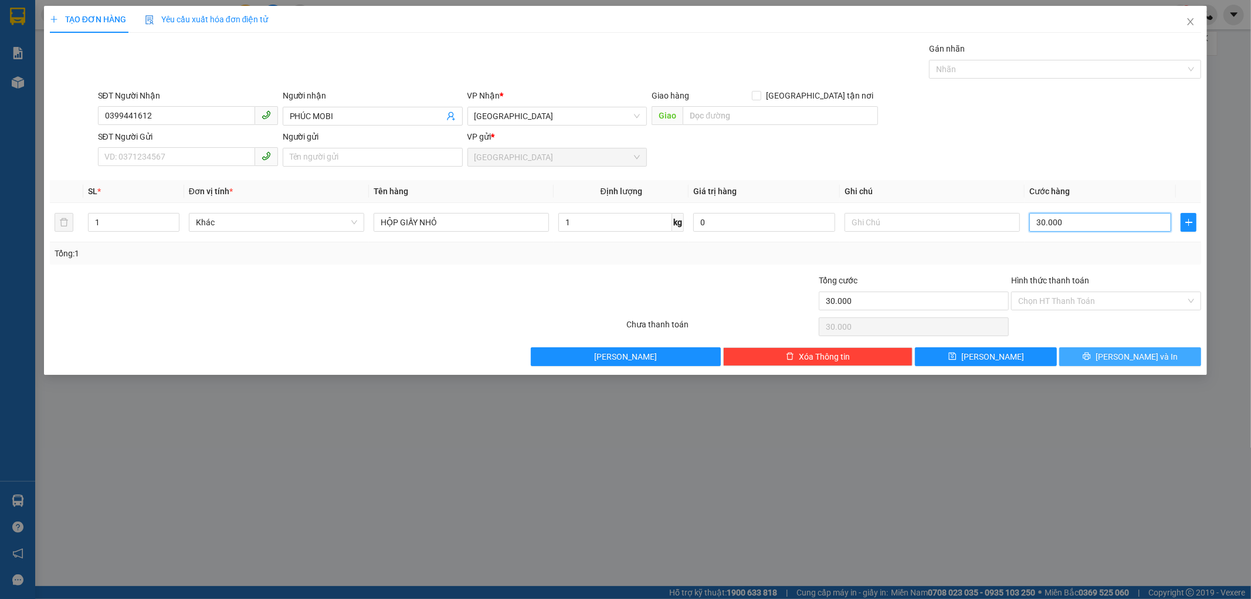
type input "30.000"
click at [1143, 356] on span "[PERSON_NAME] và In" at bounding box center [1137, 356] width 82 height 13
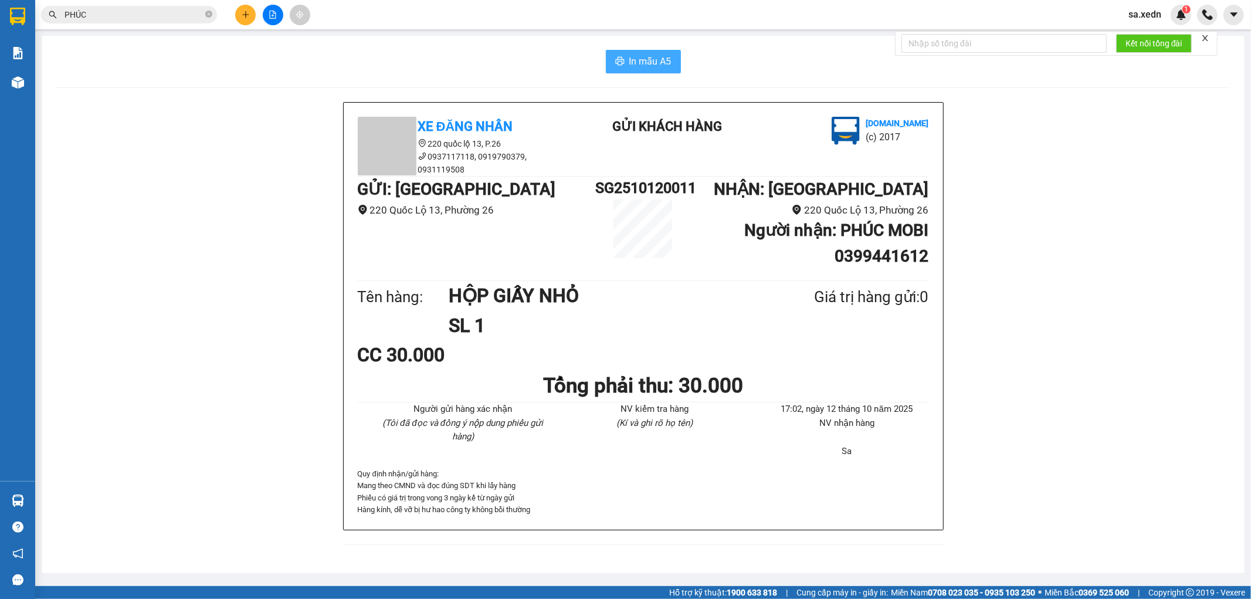
click at [635, 62] on span "In mẫu A5" at bounding box center [650, 61] width 42 height 15
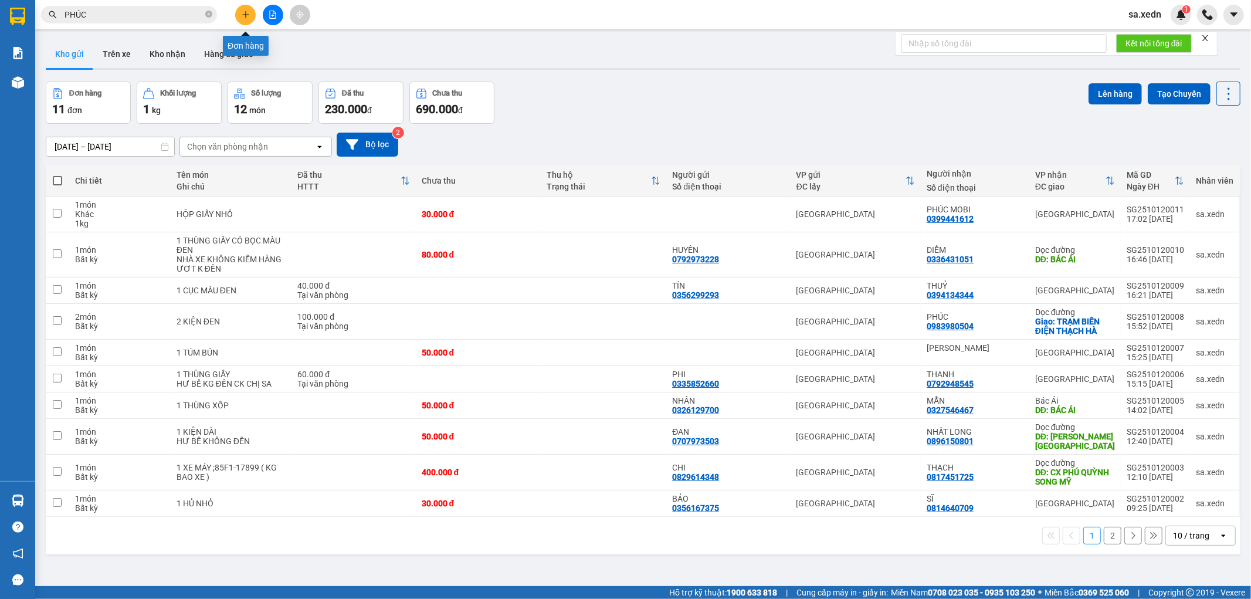
click at [248, 16] on icon "plus" at bounding box center [246, 15] width 8 height 8
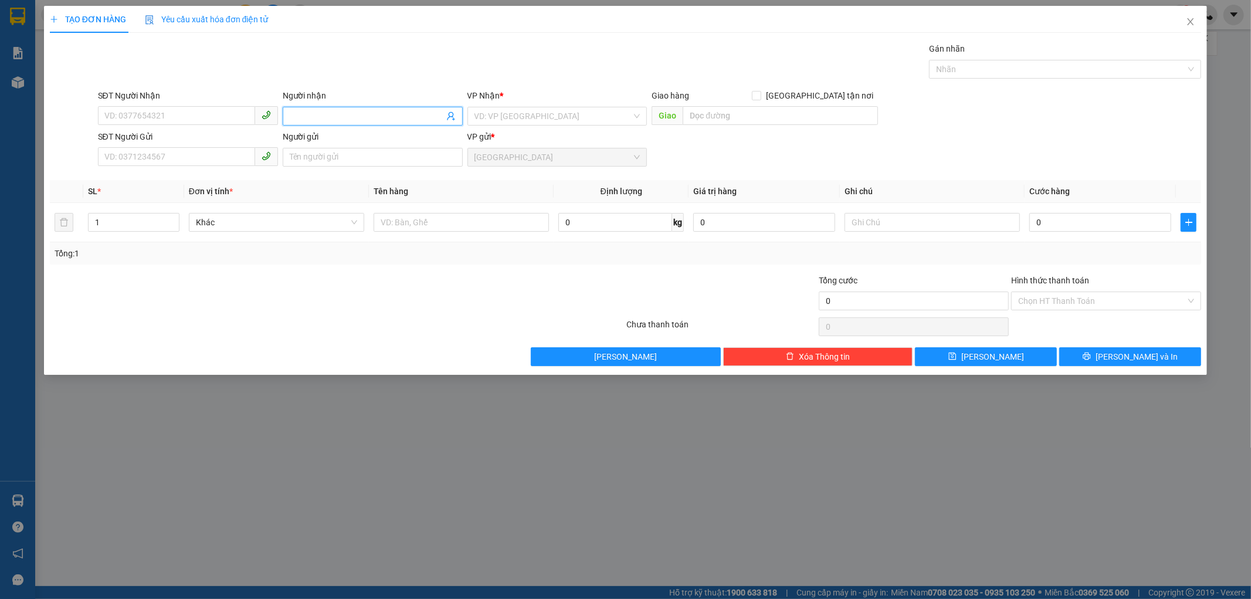
click at [355, 115] on input "Người nhận" at bounding box center [367, 116] width 154 height 13
type input "PHÚC [GEOGRAPHIC_DATA]"
click at [387, 142] on div "PHÚC MOBI - 0399441612" at bounding box center [373, 139] width 166 height 13
type input "0399441612"
type input "PHÚC MOBI"
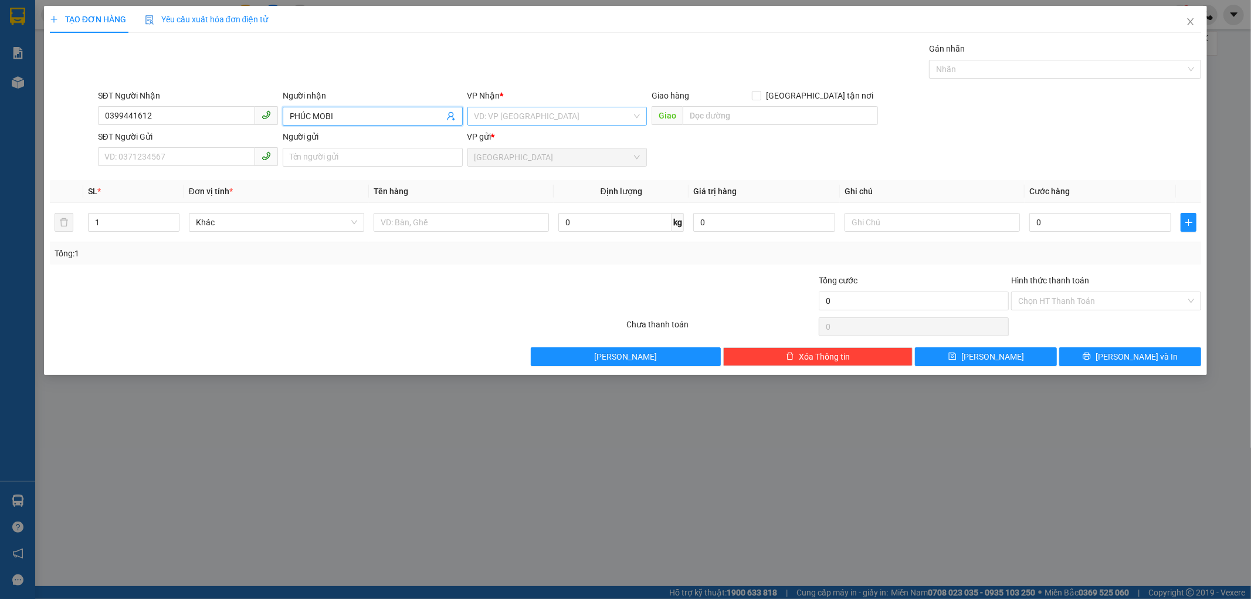
click at [534, 121] on input "search" at bounding box center [554, 116] width 158 height 18
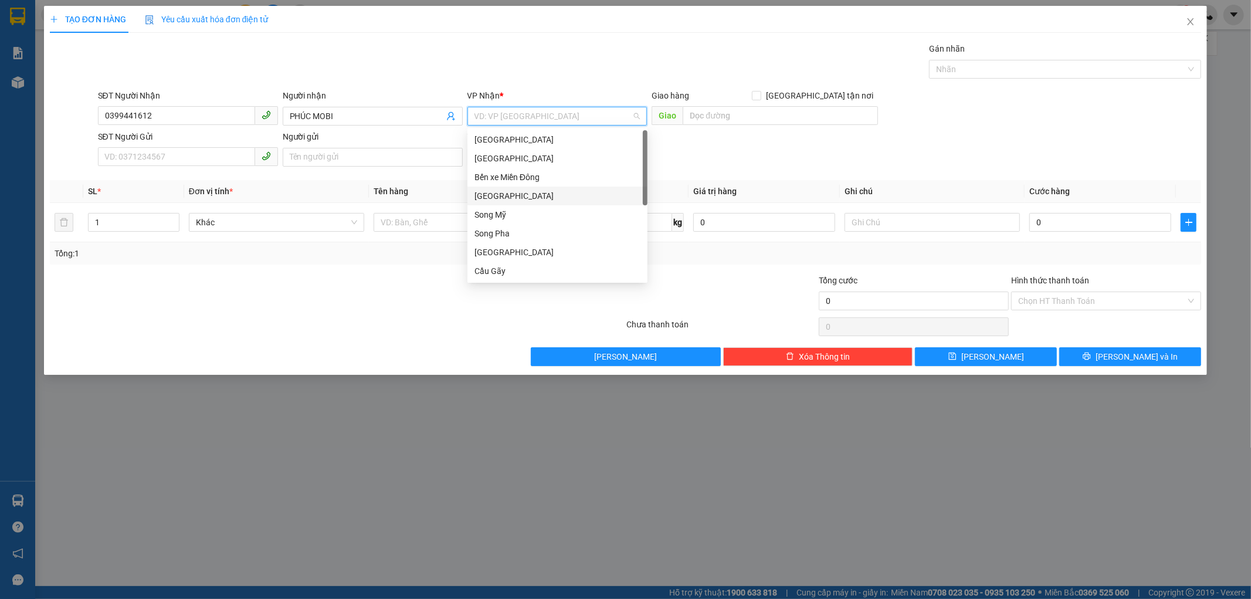
click at [512, 192] on div "[GEOGRAPHIC_DATA]" at bounding box center [558, 195] width 166 height 13
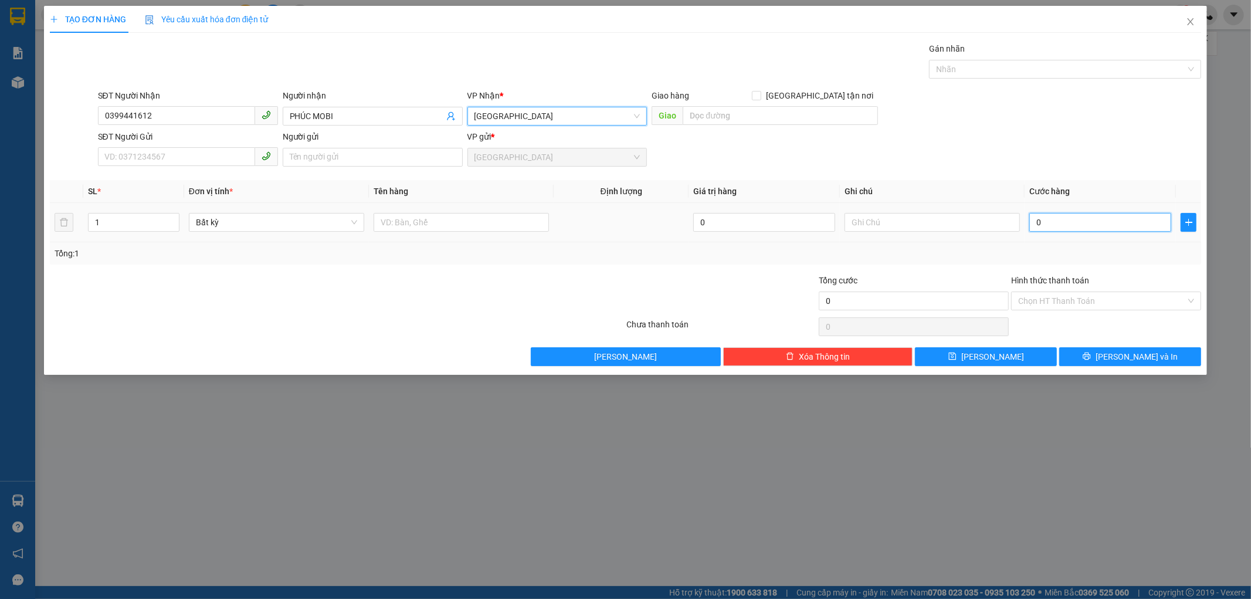
click at [1072, 214] on input "0" at bounding box center [1101, 222] width 142 height 19
type input "3"
type input "30"
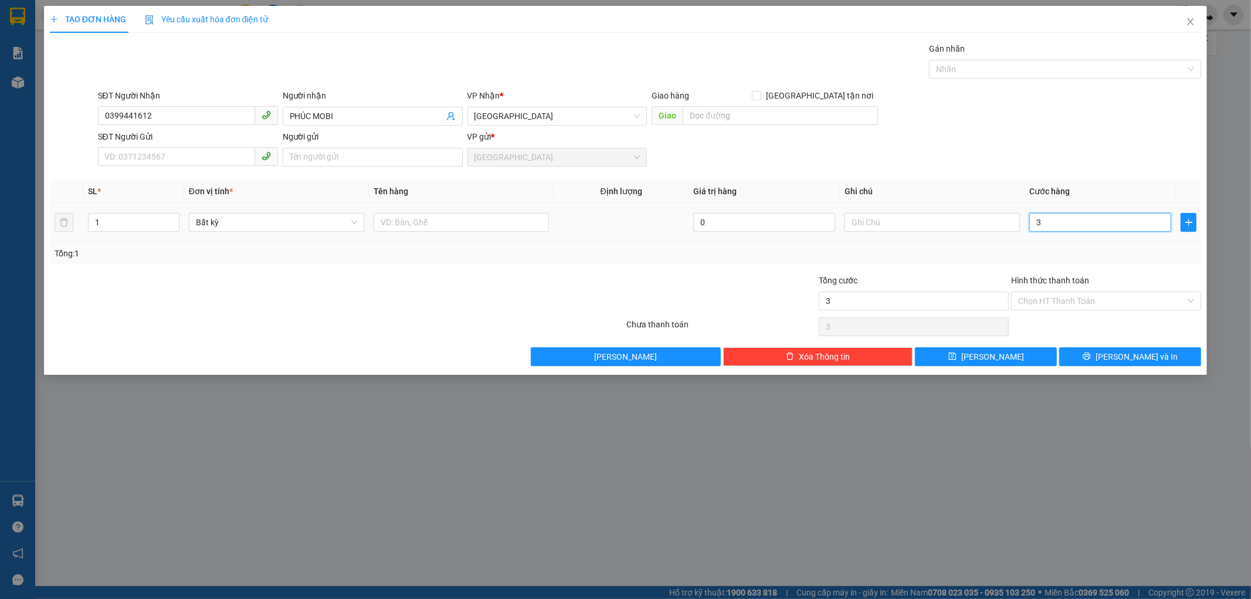
type input "30"
type input "300"
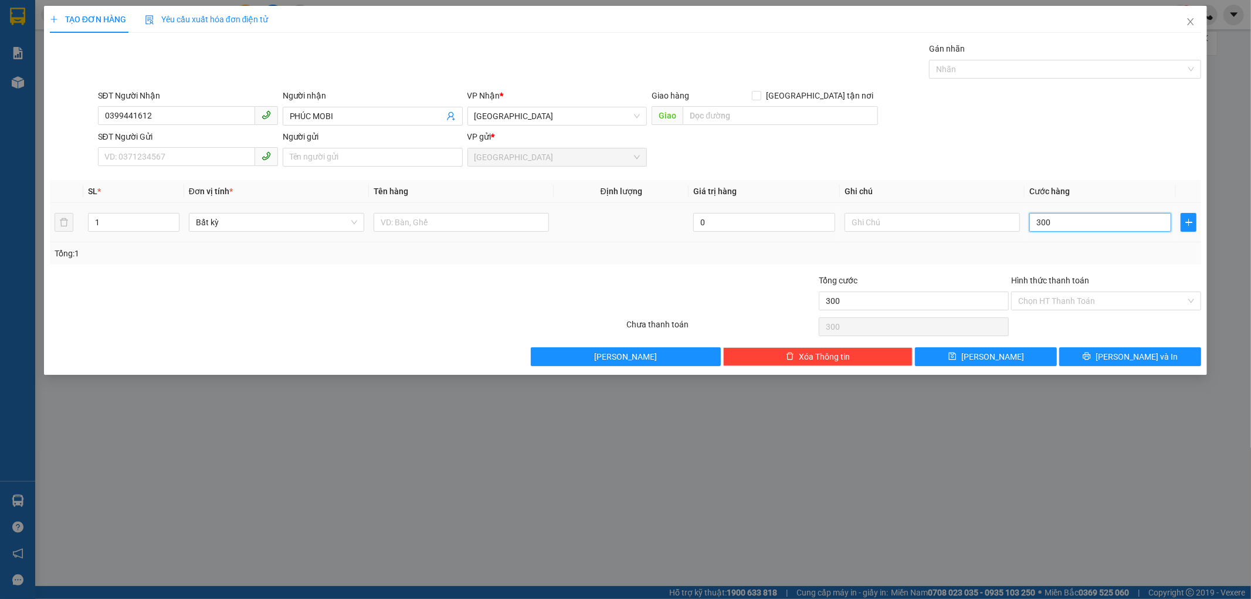
type input "3.000"
type input "30.000"
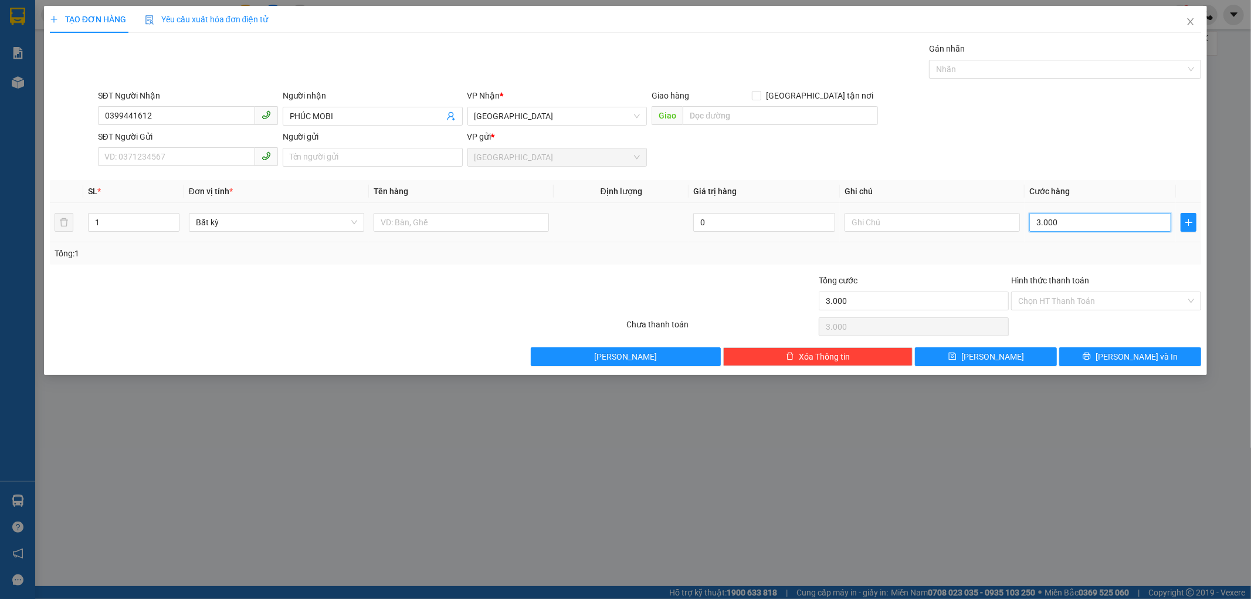
type input "30.000"
click at [422, 221] on input "text" at bounding box center [461, 222] width 175 height 19
type input "1 HỘP GIẤY"
click at [1131, 371] on div "TẠO ĐƠN HÀNG Yêu cầu xuất hóa đơn điện tử Transit Pickup Surcharge Ids Transit …" at bounding box center [626, 190] width 1164 height 369
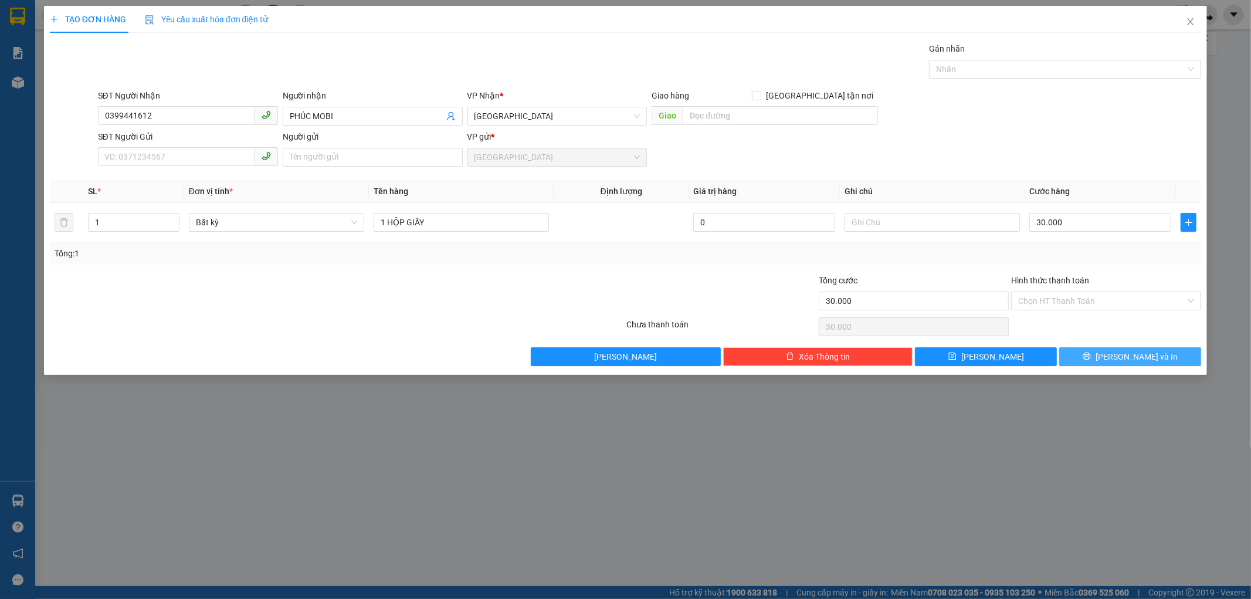
click at [1130, 360] on span "[PERSON_NAME] và In" at bounding box center [1137, 356] width 82 height 13
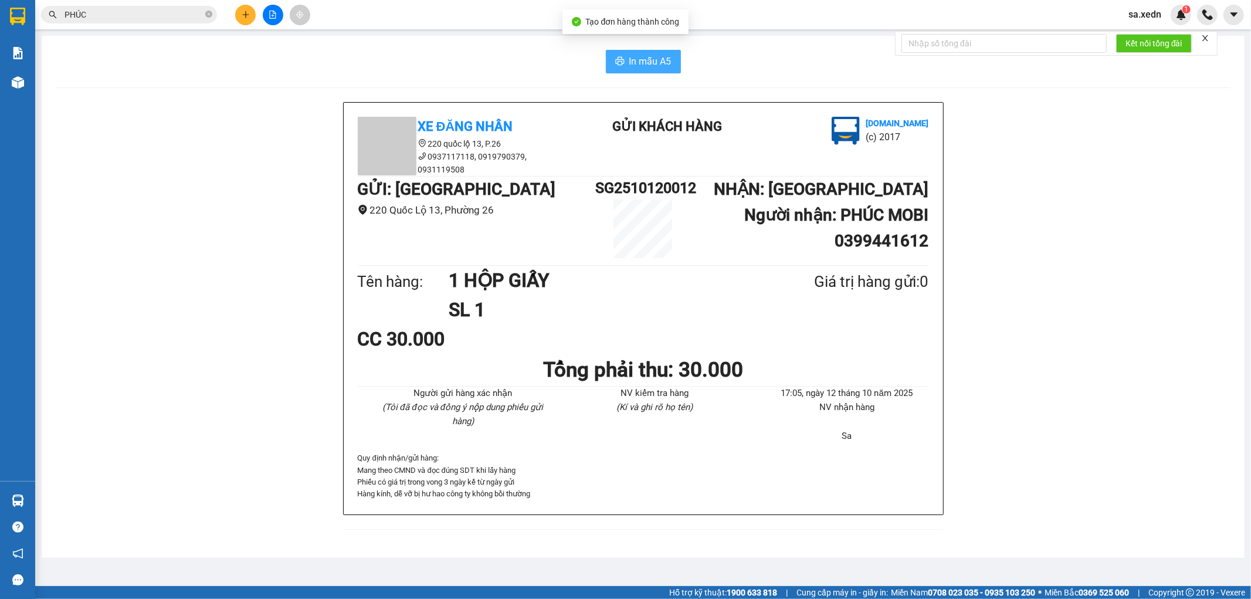
click at [649, 57] on span "In mẫu A5" at bounding box center [650, 61] width 42 height 15
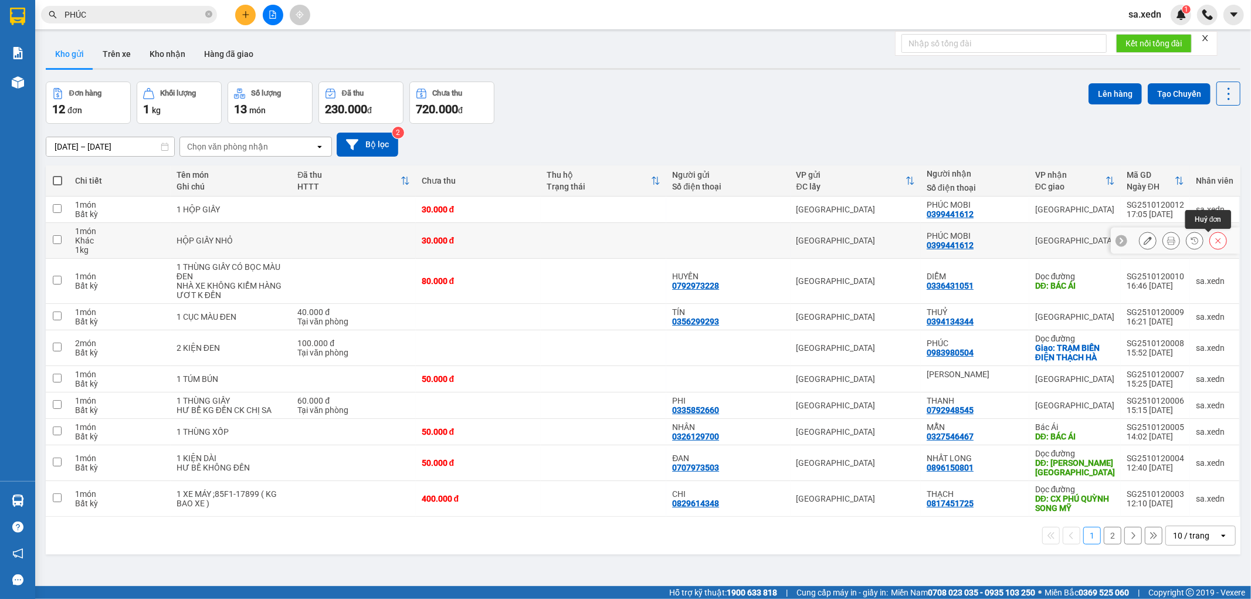
click at [1215, 237] on button at bounding box center [1218, 241] width 16 height 21
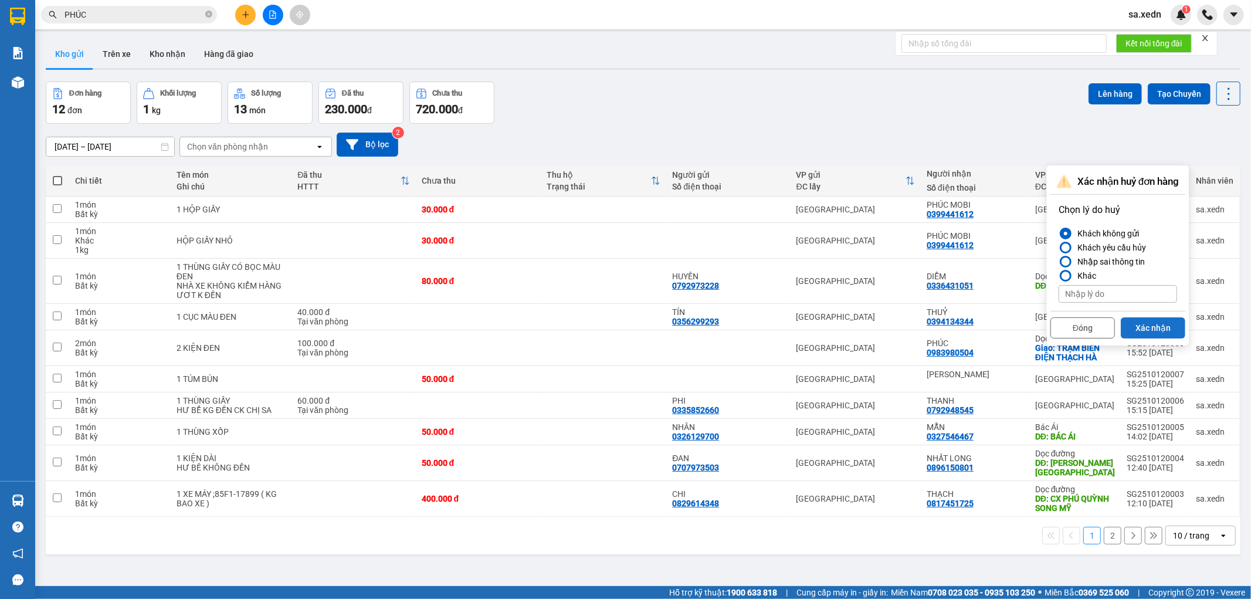
click at [1160, 329] on button "Xác nhận" at bounding box center [1153, 327] width 65 height 21
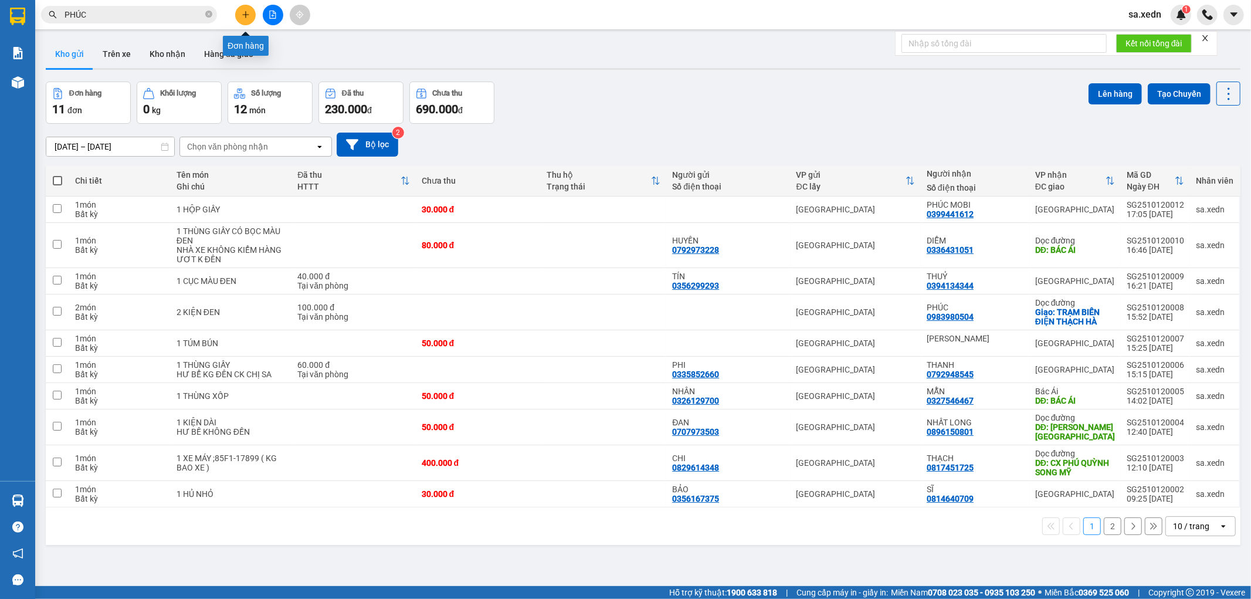
click at [251, 13] on button at bounding box center [245, 15] width 21 height 21
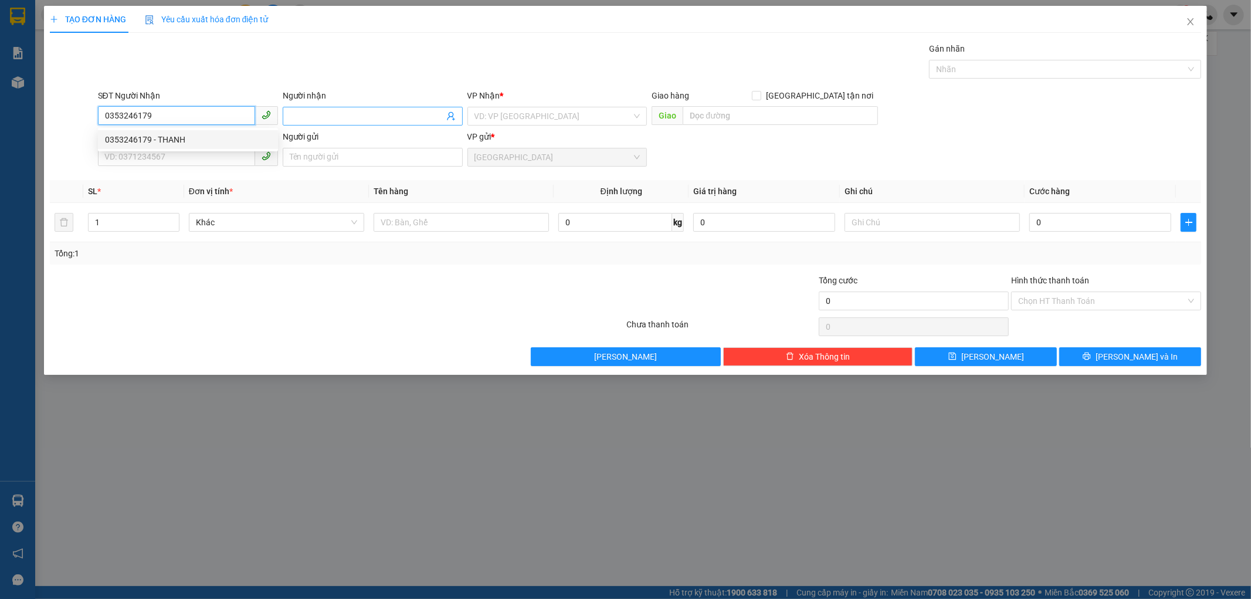
type input "0353246179"
click at [317, 114] on input "Người nhận" at bounding box center [367, 116] width 154 height 13
type input "CÔ THANH"
click at [514, 116] on input "search" at bounding box center [554, 116] width 158 height 18
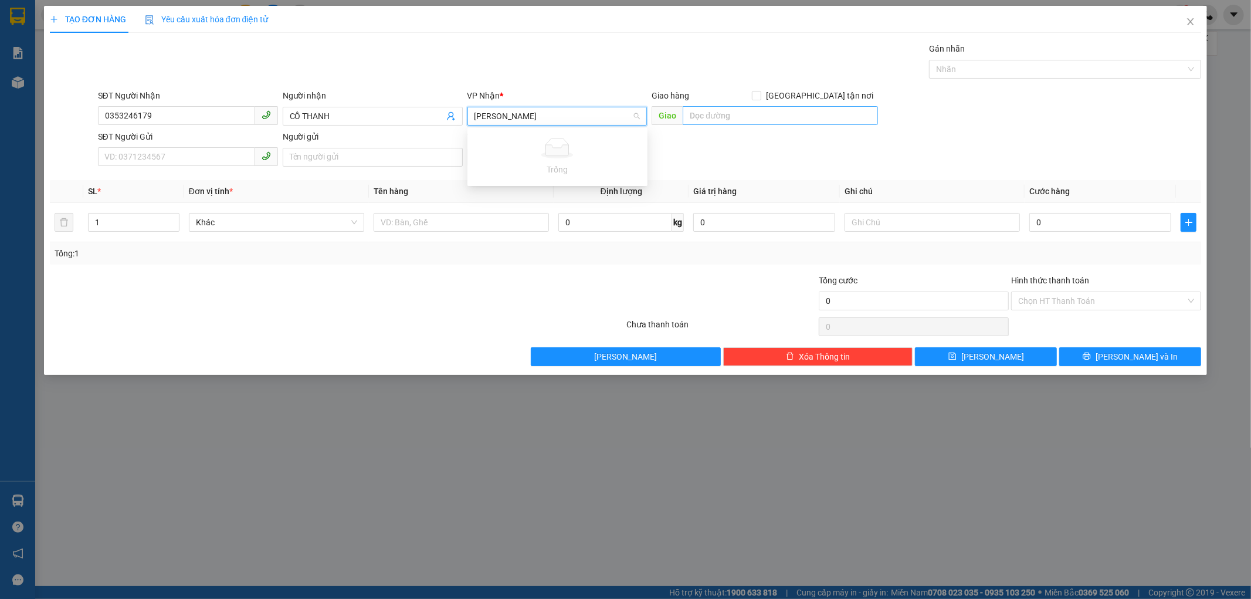
type input "[PERSON_NAME]"
click at [720, 119] on input "text" at bounding box center [780, 115] width 195 height 19
click at [727, 121] on input "text" at bounding box center [780, 115] width 195 height 19
type input "T"
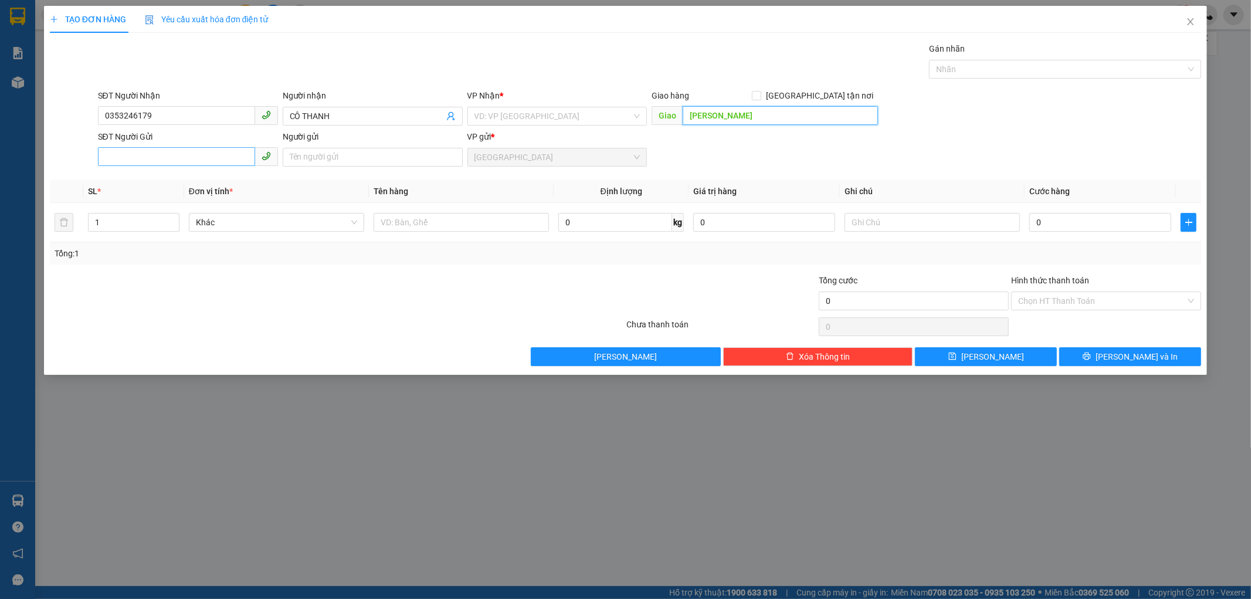
type input "[PERSON_NAME]"
click at [128, 161] on input "SĐT Người Gửi" at bounding box center [176, 156] width 157 height 19
type input "0372713398"
click at [389, 160] on input "Người gửi" at bounding box center [373, 157] width 180 height 19
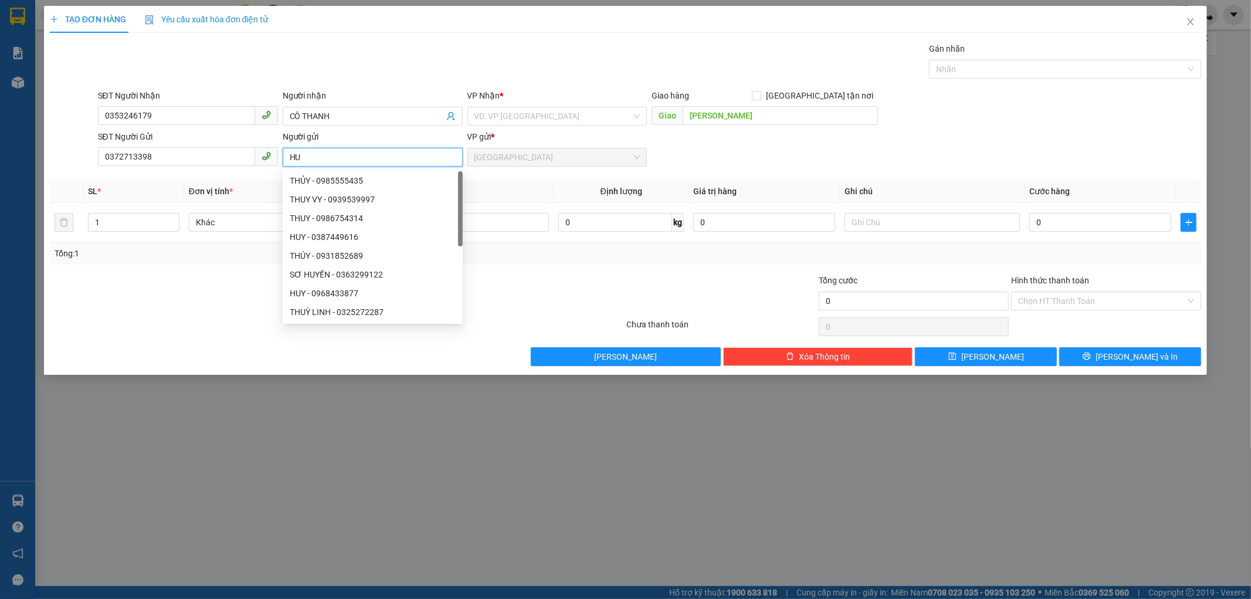
type input "H"
type input "THI"
click at [703, 266] on div "Transit Pickup Surcharge Ids Transit Deliver Surcharge Ids Transit Deliver Surc…" at bounding box center [626, 204] width 1152 height 324
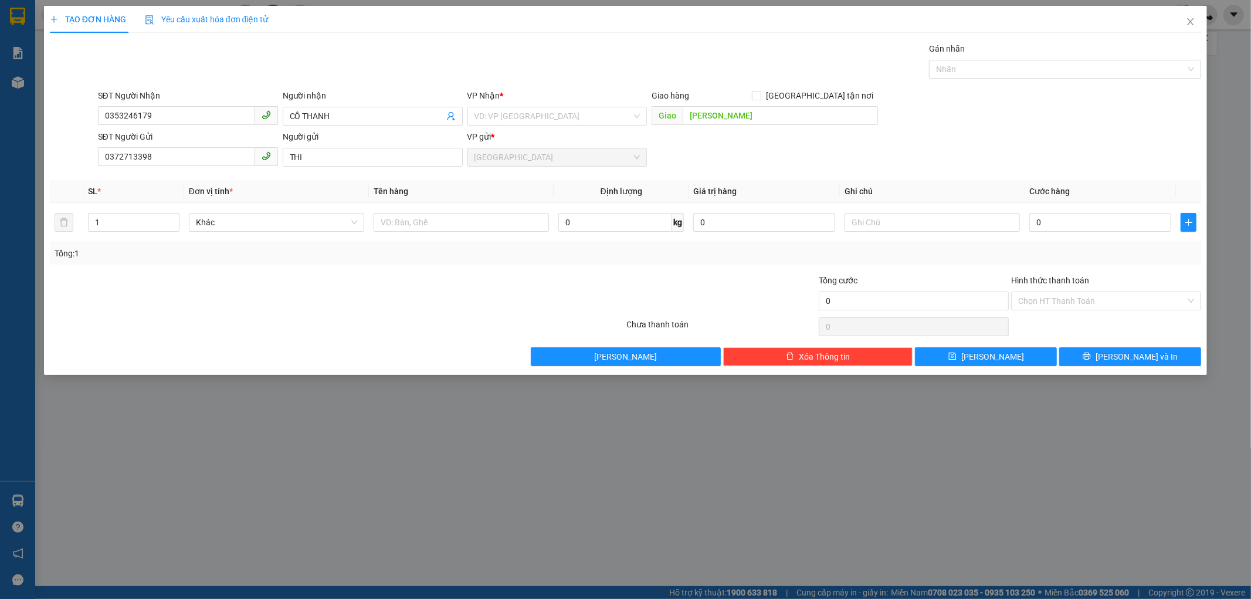
click at [538, 286] on div at bounding box center [530, 294] width 192 height 41
click at [1078, 226] on input "0" at bounding box center [1101, 222] width 142 height 19
type input "7"
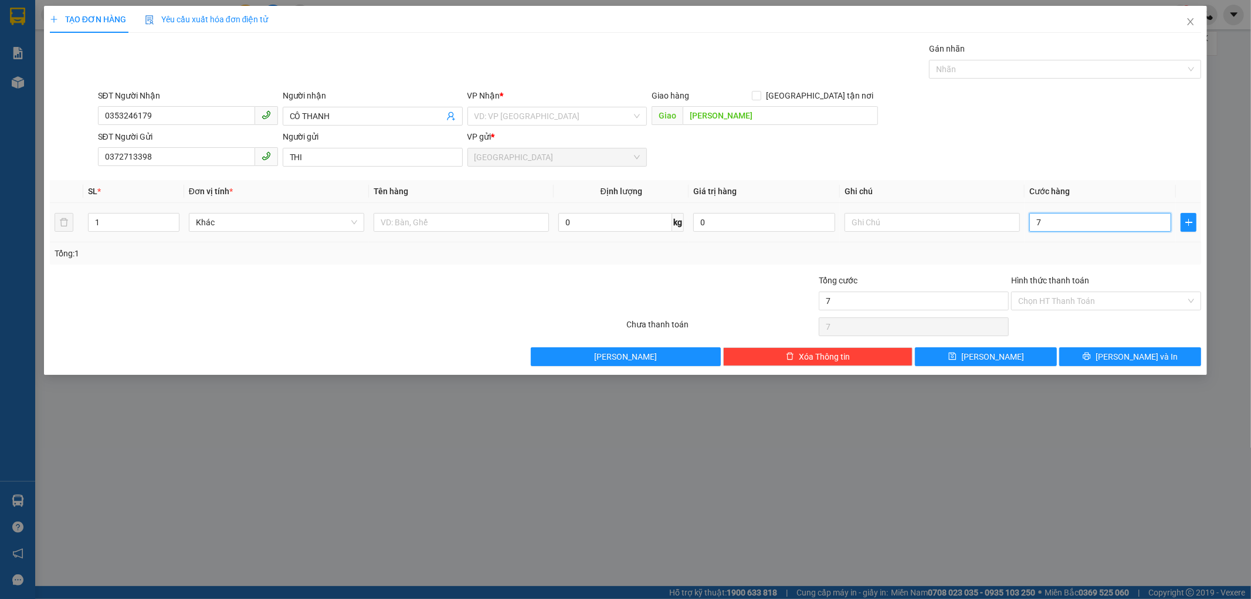
type input "70"
type input "700"
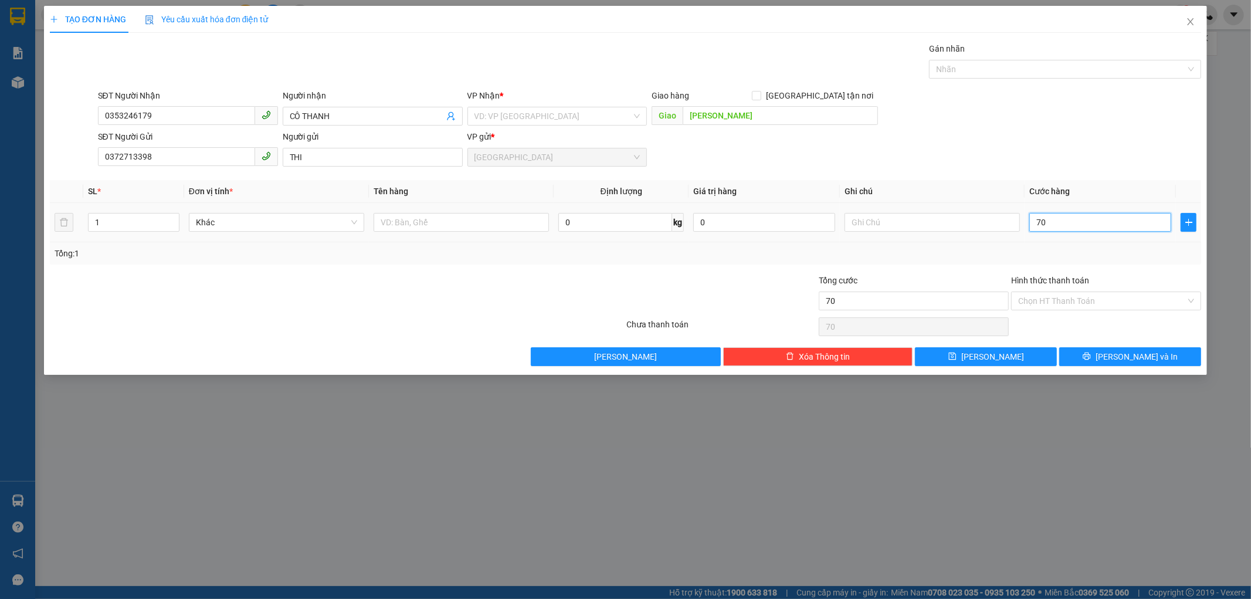
type input "700"
type input "7.000"
type input "70.000"
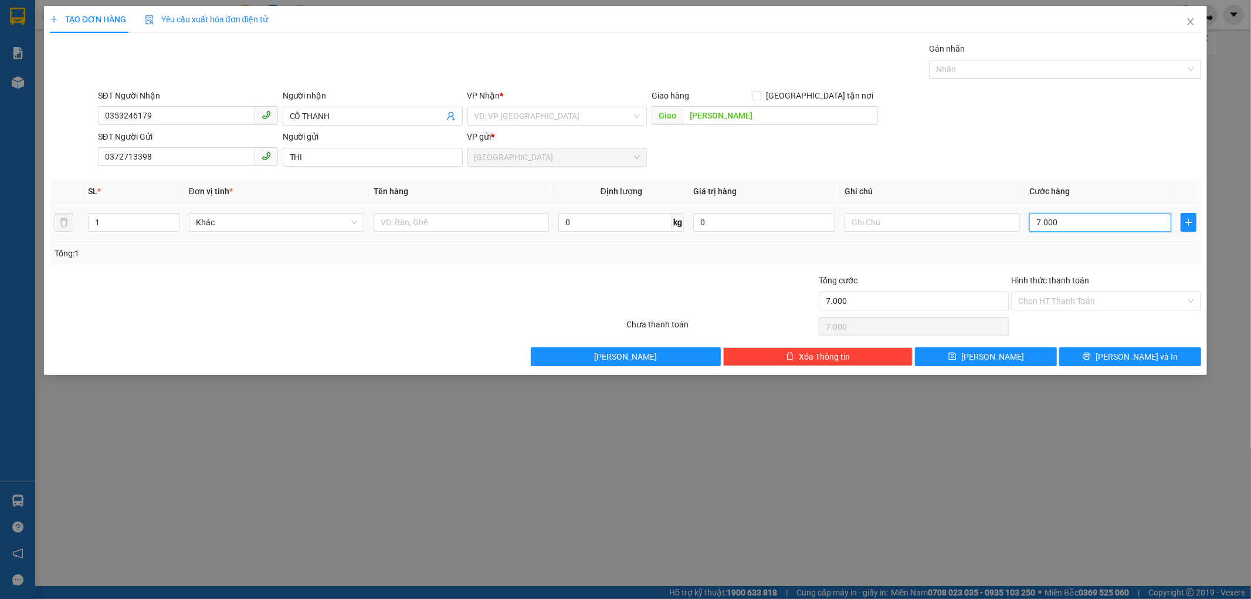
type input "70.000"
click at [1088, 298] on input "Hình thức thanh toán" at bounding box center [1102, 301] width 168 height 18
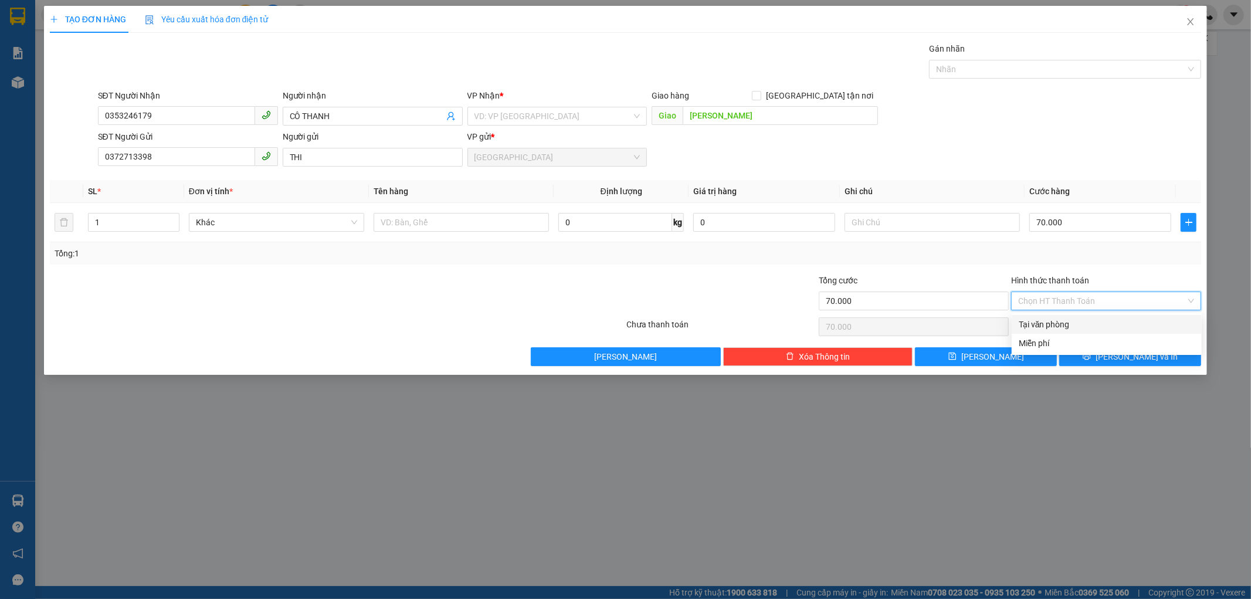
click at [1067, 332] on div "Tại văn phòng" at bounding box center [1107, 324] width 190 height 19
type input "0"
click at [1125, 358] on span "[PERSON_NAME] và In" at bounding box center [1137, 356] width 82 height 13
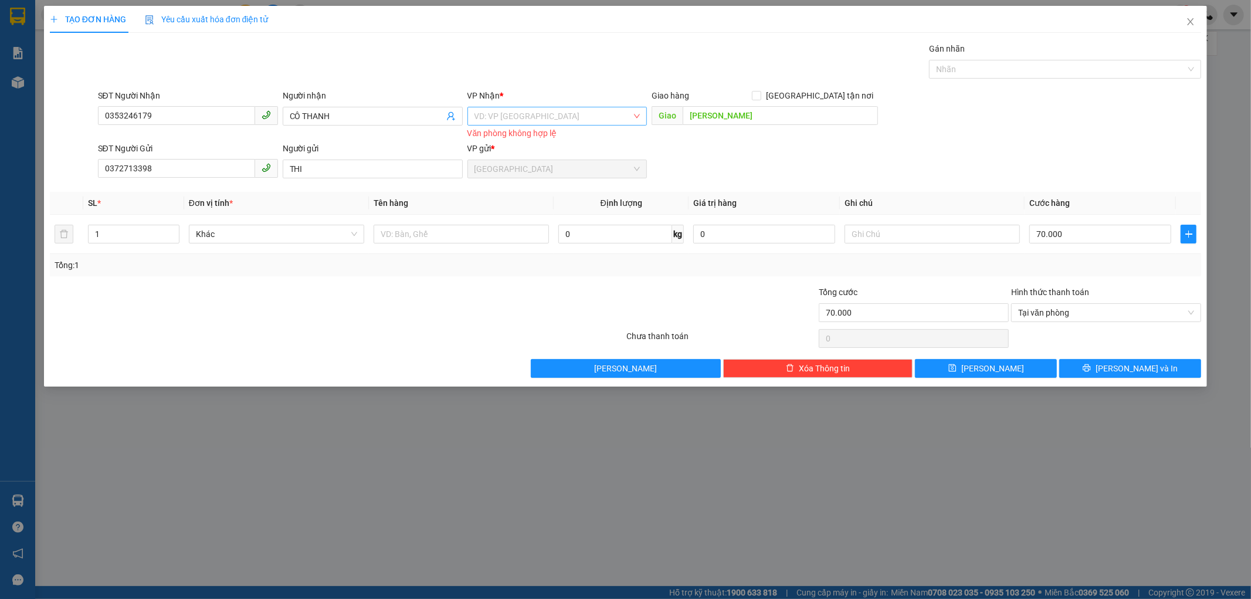
click at [477, 117] on input "search" at bounding box center [554, 116] width 158 height 18
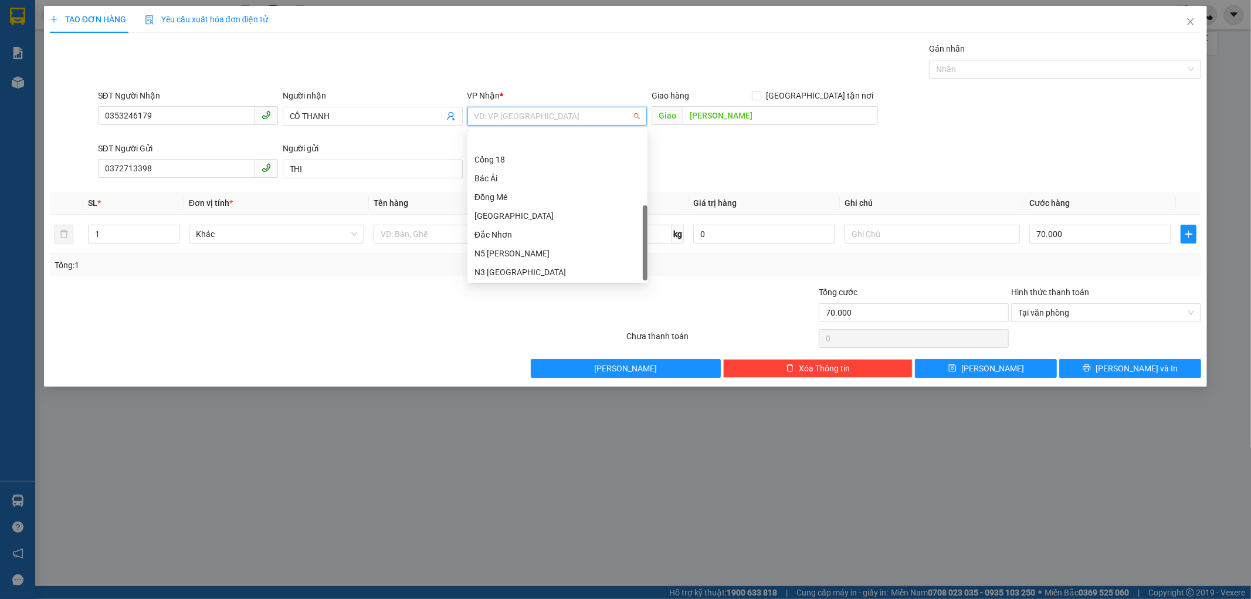
scroll to position [168, 0]
click at [502, 247] on div "Dọc đường" at bounding box center [558, 252] width 166 height 13
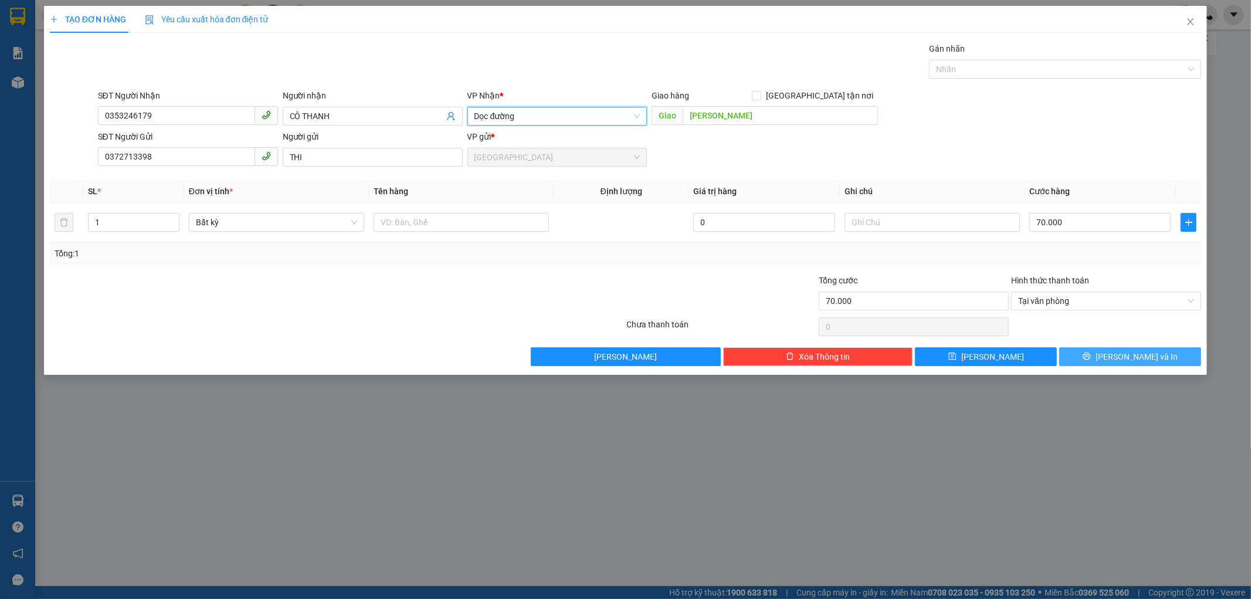
click at [1145, 361] on span "[PERSON_NAME] và In" at bounding box center [1137, 356] width 82 height 13
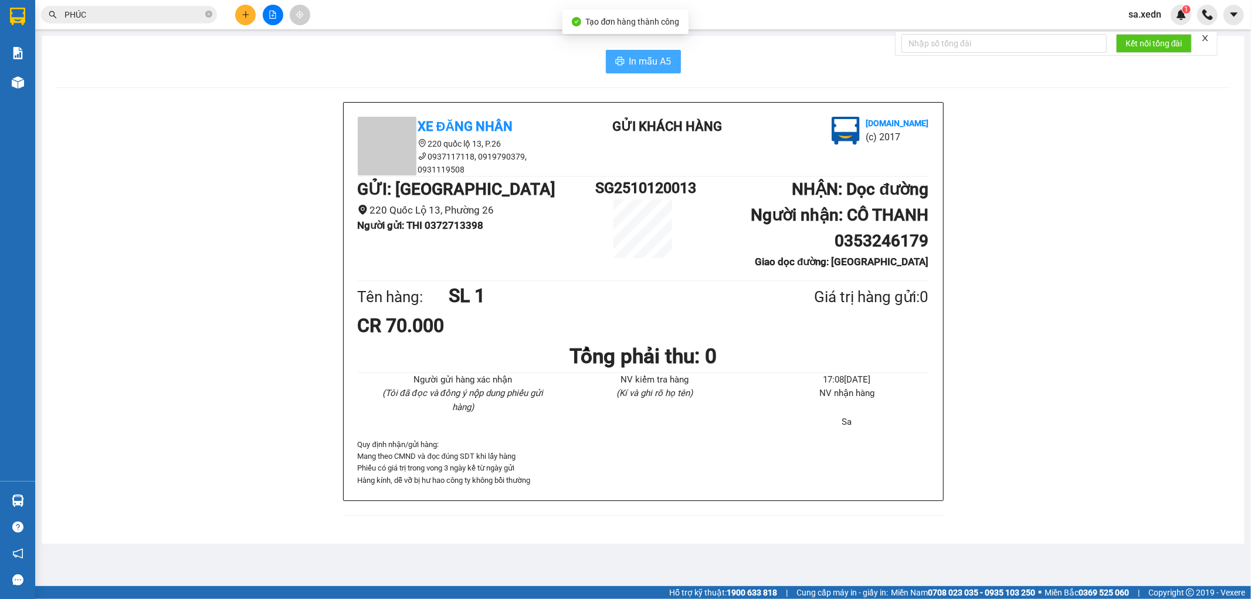
click at [637, 63] on span "In mẫu A5" at bounding box center [650, 61] width 42 height 15
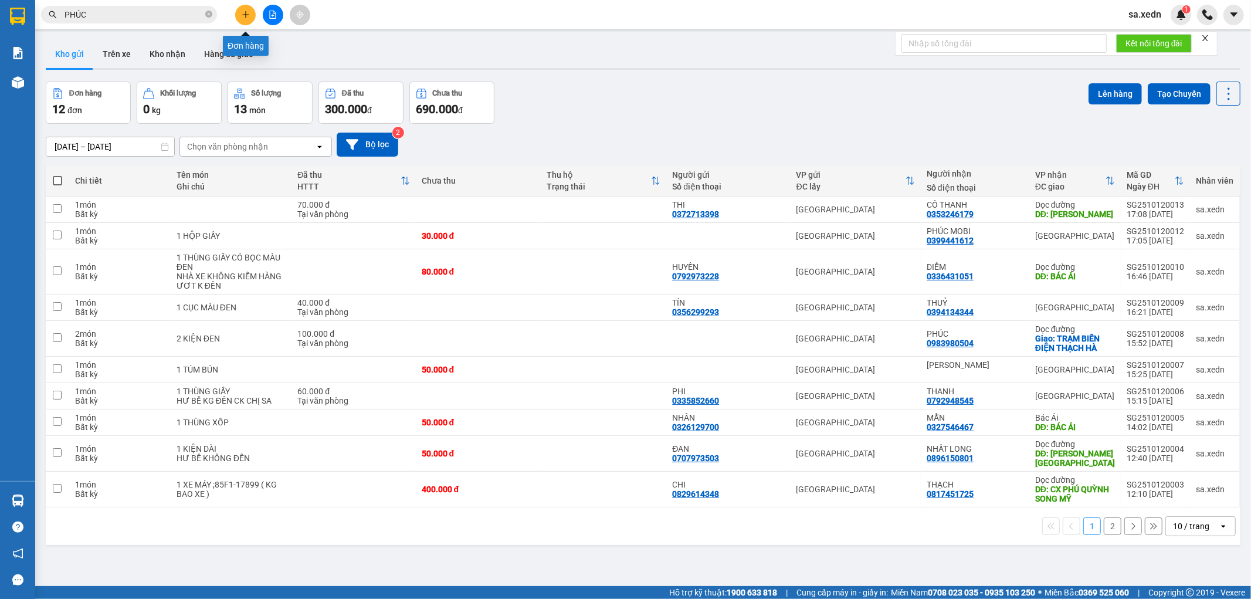
click at [251, 15] on button at bounding box center [245, 15] width 21 height 21
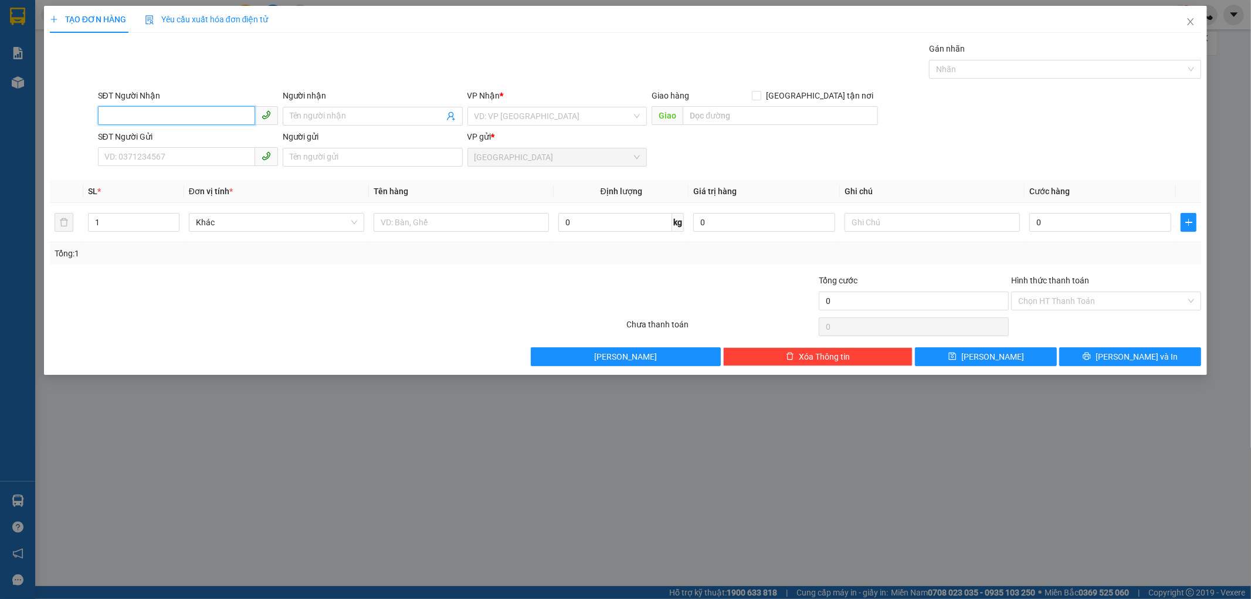
click at [174, 109] on input "SĐT Người Nhận" at bounding box center [176, 115] width 157 height 19
click at [177, 135] on div "0981624684 - VINH" at bounding box center [188, 139] width 166 height 13
type input "0981624684"
type input "VINH"
type input "140.000"
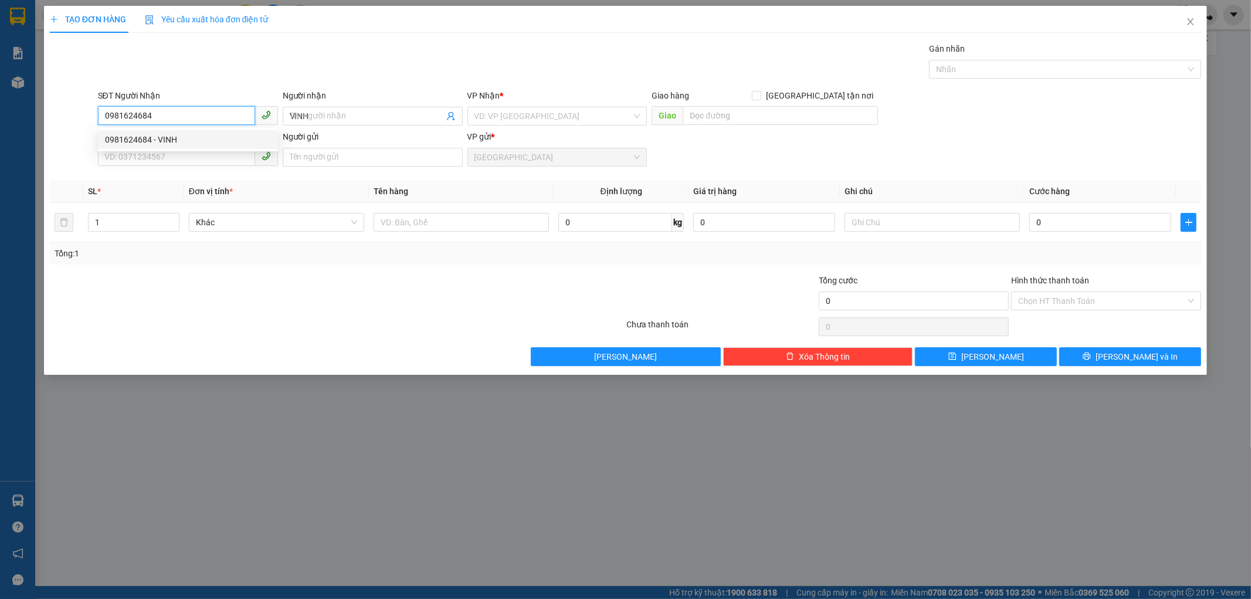
type input "140.000"
type input "0981624684"
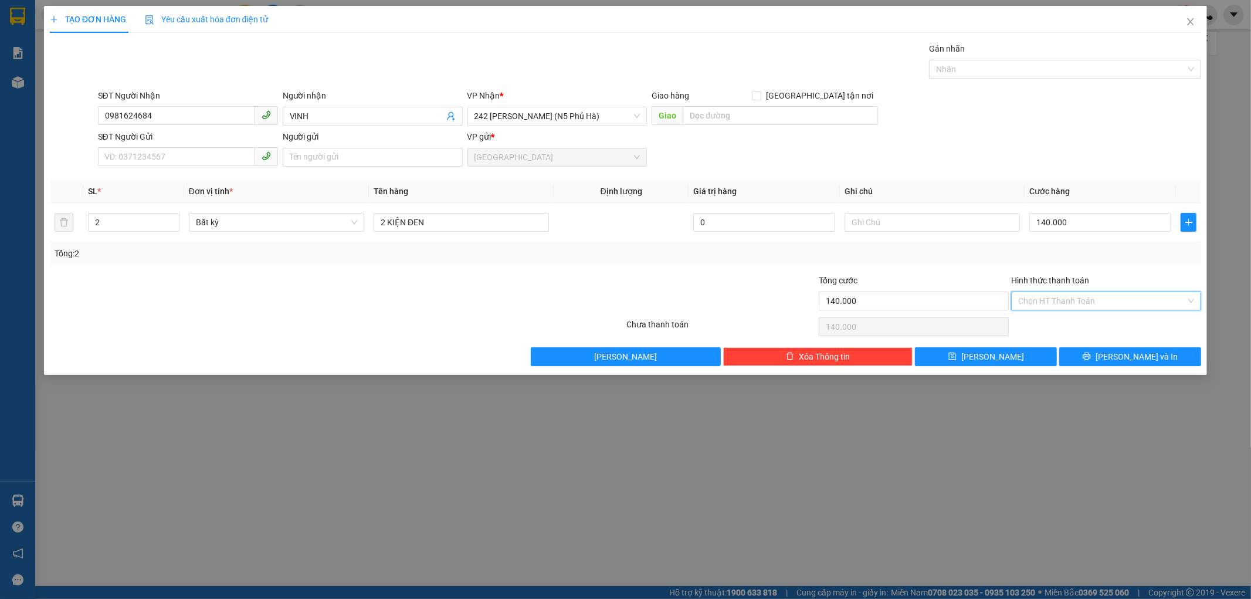
click at [1063, 297] on input "Hình thức thanh toán" at bounding box center [1102, 301] width 168 height 18
click at [1063, 325] on div "Tại văn phòng" at bounding box center [1107, 324] width 176 height 13
type input "0"
click at [1064, 349] on button "[PERSON_NAME] và In" at bounding box center [1131, 356] width 142 height 19
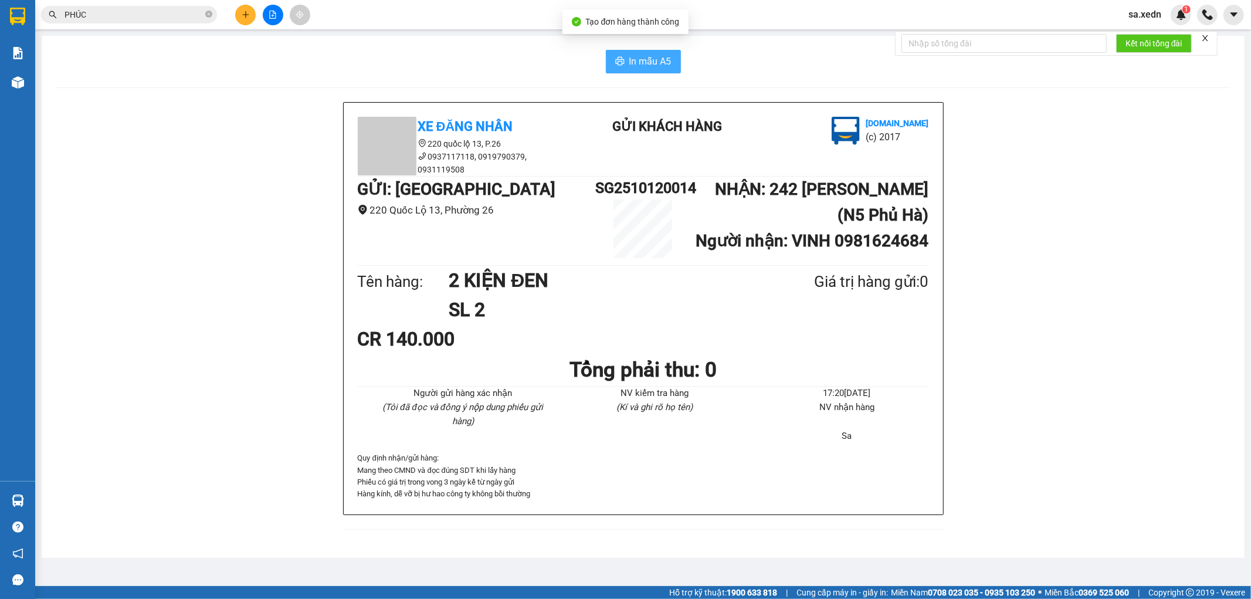
click at [640, 60] on span "In mẫu A5" at bounding box center [650, 61] width 42 height 15
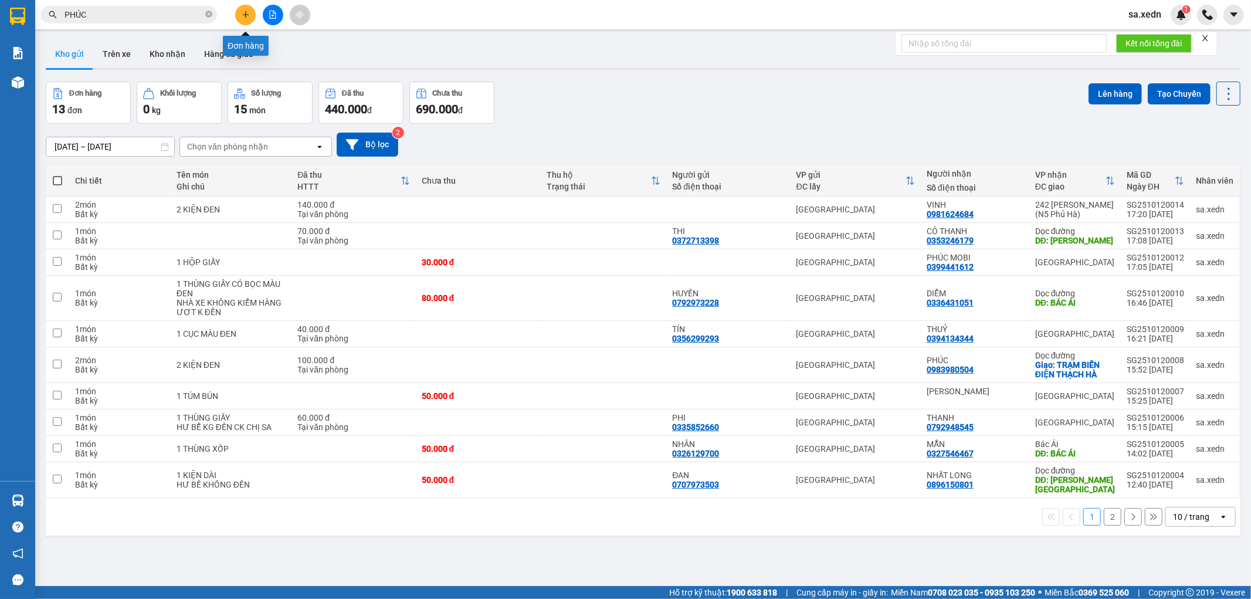
click at [251, 19] on button at bounding box center [245, 15] width 21 height 21
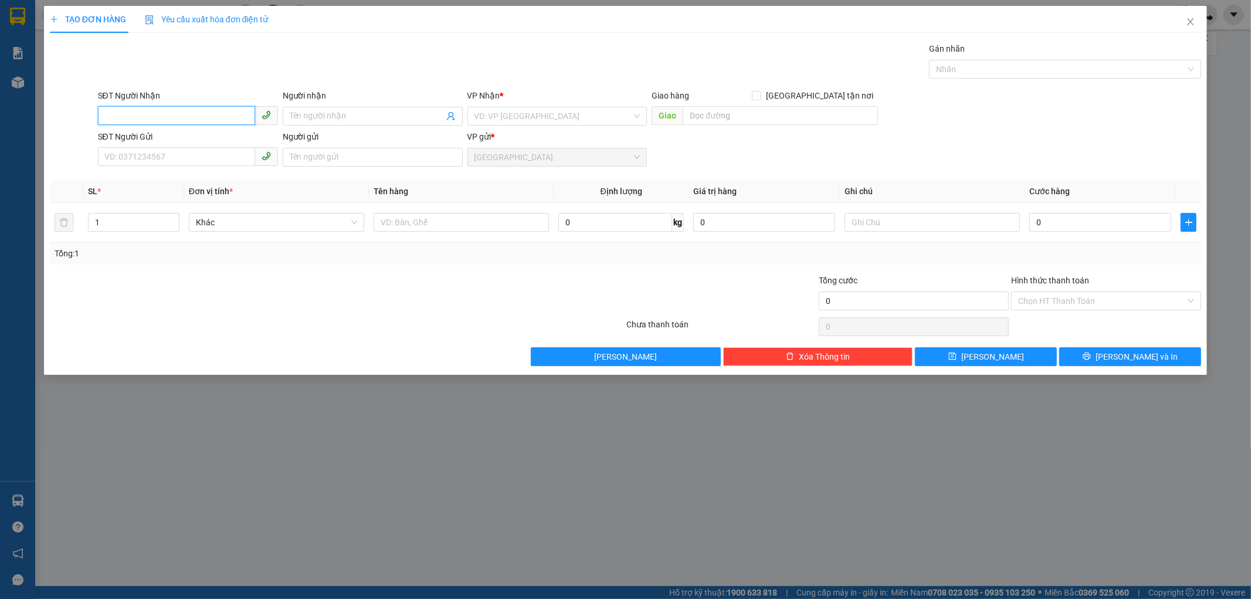
click at [161, 114] on input "SĐT Người Nhận" at bounding box center [176, 115] width 157 height 19
click at [192, 141] on div "0815208551 - GIẢI" at bounding box center [188, 139] width 166 height 13
type input "0815208551"
type input "GIẢI"
type input "NHÂN LƯỢNG"
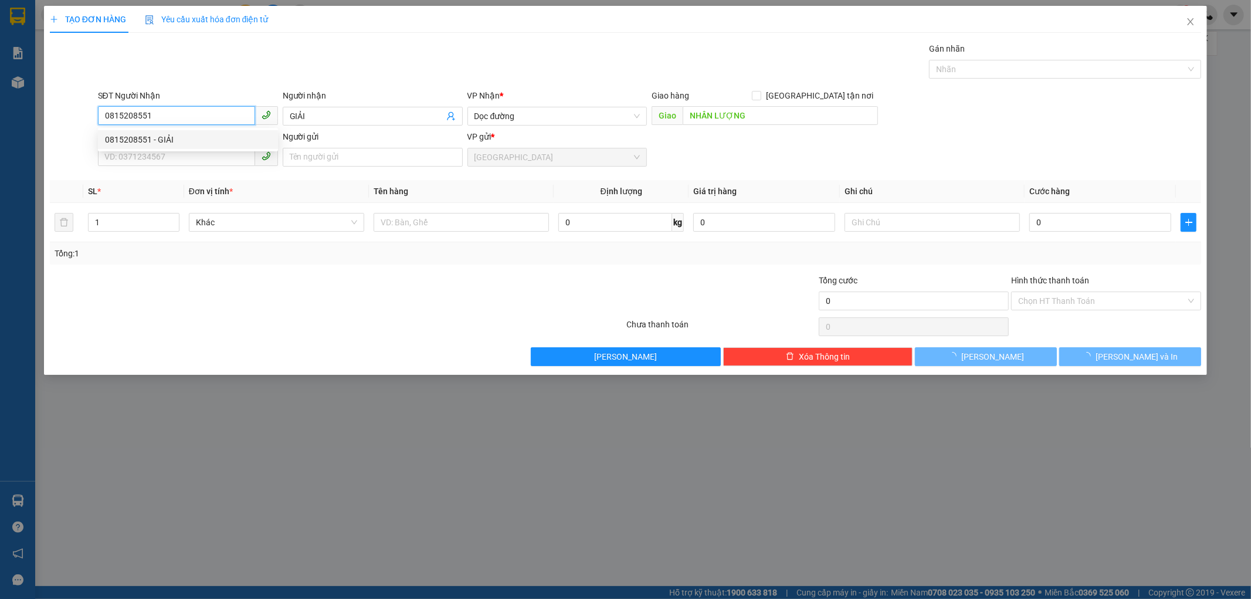
type input "60.000"
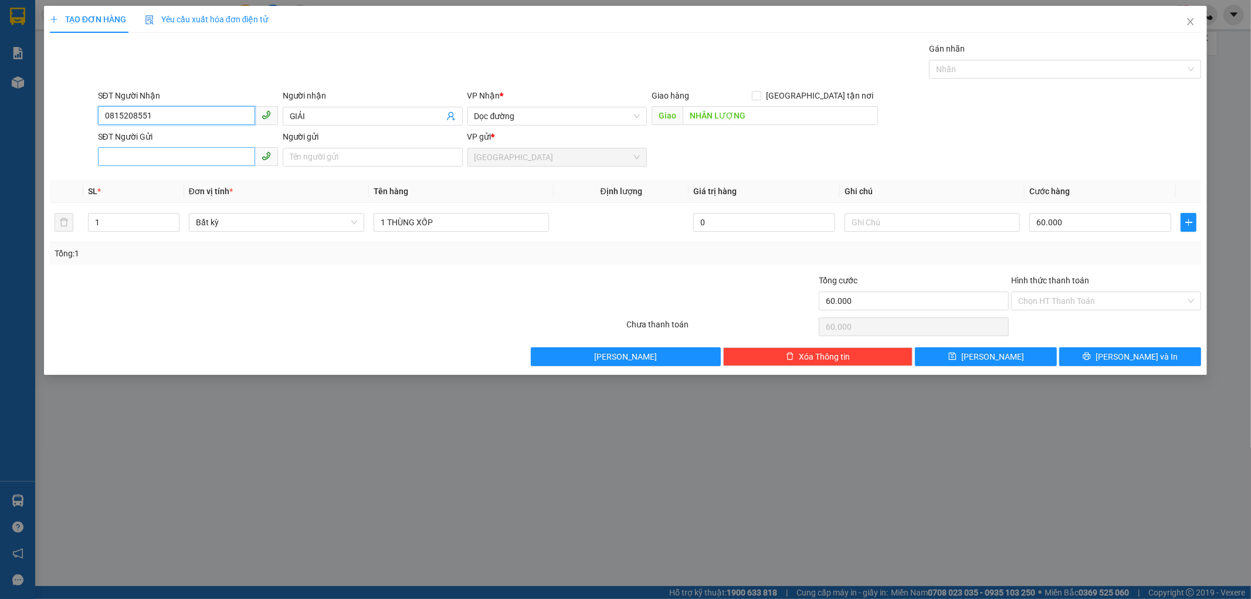
type input "0815208551"
click at [123, 160] on input "SĐT Người Gửi" at bounding box center [176, 156] width 157 height 19
click at [164, 182] on div "0966943462 - DUYÊN" at bounding box center [188, 180] width 166 height 13
type input "0966943462"
type input "DUYÊN"
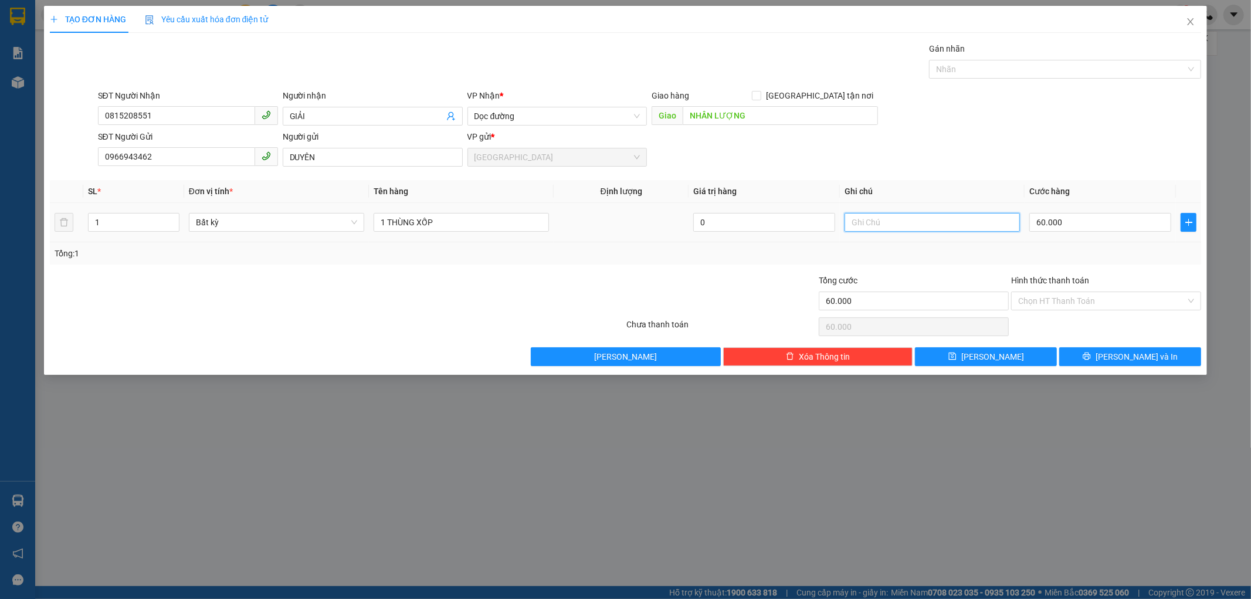
click at [853, 219] on input "text" at bounding box center [932, 222] width 175 height 19
type input "CK MO SA"
click at [1061, 296] on input "Hình thức thanh toán" at bounding box center [1102, 301] width 168 height 18
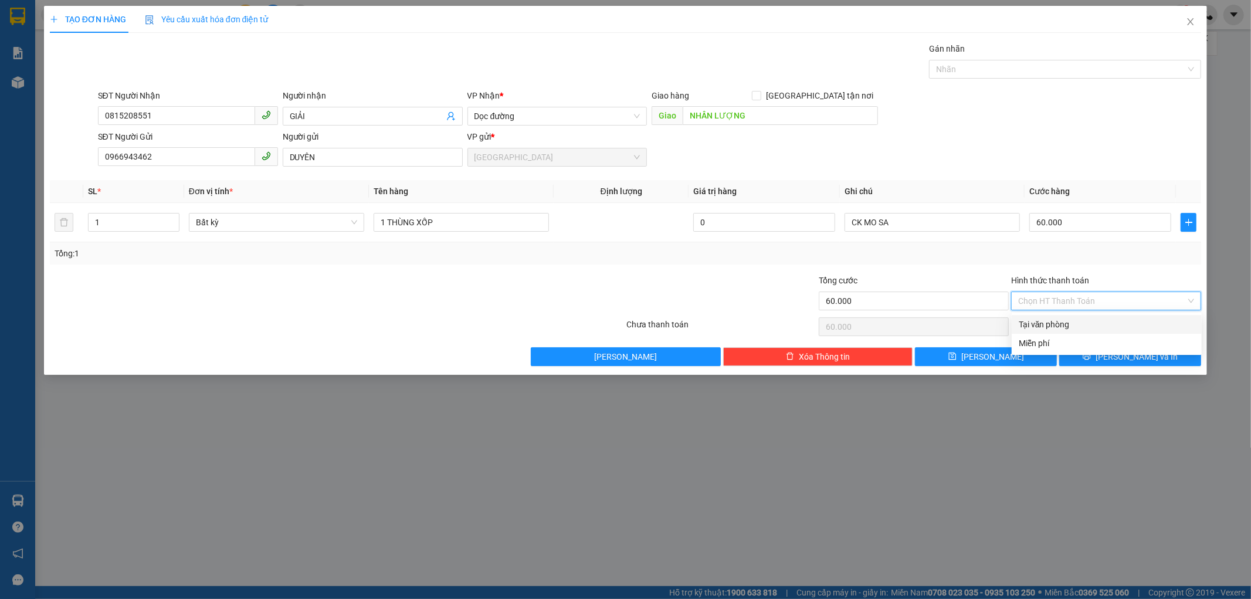
click at [1063, 327] on div "Tại văn phòng" at bounding box center [1107, 324] width 176 height 13
click at [1102, 344] on div "Transit Pickup Surcharge Ids Transit Deliver Surcharge Ids Transit Deliver Surc…" at bounding box center [626, 204] width 1152 height 324
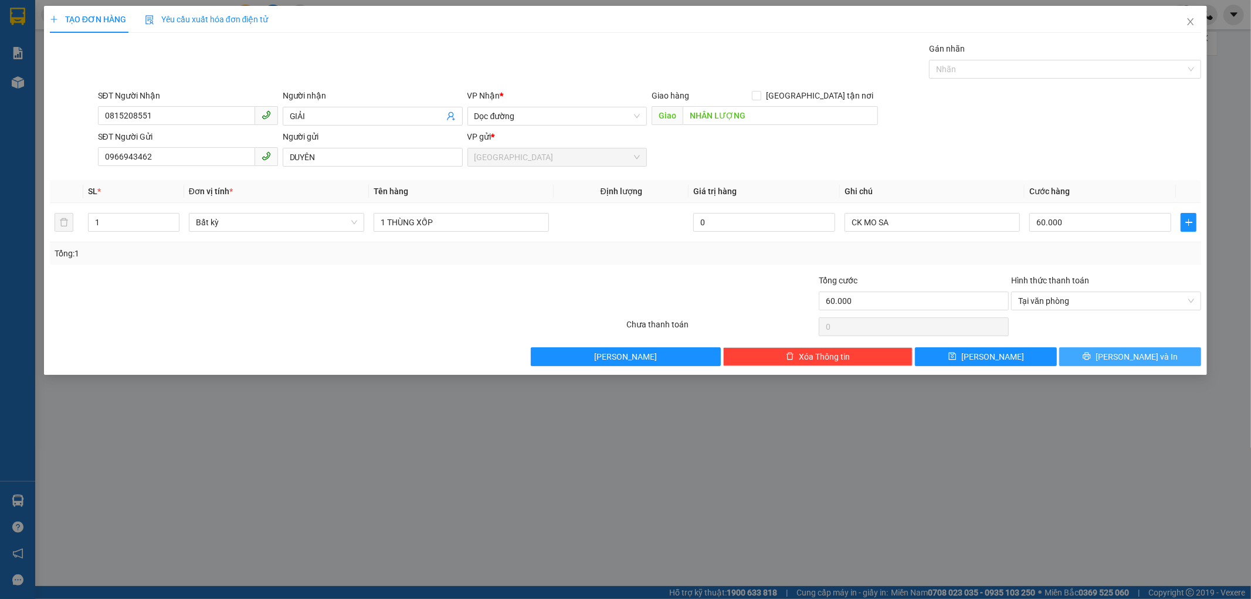
click at [1102, 352] on button "[PERSON_NAME] và In" at bounding box center [1131, 356] width 142 height 19
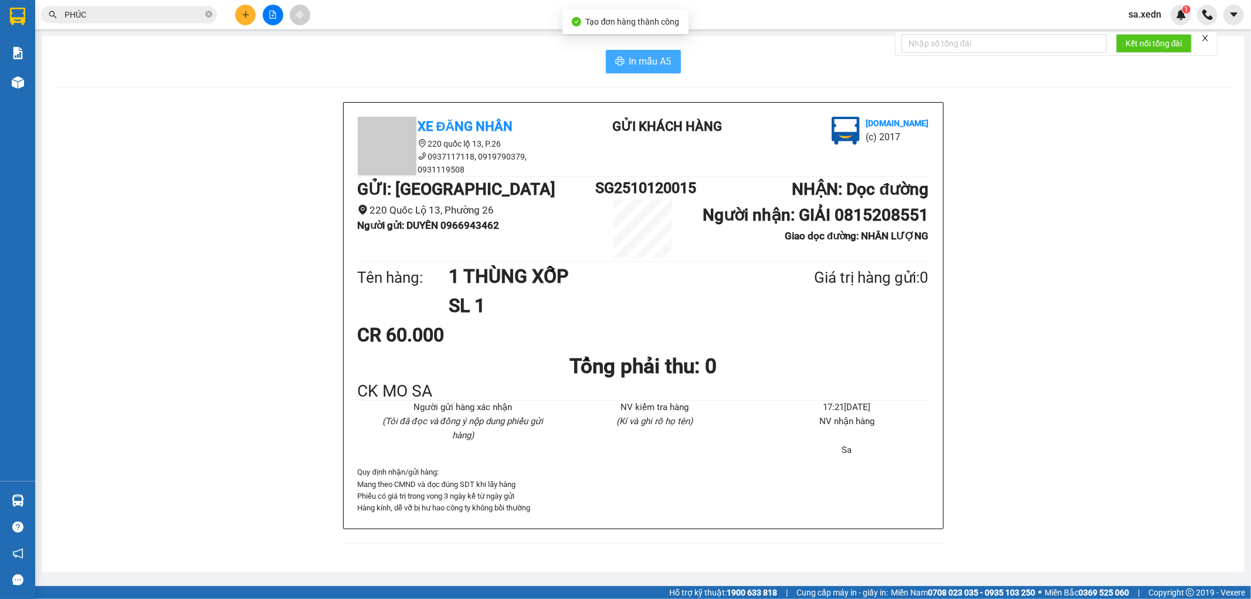
click at [644, 50] on button "In mẫu A5" at bounding box center [643, 61] width 75 height 23
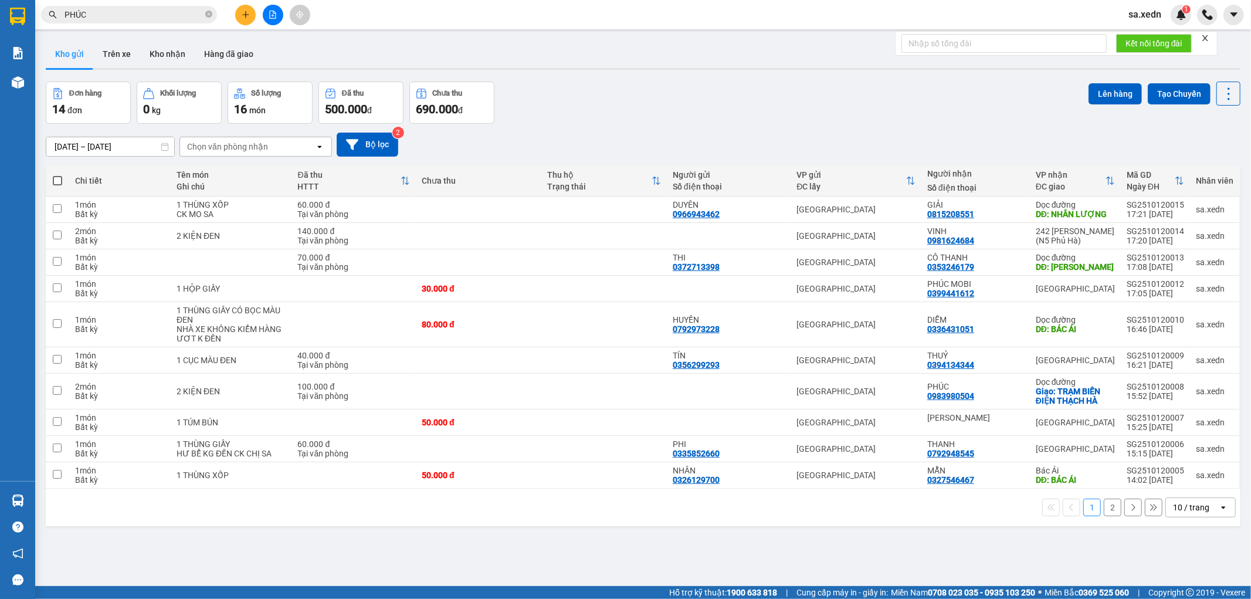
click at [243, 16] on icon "plus" at bounding box center [246, 15] width 8 height 8
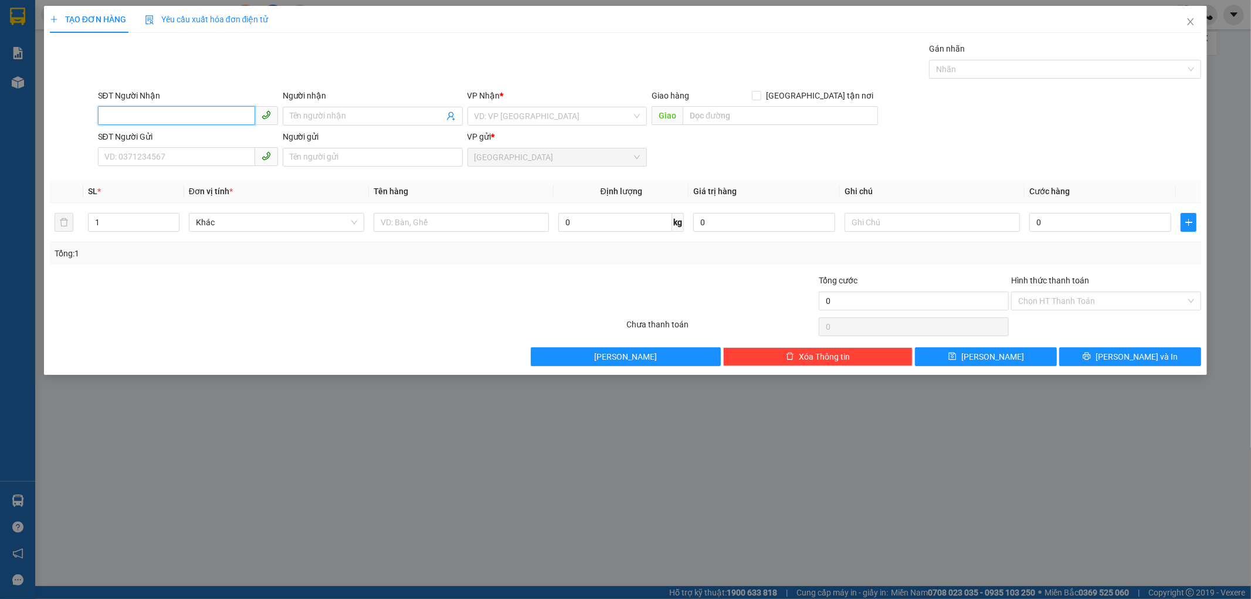
click at [205, 116] on input "SĐT Người Nhận" at bounding box center [176, 115] width 157 height 19
click at [142, 119] on input "0978815618" at bounding box center [176, 115] width 157 height 19
click at [144, 117] on input "0978815618" at bounding box center [176, 115] width 157 height 19
click at [168, 116] on input "0978815678" at bounding box center [176, 115] width 157 height 19
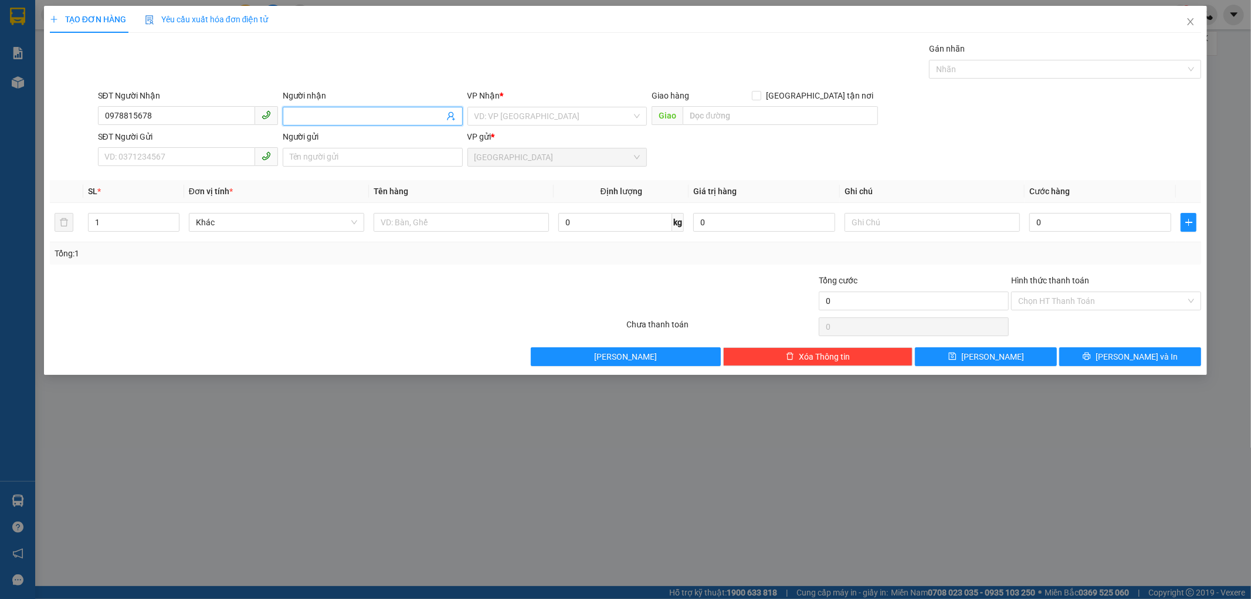
click at [370, 109] on span at bounding box center [373, 116] width 180 height 19
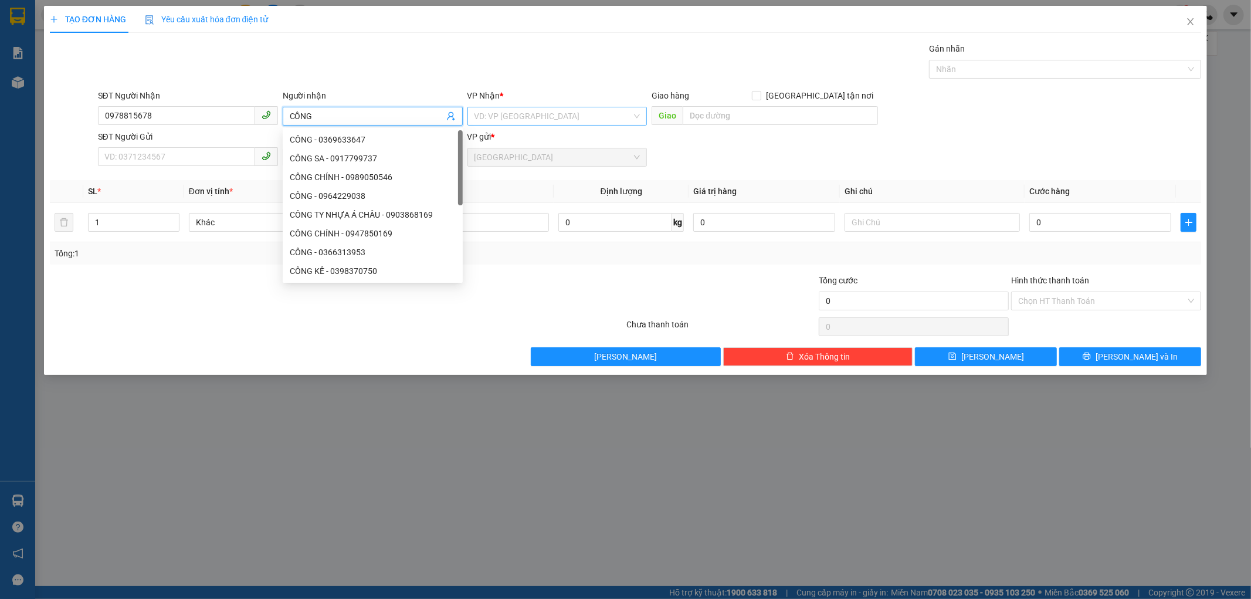
click at [517, 113] on input "search" at bounding box center [554, 116] width 158 height 18
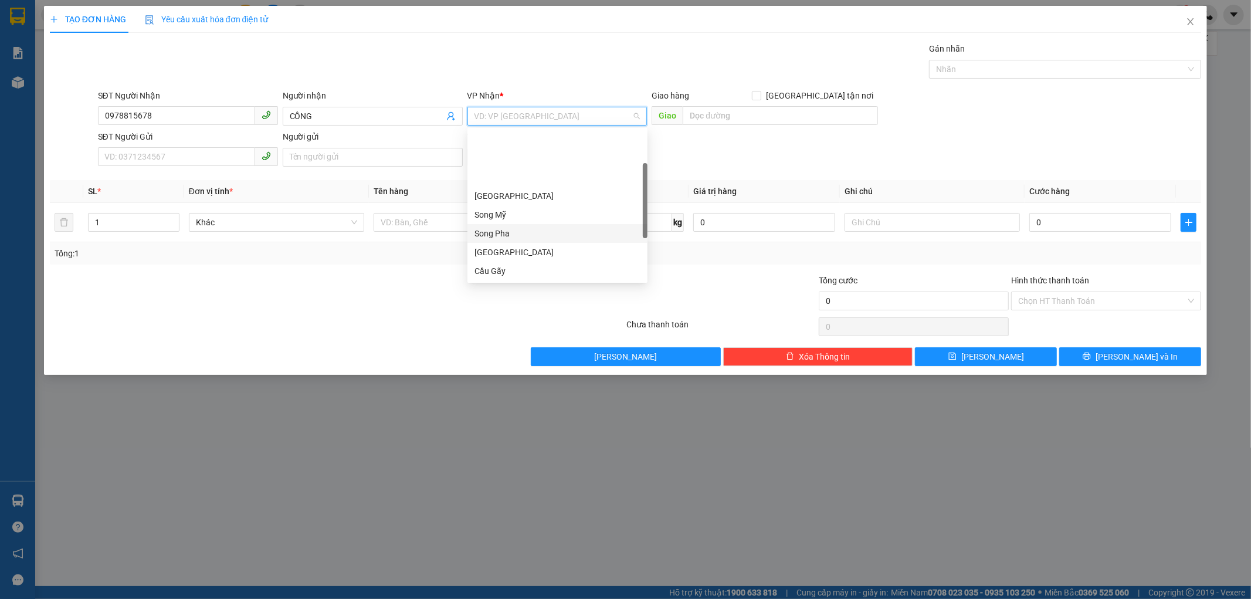
scroll to position [130, 0]
click at [496, 182] on div "Bác Ái" at bounding box center [558, 178] width 166 height 13
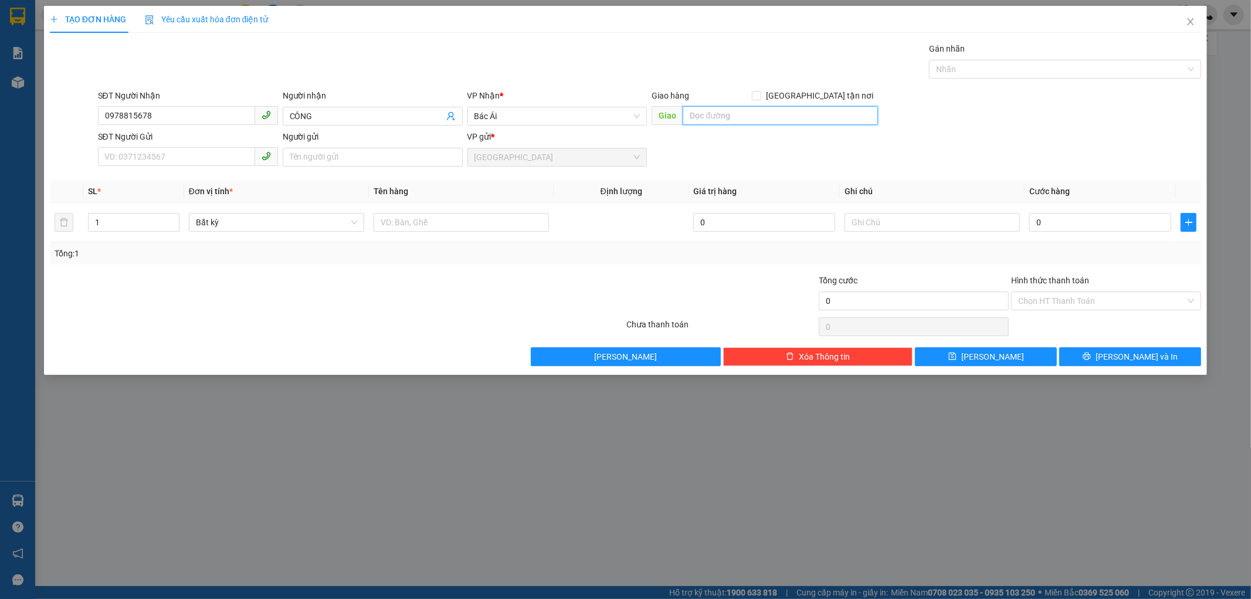
click at [720, 116] on input "text" at bounding box center [780, 115] width 195 height 19
click at [155, 157] on input "SĐT Người Gửi" at bounding box center [176, 156] width 157 height 19
click at [170, 216] on span "up" at bounding box center [173, 219] width 7 height 7
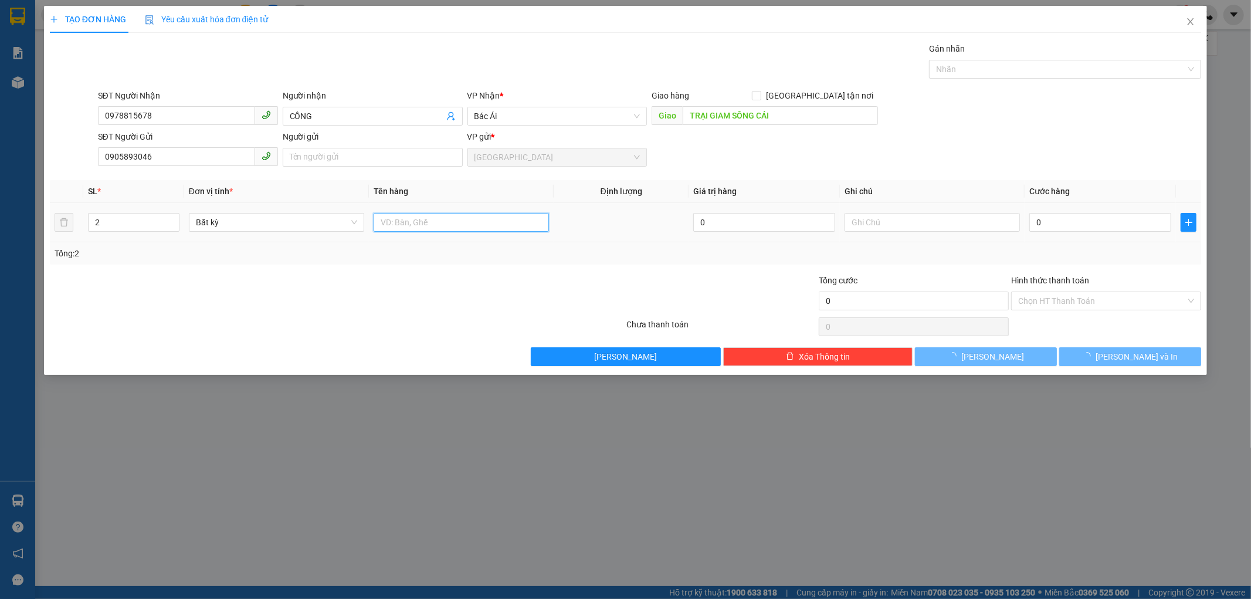
click at [478, 219] on input "text" at bounding box center [461, 222] width 175 height 19
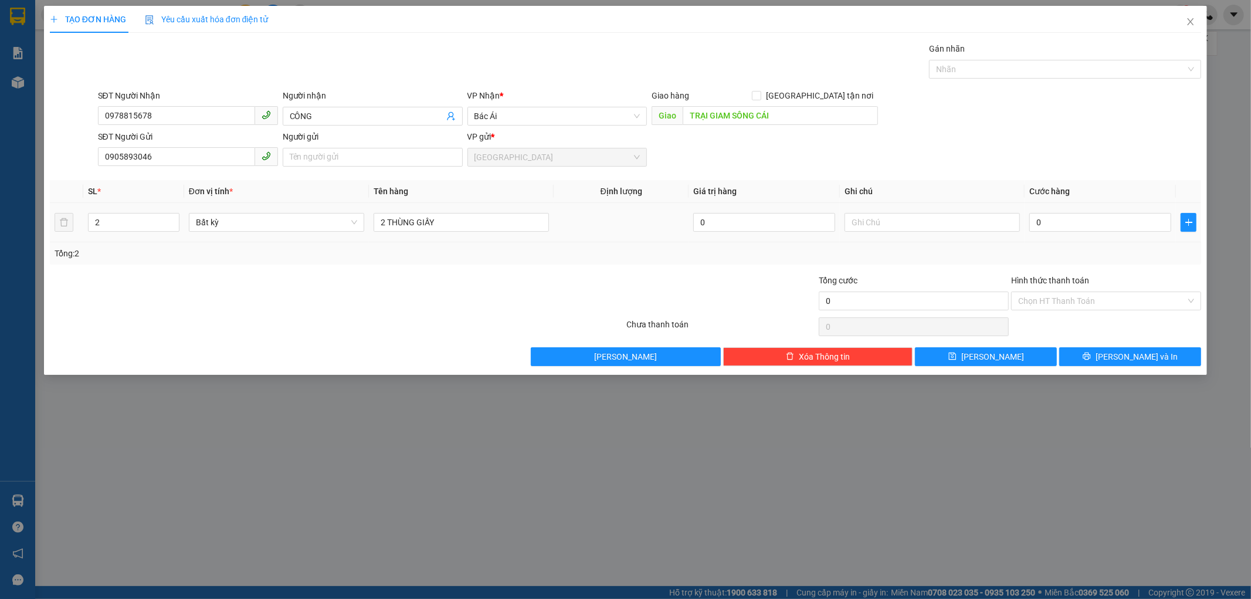
click at [1060, 232] on div "0" at bounding box center [1101, 222] width 142 height 23
click at [1034, 213] on input "0" at bounding box center [1101, 222] width 142 height 19
click at [1091, 358] on icon "printer" at bounding box center [1087, 356] width 8 height 8
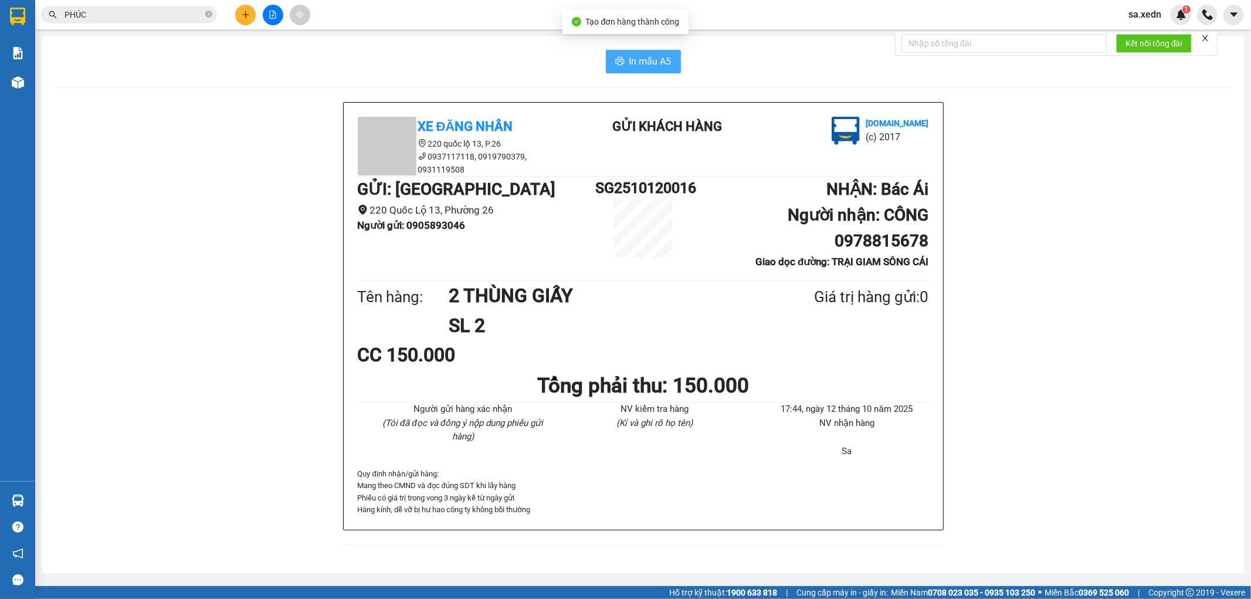
click at [641, 61] on span "In mẫu A5" at bounding box center [650, 61] width 42 height 15
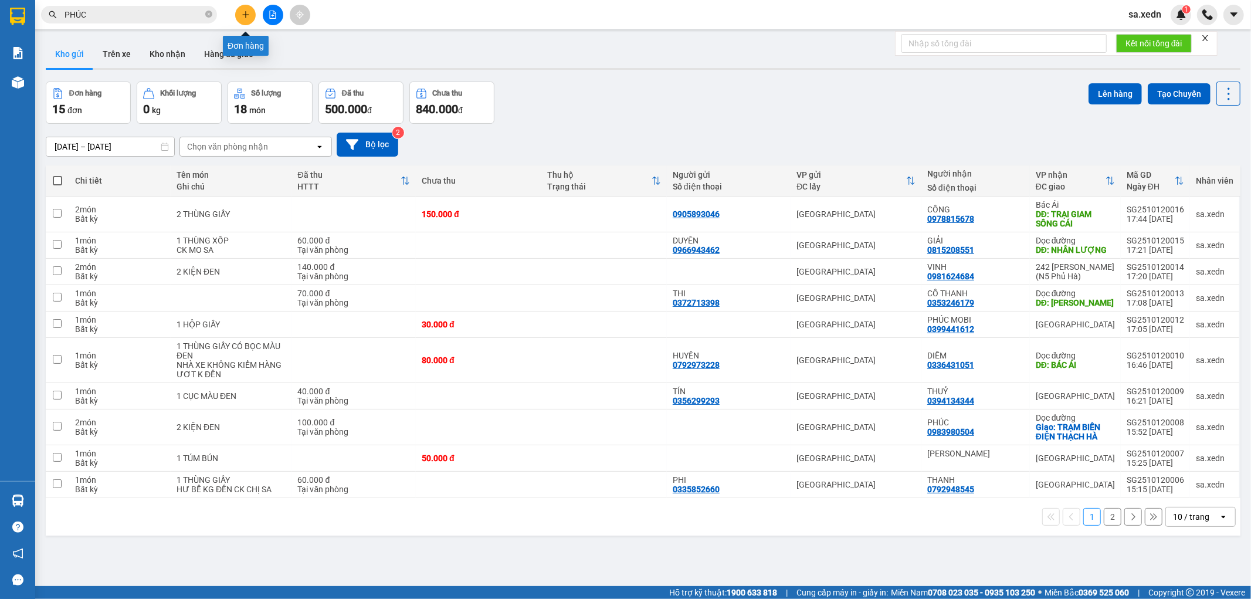
click at [243, 18] on icon "plus" at bounding box center [246, 15] width 8 height 8
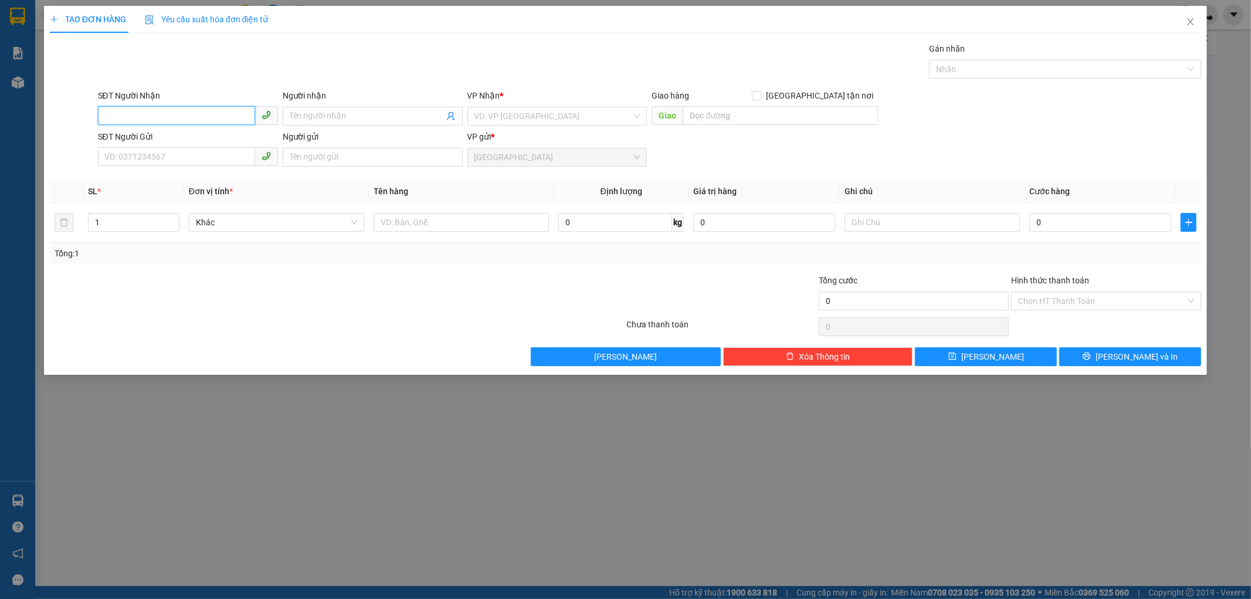
click at [219, 120] on input "SĐT Người Nhận" at bounding box center [176, 115] width 157 height 19
click at [134, 136] on div "0326155922 - XUYỂN" at bounding box center [188, 139] width 166 height 13
click at [203, 160] on input "SĐT Người Gửi" at bounding box center [176, 156] width 157 height 19
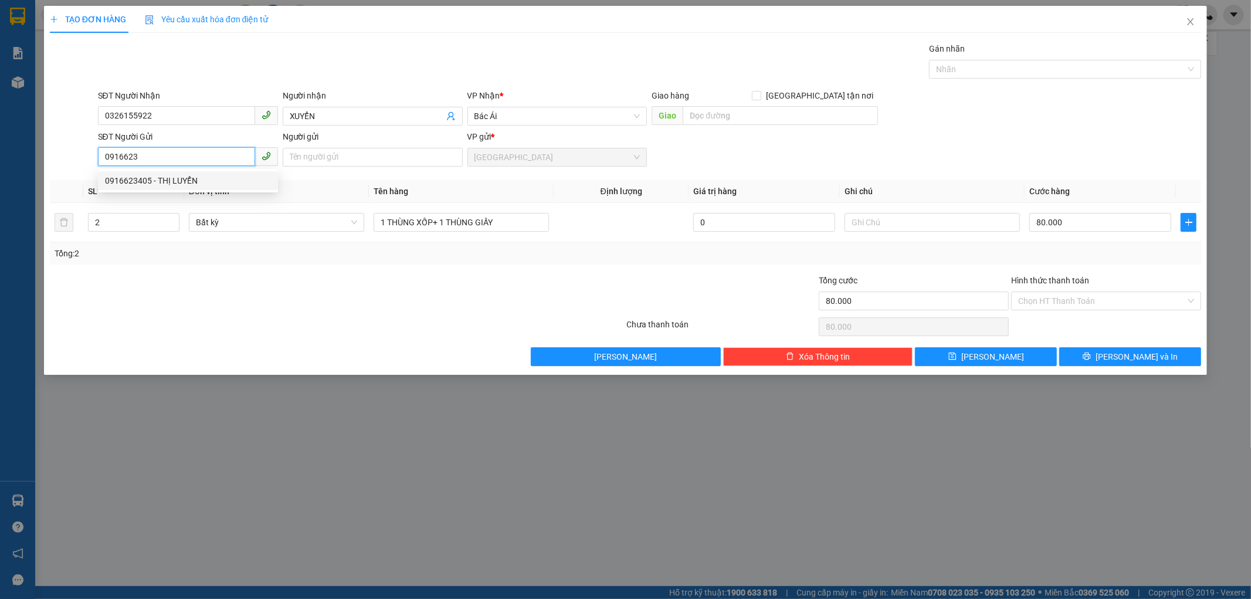
click at [144, 184] on div "0916623405 - THỊ LUYỂN" at bounding box center [188, 180] width 166 height 13
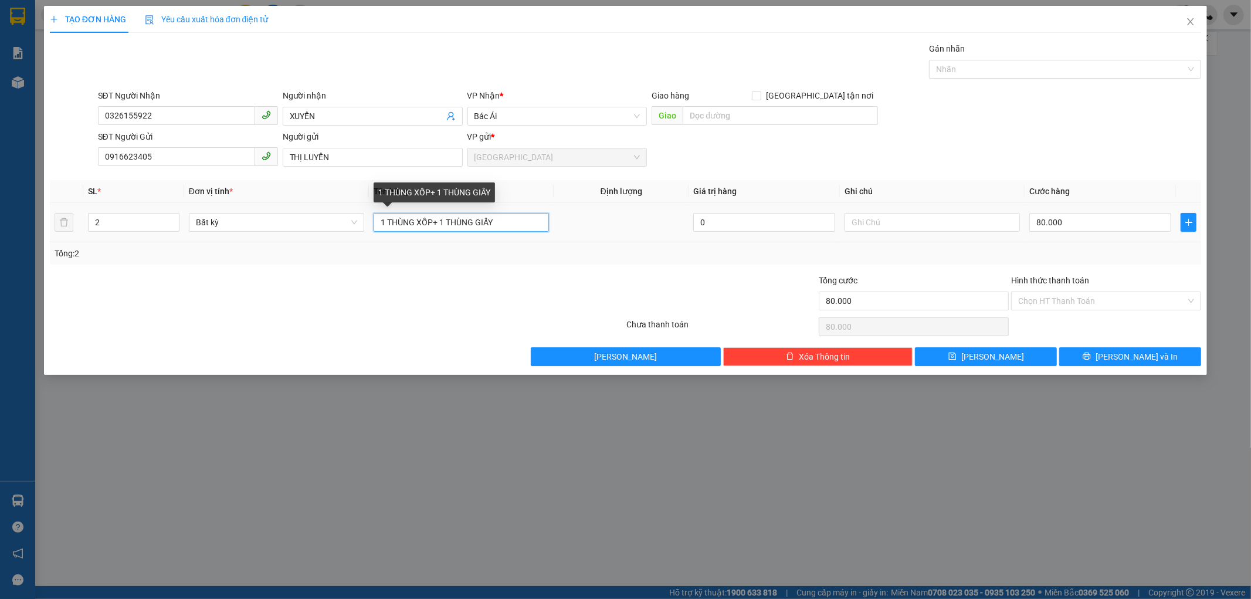
click at [499, 222] on input "1 THÙNG XỐP+ 1 THÙNG GIẤY" at bounding box center [461, 222] width 175 height 19
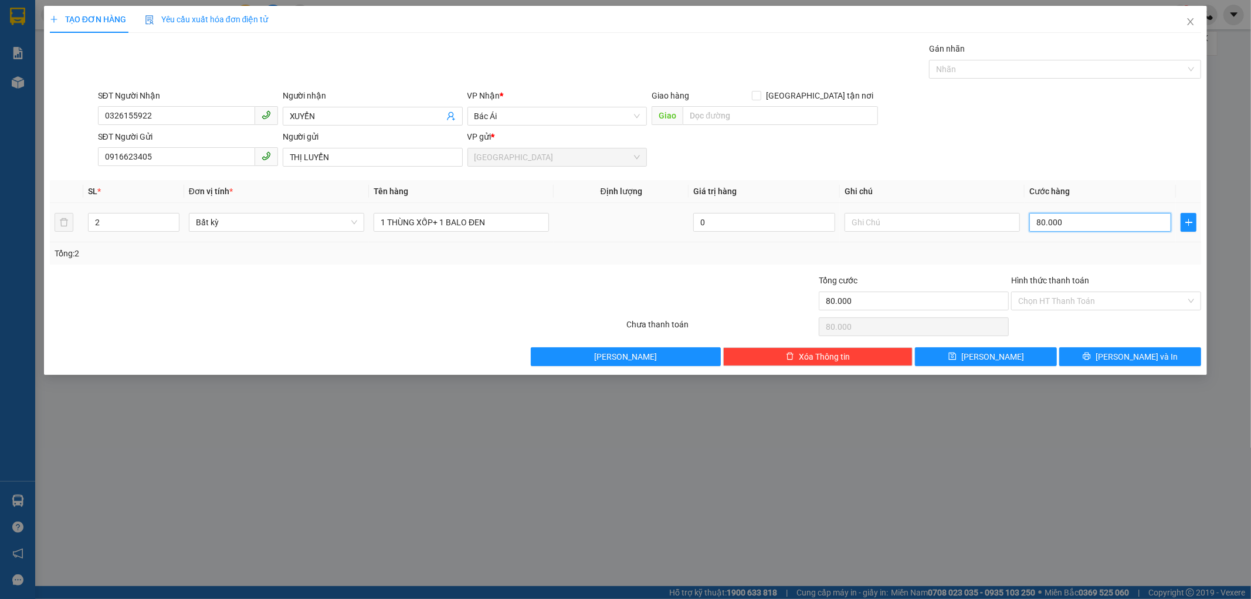
click at [1057, 224] on input "80.000" at bounding box center [1101, 222] width 142 height 19
click at [1035, 231] on input "0" at bounding box center [1101, 222] width 142 height 19
click at [1051, 294] on input "Hình thức thanh toán" at bounding box center [1102, 301] width 168 height 18
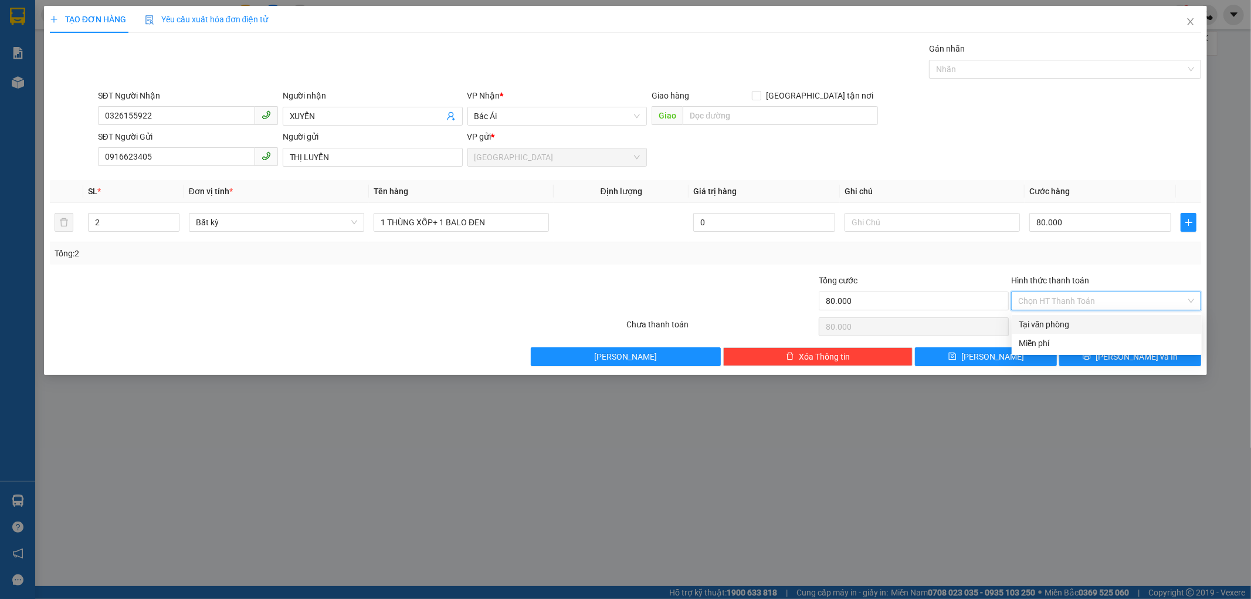
click at [1053, 321] on div "Tại văn phòng" at bounding box center [1107, 324] width 176 height 13
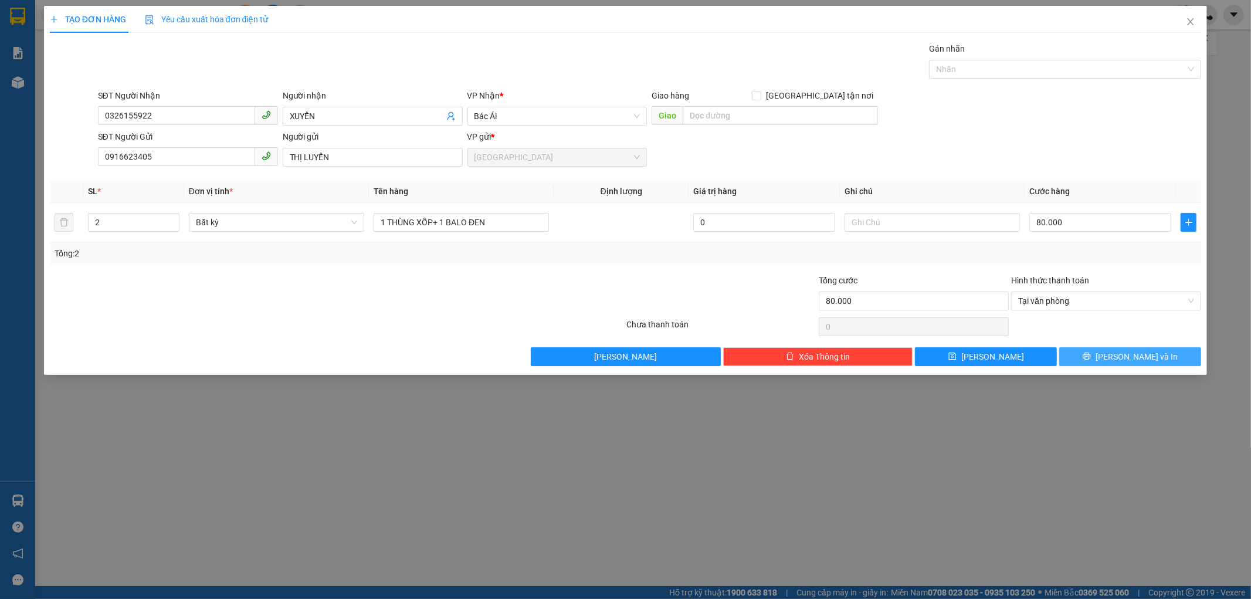
click at [1101, 353] on button "[PERSON_NAME] và In" at bounding box center [1131, 356] width 142 height 19
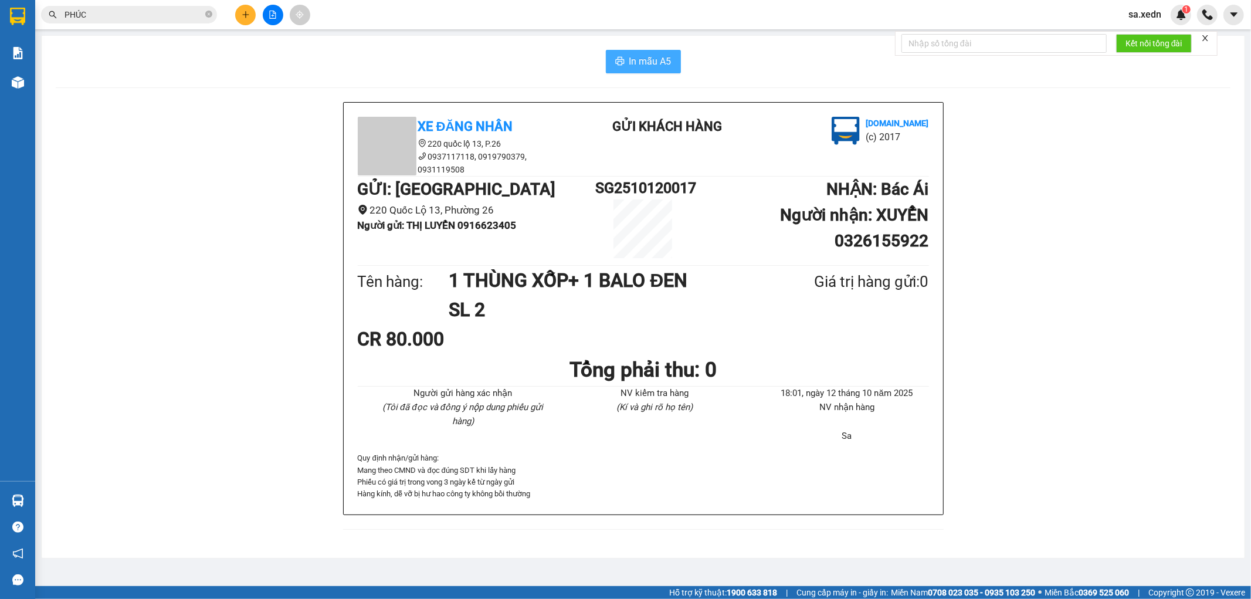
click at [638, 67] on span "In mẫu A5" at bounding box center [650, 61] width 42 height 15
